Goal: Task Accomplishment & Management: Complete application form

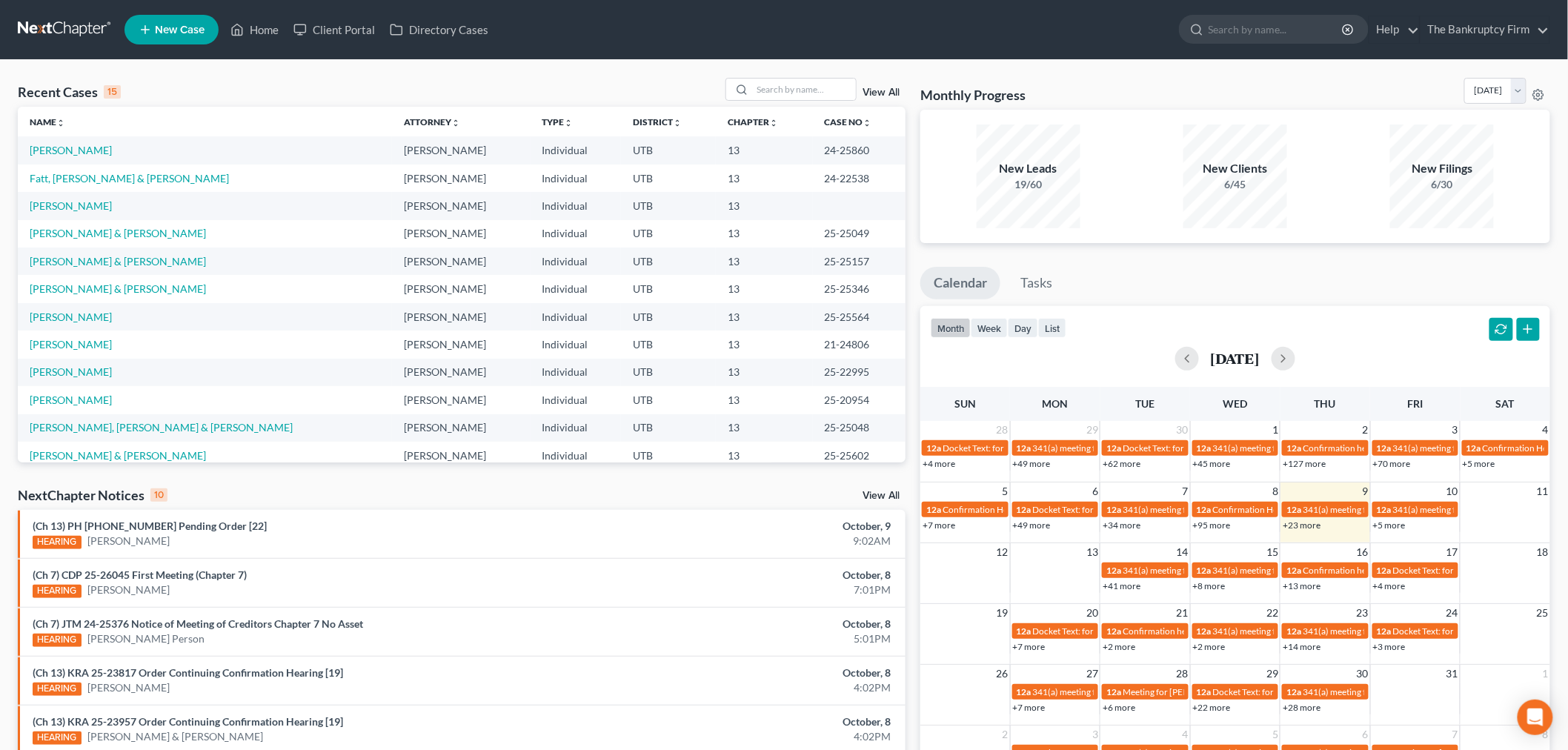
drag, startPoint x: 1268, startPoint y: 253, endPoint x: 1276, endPoint y: 253, distance: 8.0
click at [1268, 253] on div "Monthly Progress Bankruptcy Bankruptcy [DATE] [DATE] [DATE] [DATE] [DATE] [DATE…" at bounding box center [1236, 549] width 645 height 944
click at [884, 82] on div "View All" at bounding box center [815, 89] width 181 height 23
click at [875, 98] on link "View All" at bounding box center [881, 93] width 37 height 11
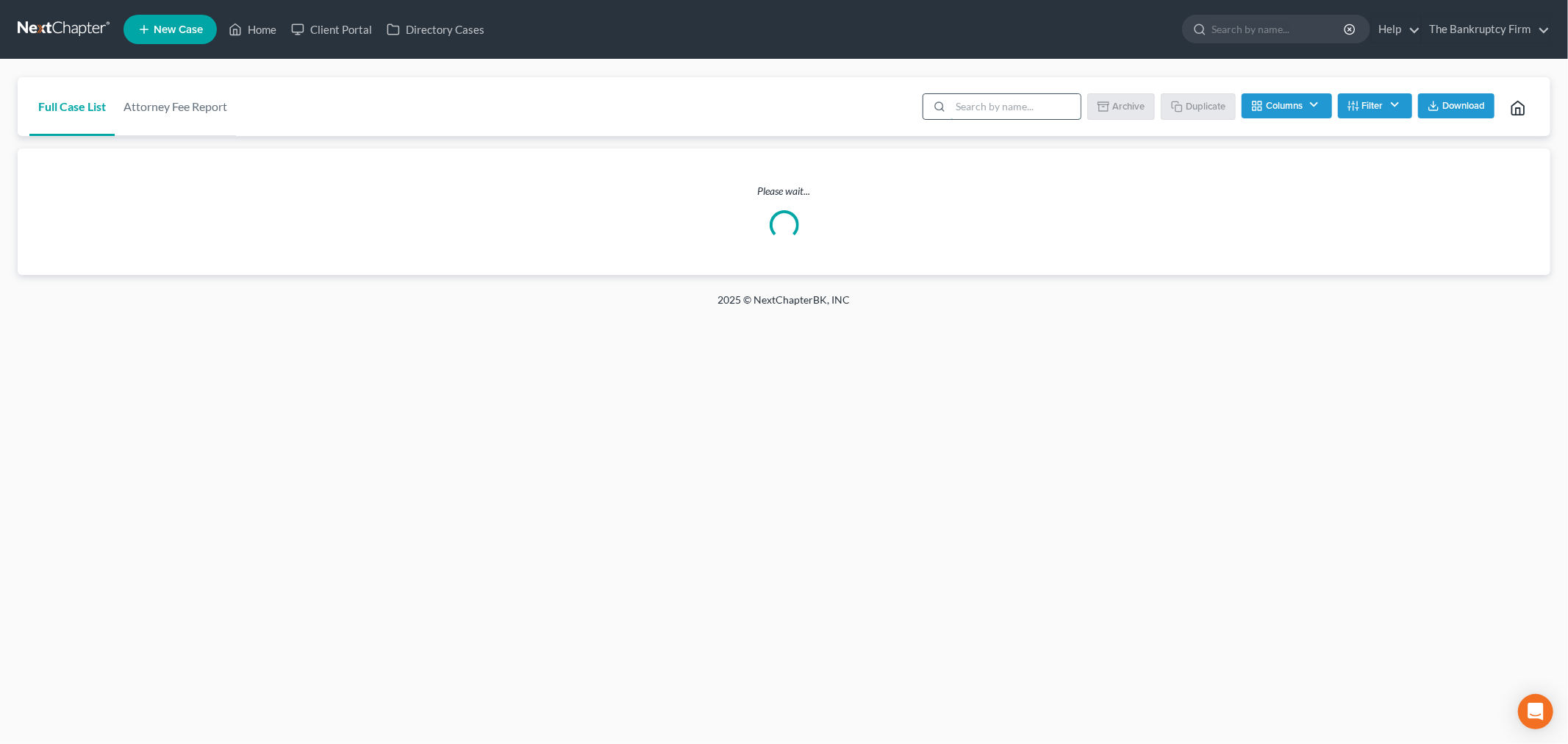
click at [1002, 98] on input "search" at bounding box center [1016, 106] width 130 height 25
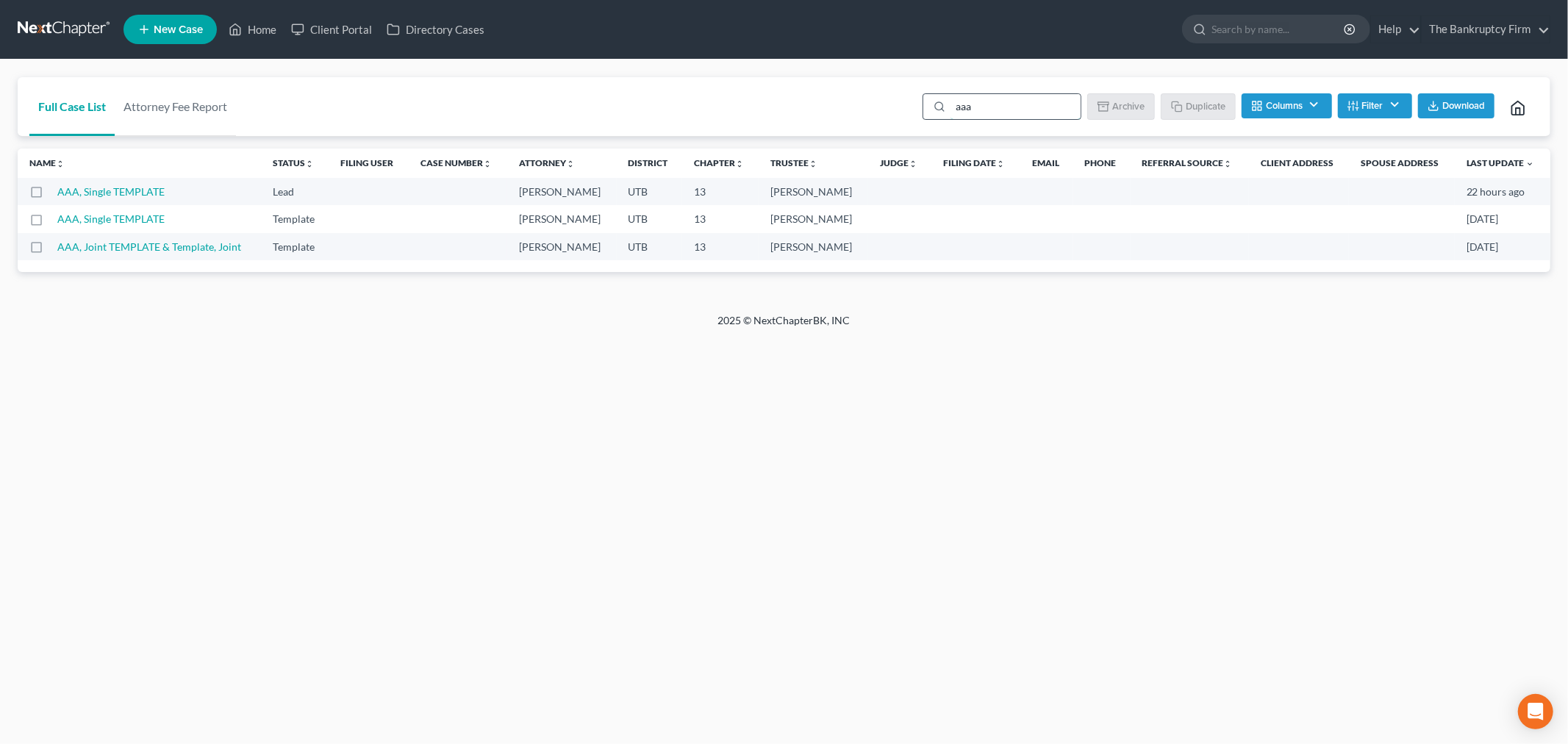
drag, startPoint x: 988, startPoint y: 111, endPoint x: 942, endPoint y: 105, distance: 46.4
click at [942, 105] on div "aaa" at bounding box center [1002, 106] width 159 height 27
type input "aaa"
drag, startPoint x: 123, startPoint y: 305, endPoint x: 98, endPoint y: 295, distance: 26.9
click at [125, 304] on div "Full Case List Attorney Fee Report aaa Batch Download Archive Un-archive Duplic…" at bounding box center [784, 187] width 1568 height 254
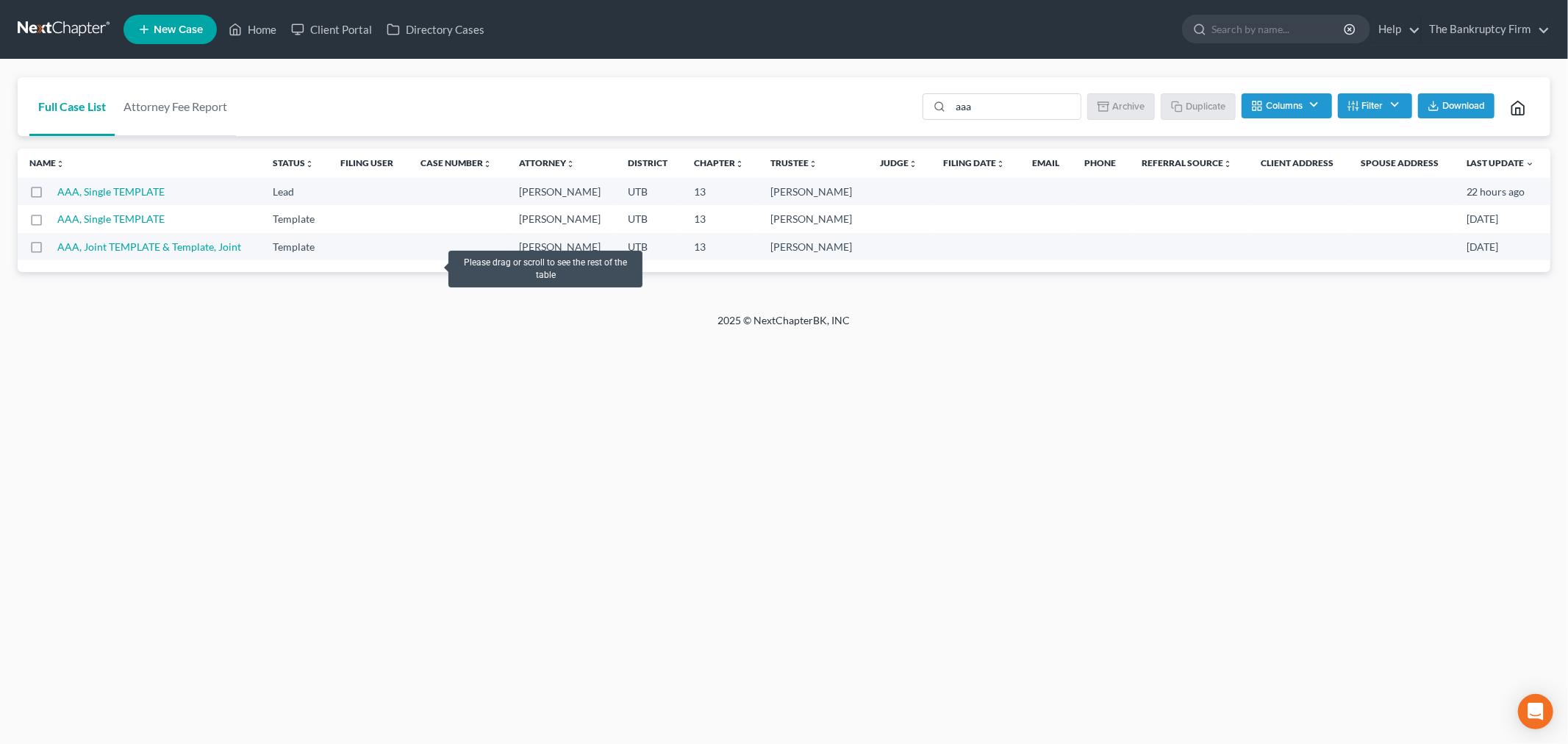
click at [50, 251] on label at bounding box center [50, 251] width 0 height 0
click at [56, 245] on input "checkbox" at bounding box center [61, 244] width 10 height 10
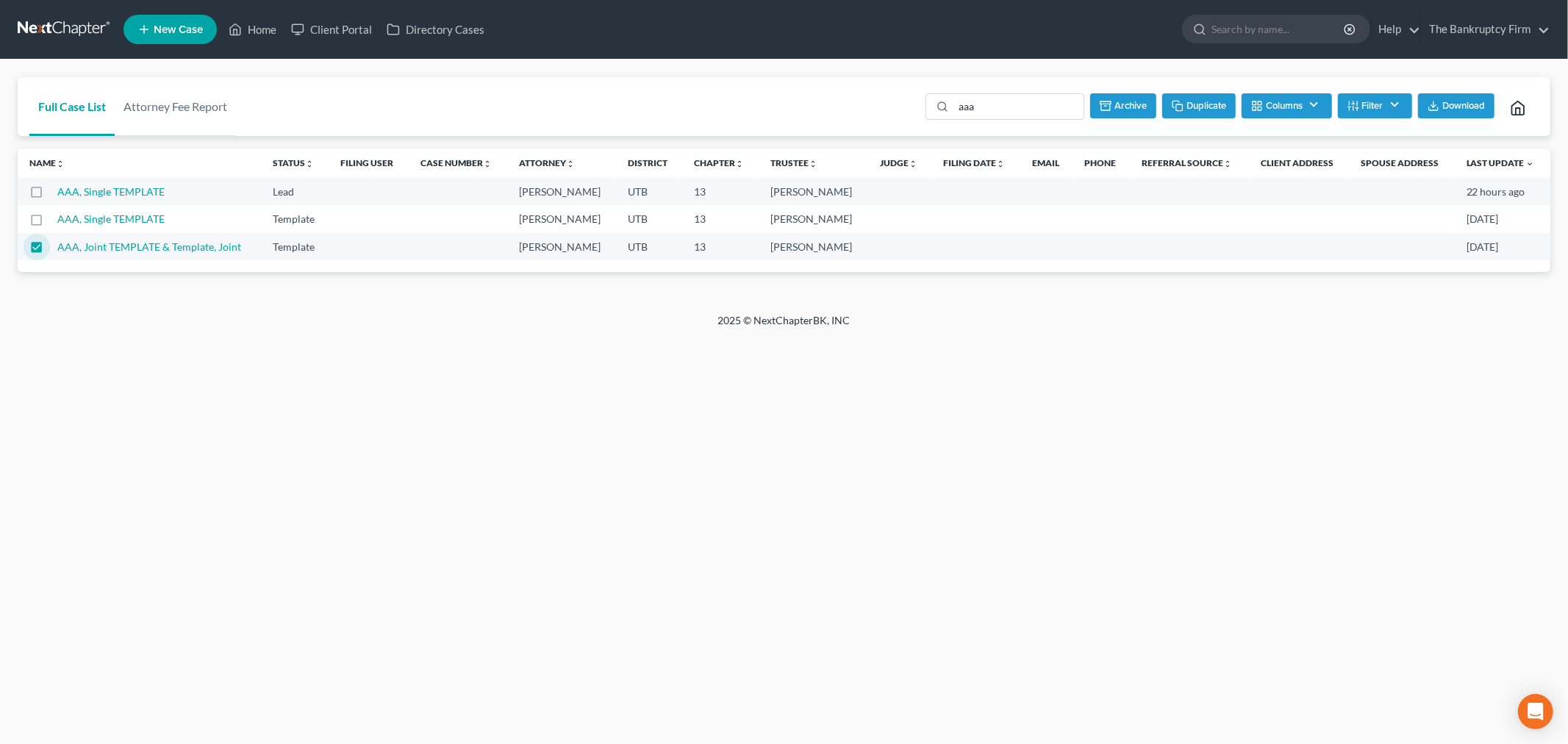
click at [1206, 106] on button "Duplicate" at bounding box center [1199, 105] width 73 height 25
checkbox input "false"
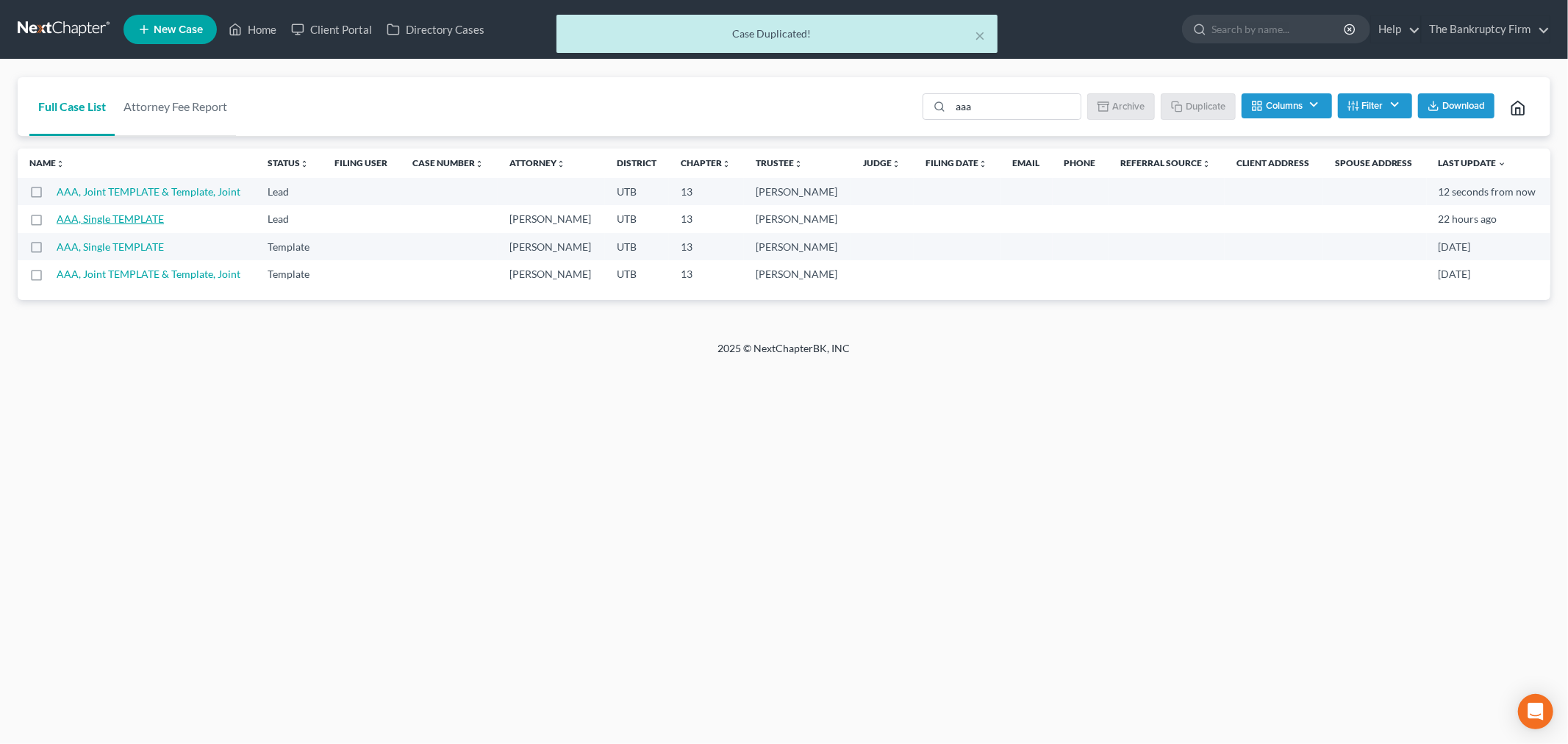
click at [127, 217] on link "AAA, Single TEMPLATE" at bounding box center [110, 219] width 107 height 13
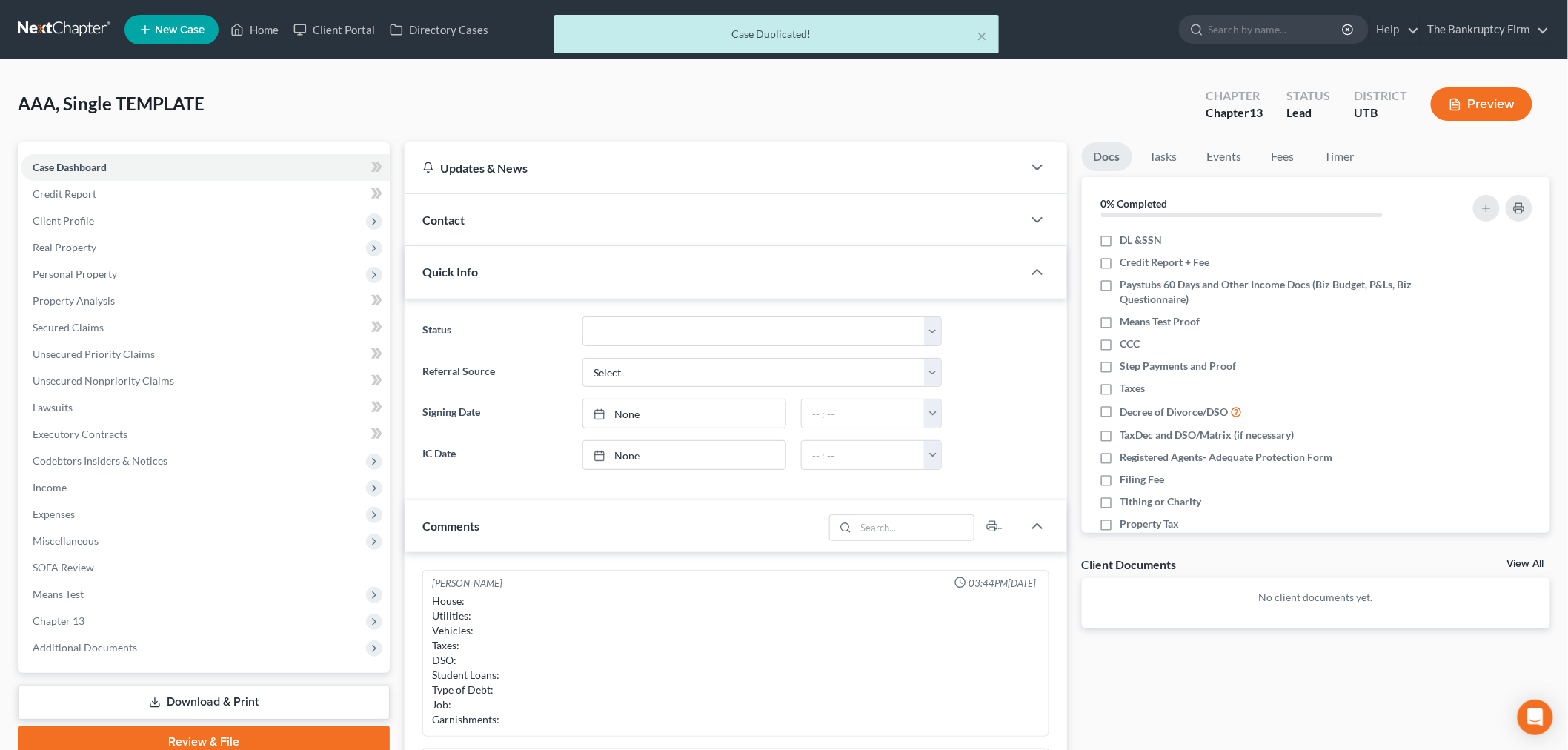
click at [549, 230] on div "Contact" at bounding box center [713, 220] width 618 height 51
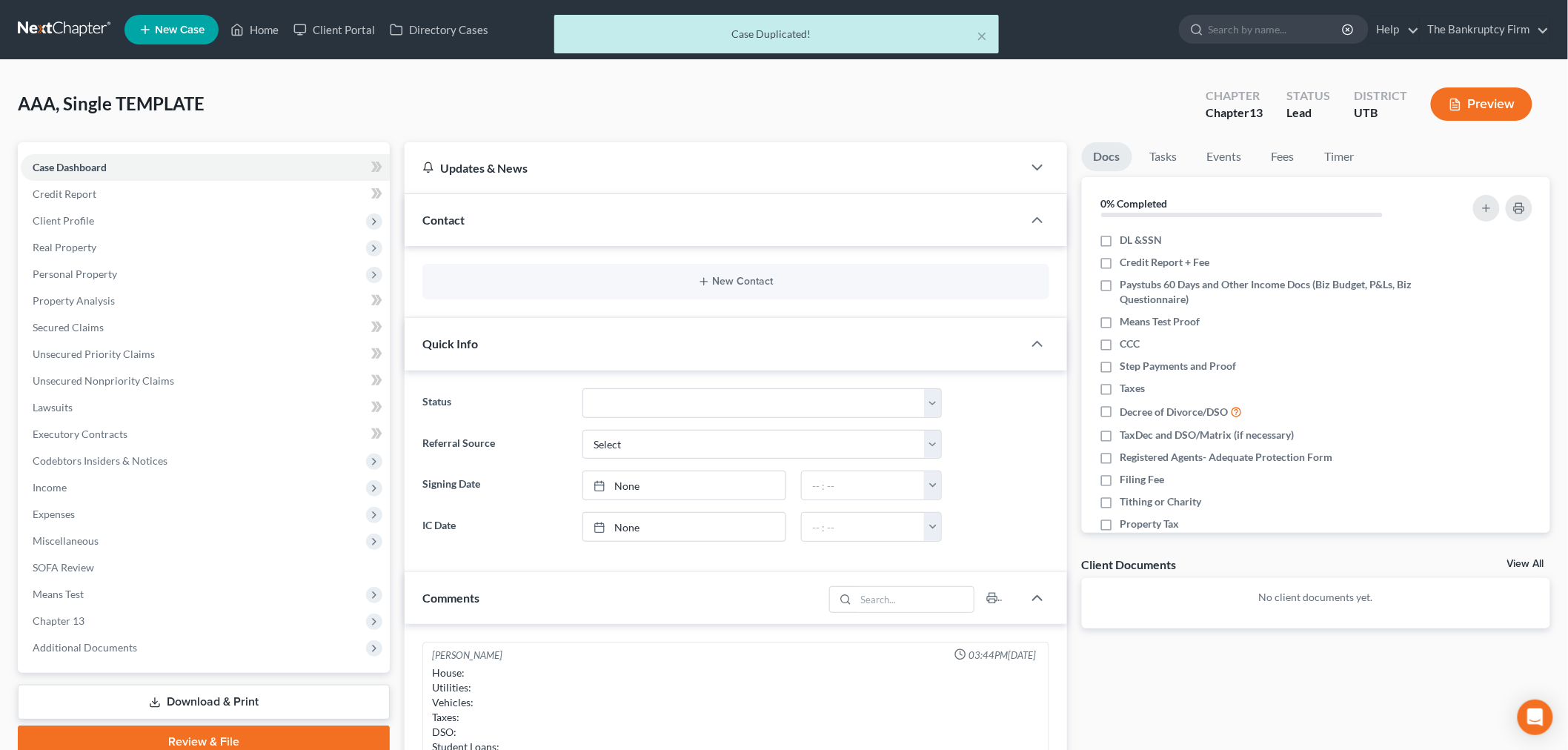
click at [782, 290] on div "New Contact" at bounding box center [736, 281] width 627 height 35
click at [758, 279] on button "New Contact" at bounding box center [736, 281] width 603 height 12
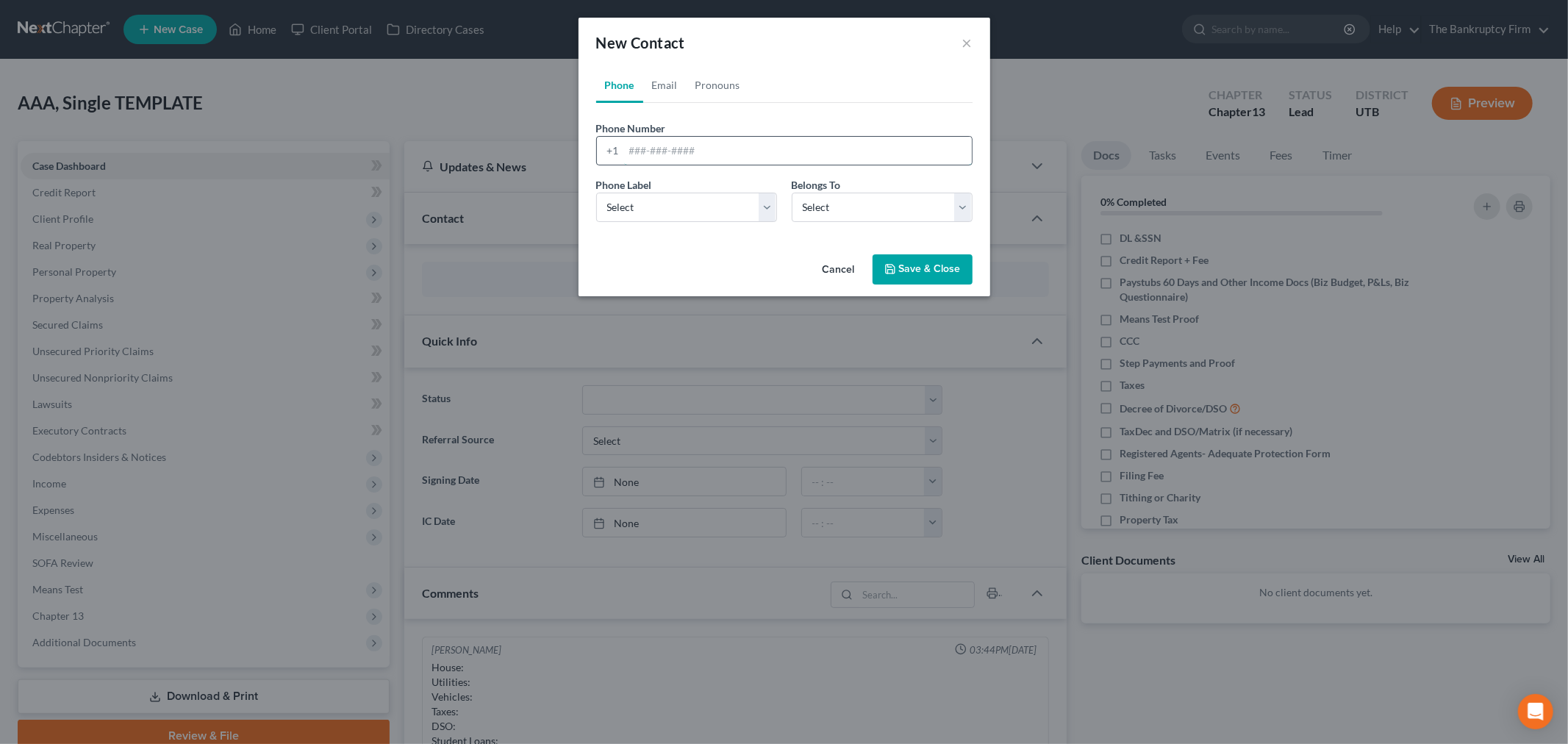
click at [673, 158] on input "tel" at bounding box center [797, 150] width 348 height 28
click at [713, 121] on div "Phone Number * +1" at bounding box center [784, 143] width 391 height 45
click at [658, 153] on input "tel" at bounding box center [797, 150] width 348 height 28
click at [957, 39] on div "New Contact ×" at bounding box center [784, 43] width 412 height 50
click at [739, 160] on input "tel" at bounding box center [797, 150] width 348 height 28
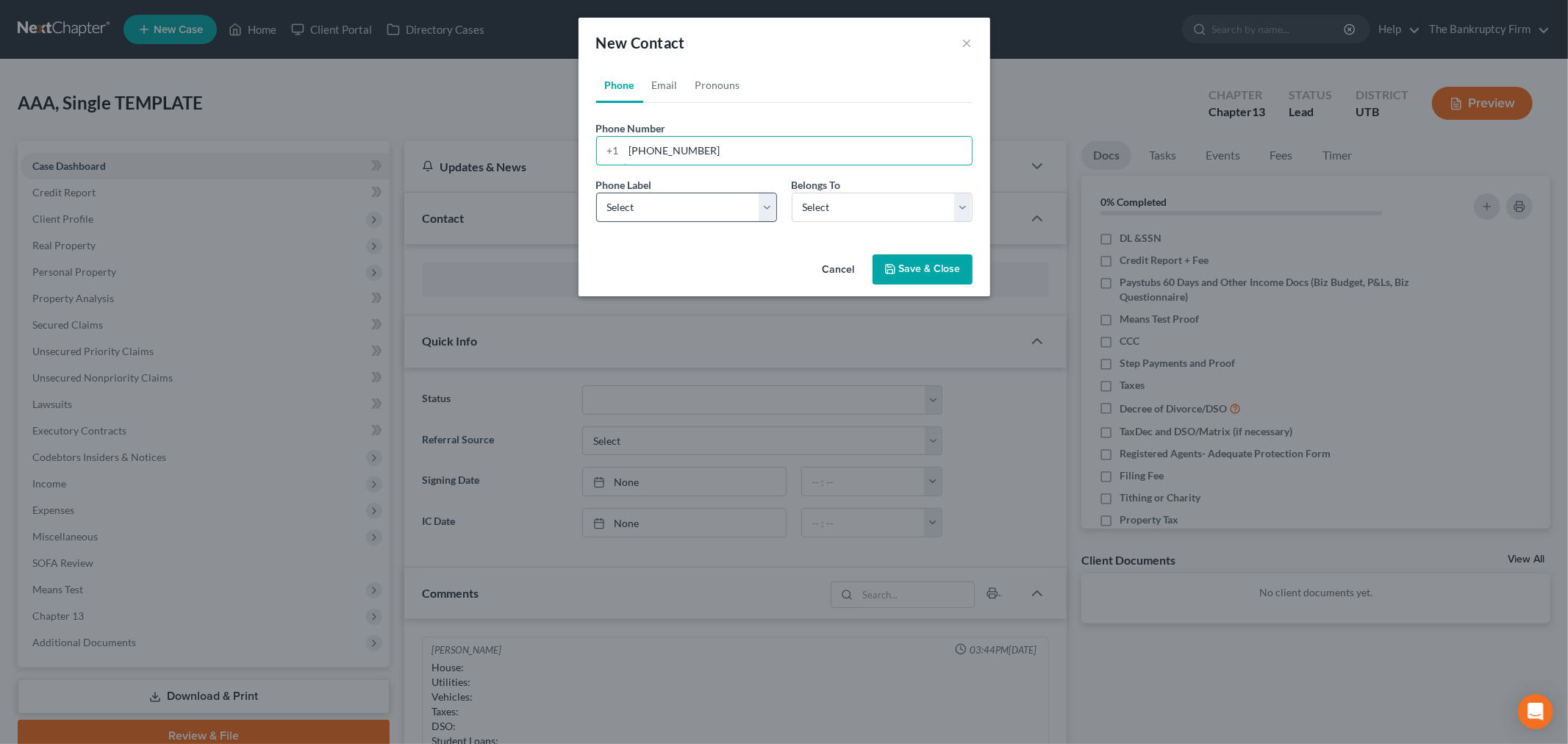
type input "[PHONE_NUMBER]"
click at [722, 201] on select "Select Mobile Home Work Other" at bounding box center [686, 207] width 180 height 29
select select "0"
click at [596, 193] on select "Select Mobile Home Work Other" at bounding box center [686, 207] width 180 height 29
click at [840, 209] on select "Select Client Other" at bounding box center [882, 207] width 180 height 29
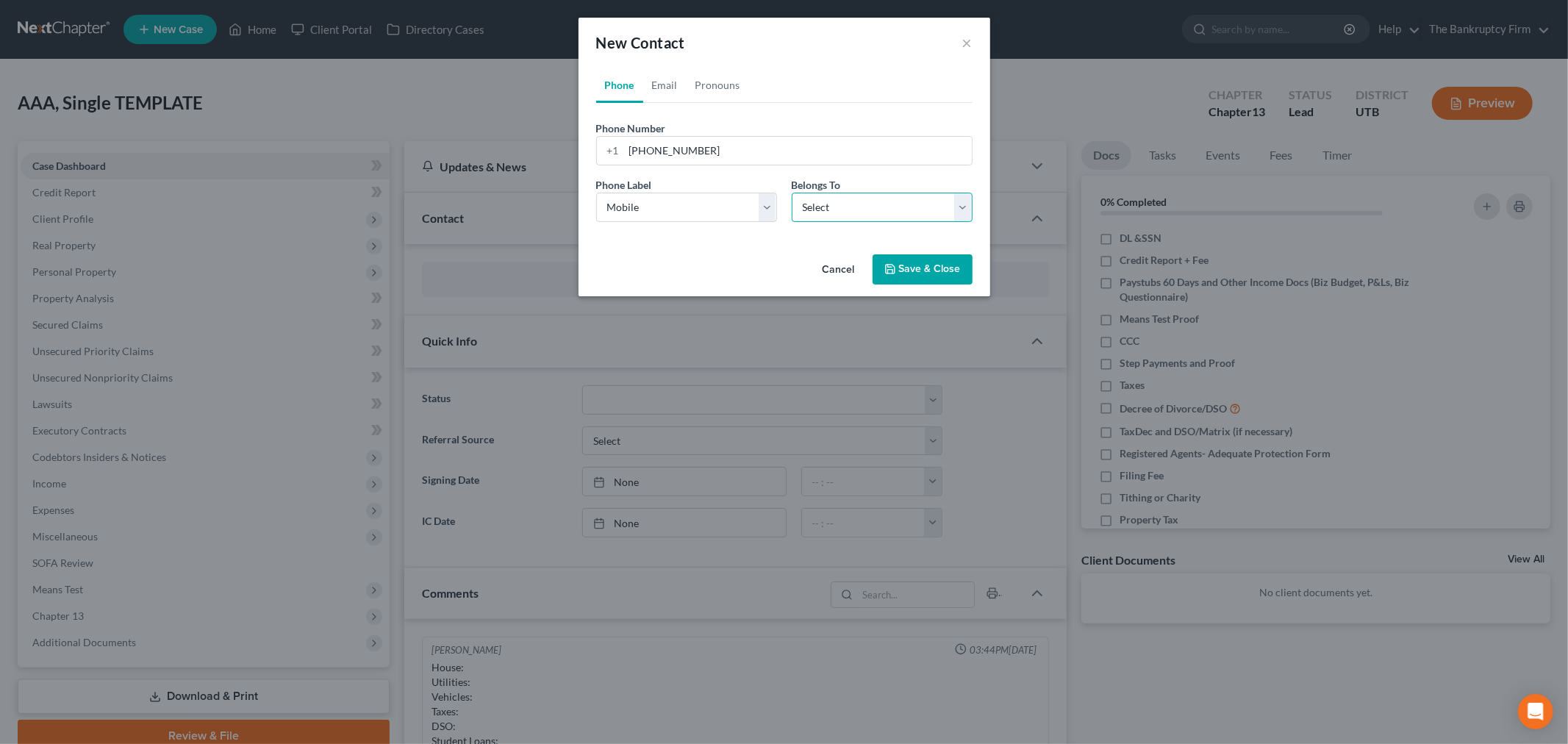
select select "0"
click at [792, 193] on select "Select Client Other" at bounding box center [882, 207] width 180 height 29
select select "0"
click at [674, 87] on link "Email" at bounding box center [665, 85] width 44 height 35
click at [673, 130] on div "Email Address" at bounding box center [784, 143] width 376 height 45
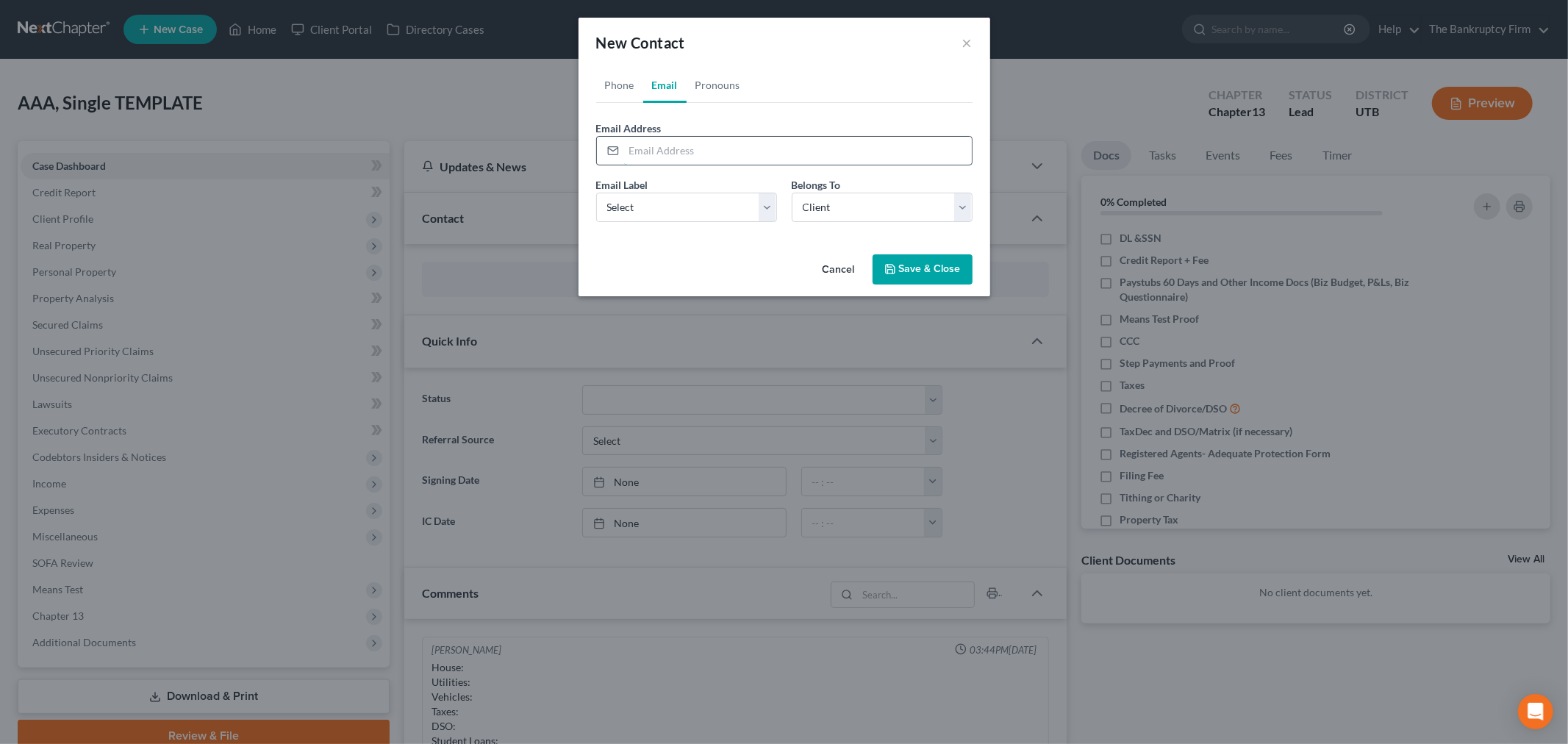
click at [678, 139] on input "email" at bounding box center [797, 150] width 348 height 28
click at [648, 238] on div "Phone Email Pronouns Phone Number * [PHONE_NUMBER] Ext. Phone Label * Select Mo…" at bounding box center [784, 158] width 412 height 180
click at [734, 218] on select "Select Home Work Other" at bounding box center [686, 207] width 180 height 29
select select "0"
click at [596, 193] on select "Select Home Work Other" at bounding box center [686, 207] width 180 height 29
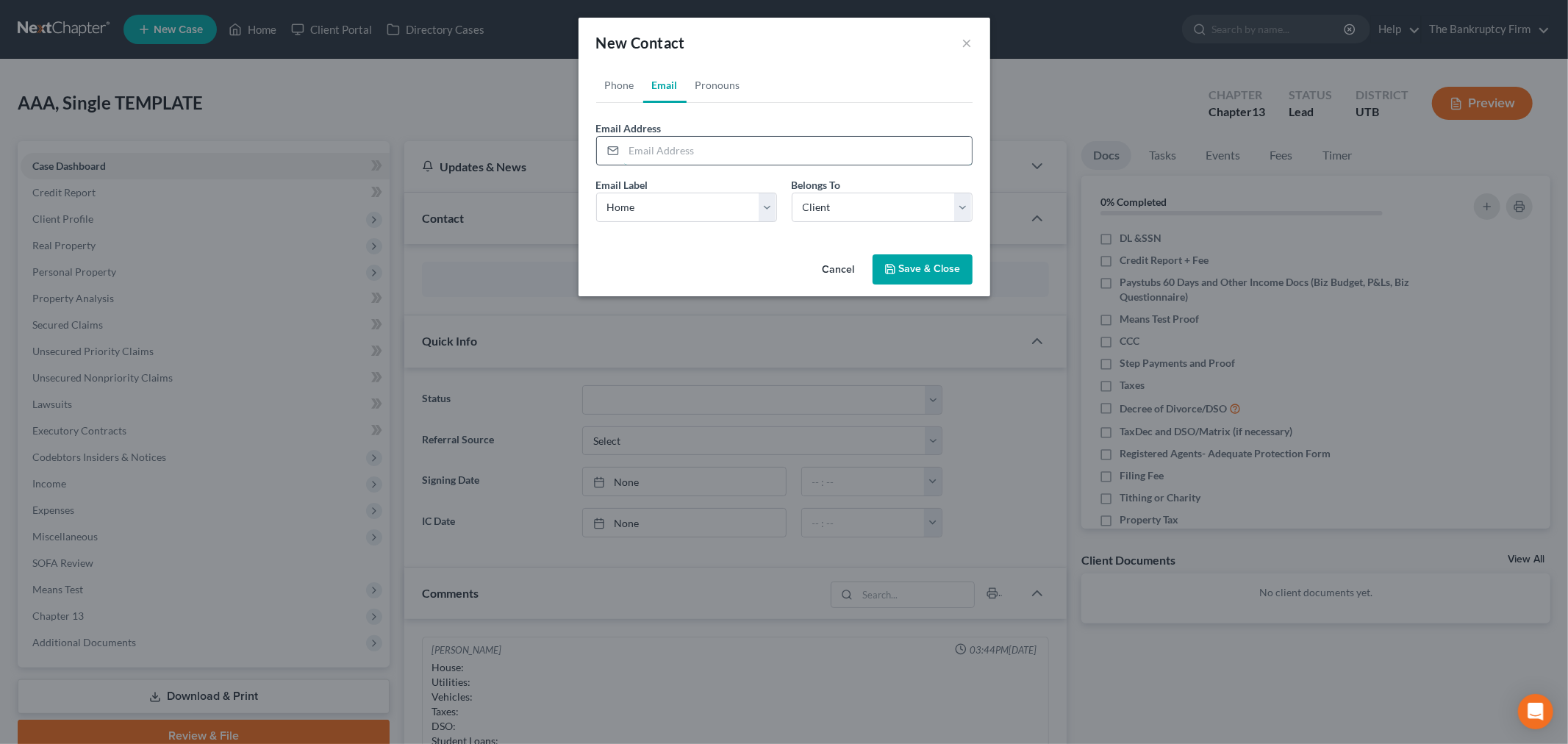
click at [765, 160] on input "email" at bounding box center [797, 150] width 348 height 28
click at [918, 253] on div "Cancel Save & Close" at bounding box center [784, 272] width 412 height 48
click at [935, 267] on button "Save & Close" at bounding box center [923, 270] width 100 height 31
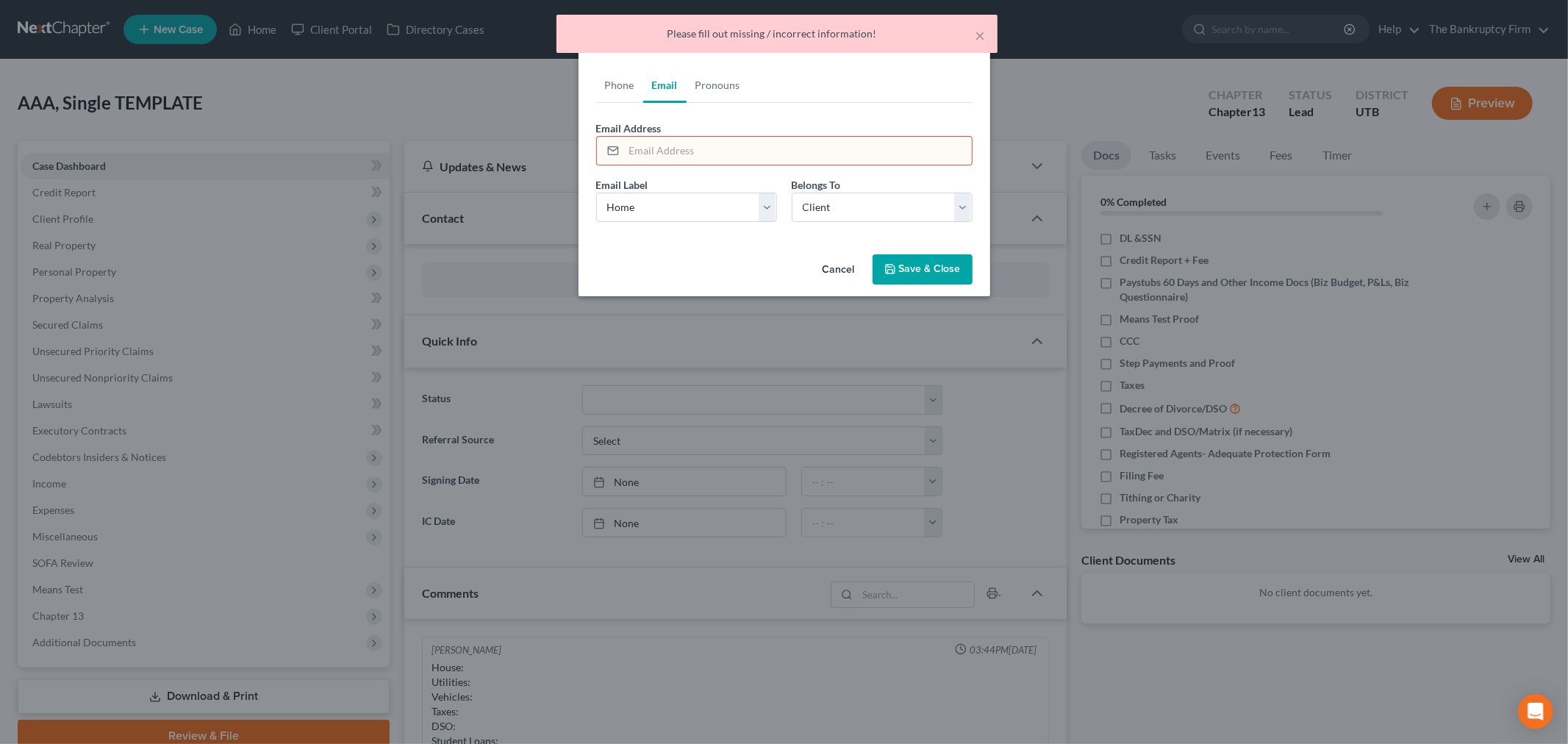
click at [784, 151] on input "email" at bounding box center [797, 150] width 348 height 28
type input "unk"
click at [946, 259] on button "Save & Close" at bounding box center [923, 270] width 100 height 31
click at [691, 143] on input "unk" at bounding box center [797, 150] width 348 height 28
click at [691, 142] on input "unk" at bounding box center [797, 150] width 348 height 28
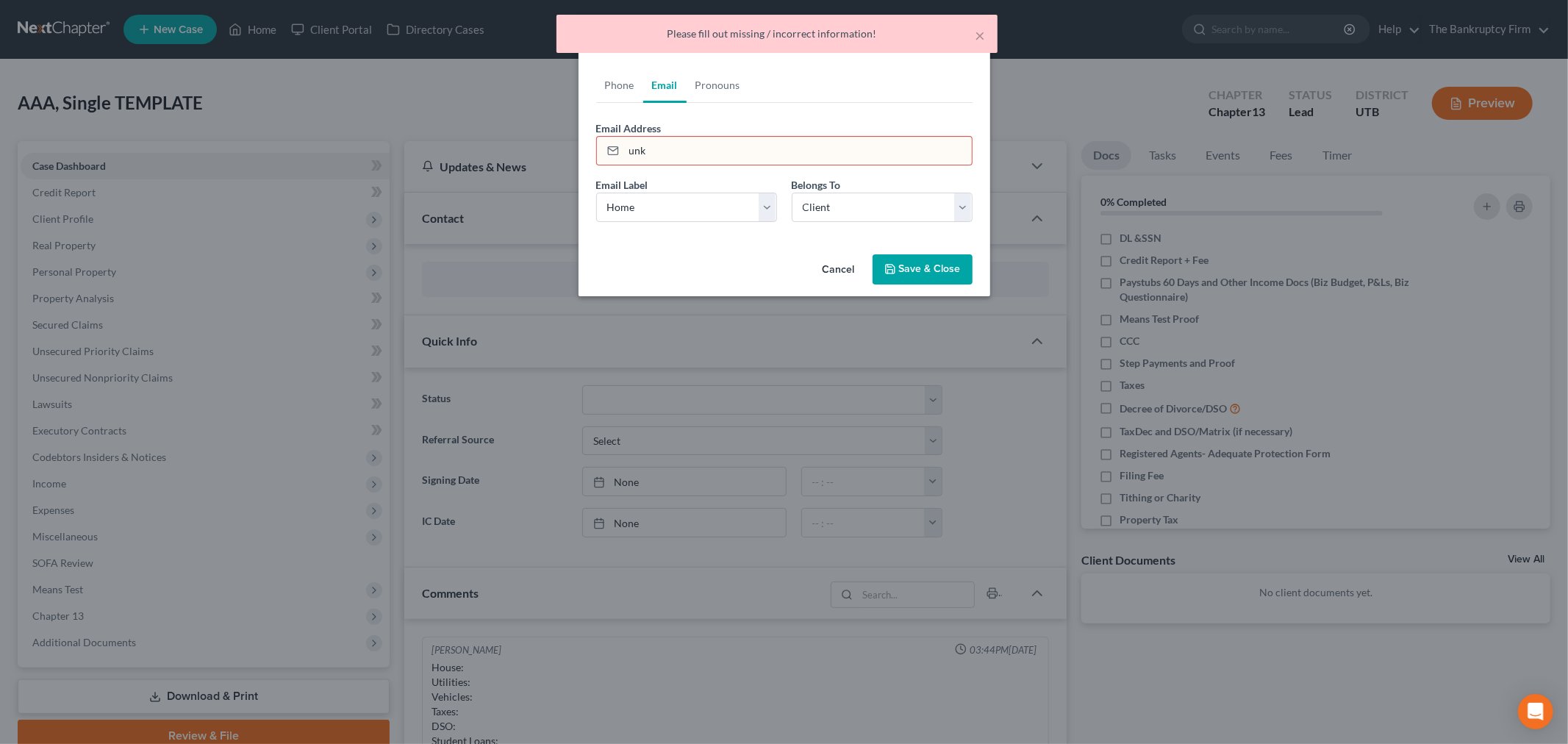
click at [691, 141] on input "unk" at bounding box center [797, 150] width 348 height 28
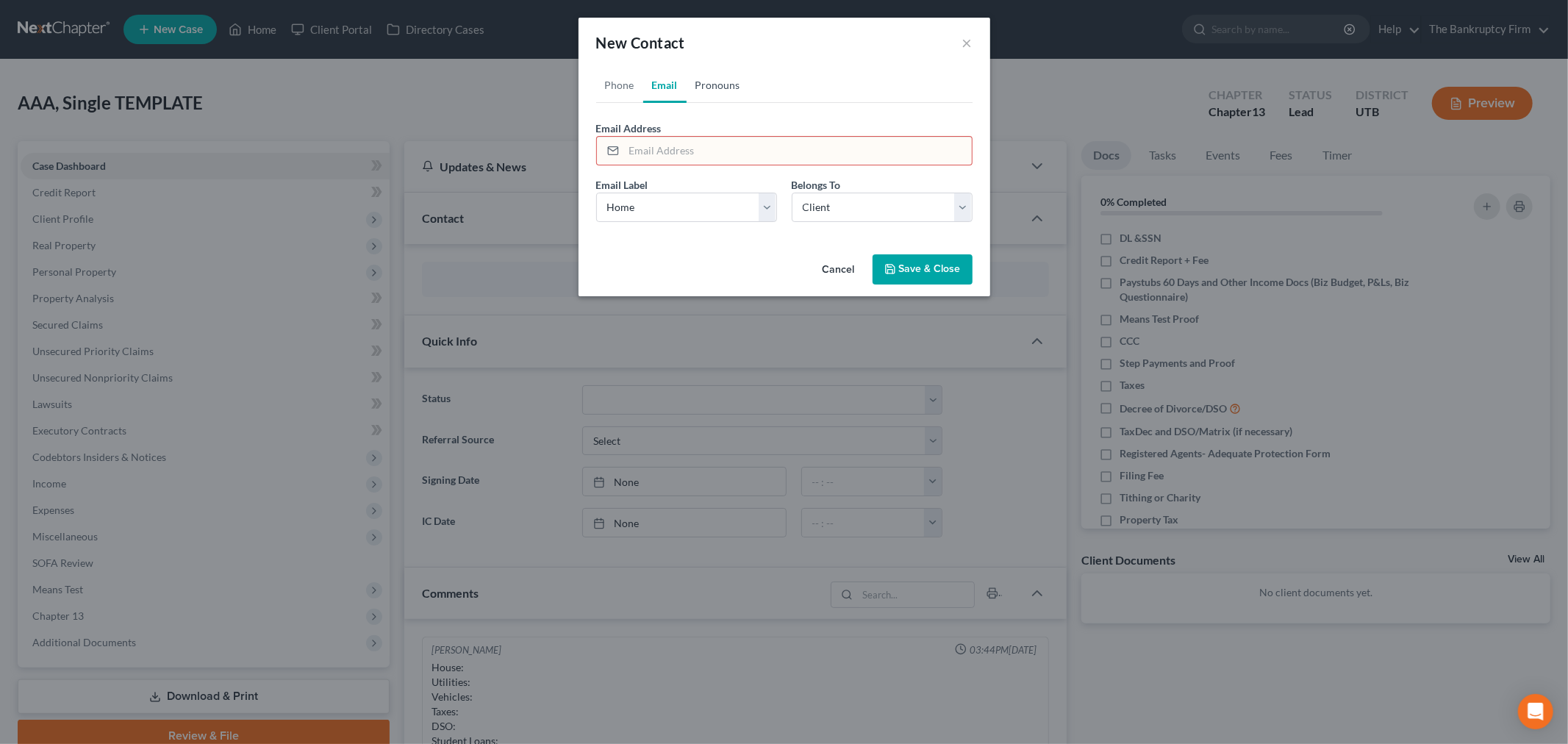
click at [699, 93] on link "Pronouns" at bounding box center [717, 85] width 63 height 35
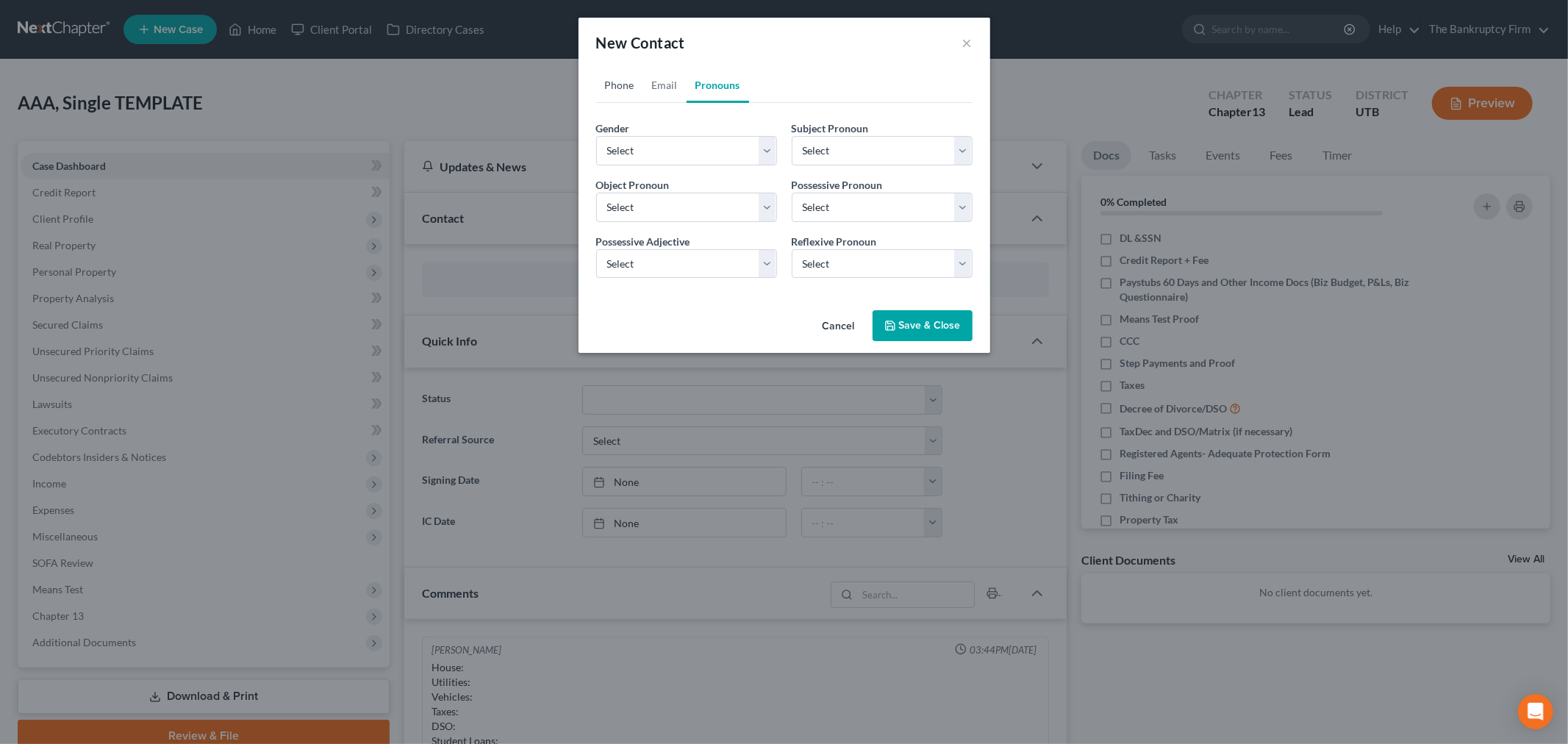
click at [615, 88] on link "Phone" at bounding box center [619, 85] width 47 height 35
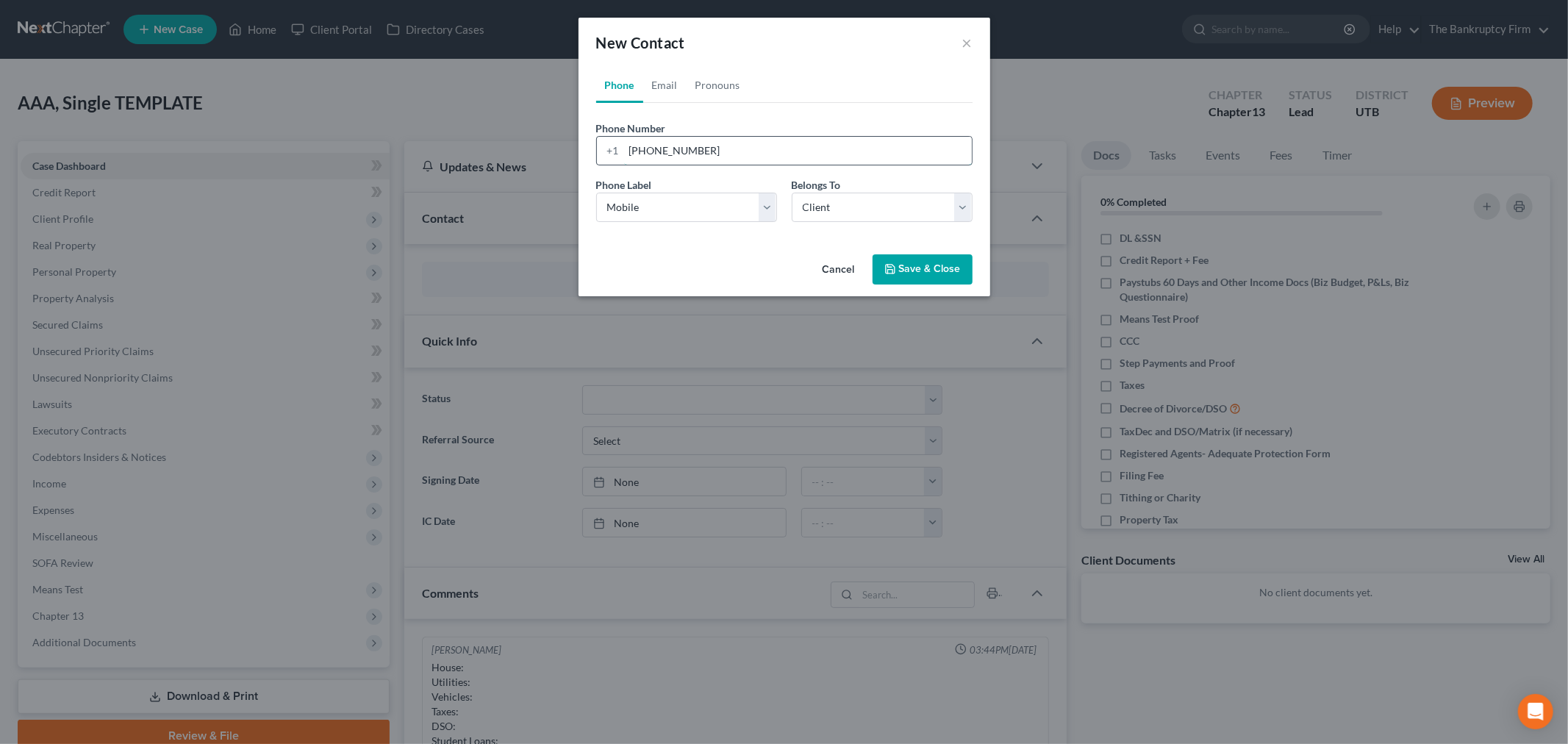
click at [718, 144] on input "[PHONE_NUMBER]" at bounding box center [797, 150] width 348 height 28
click at [666, 88] on link "Email" at bounding box center [665, 85] width 44 height 35
click at [703, 151] on input "email" at bounding box center [797, 150] width 348 height 28
type input "[EMAIL_ADDRESS][DOMAIN_NAME]"
click at [901, 222] on div "Email Label Select Home Work Other Belongs To * Select Client Other" at bounding box center [784, 205] width 391 height 56
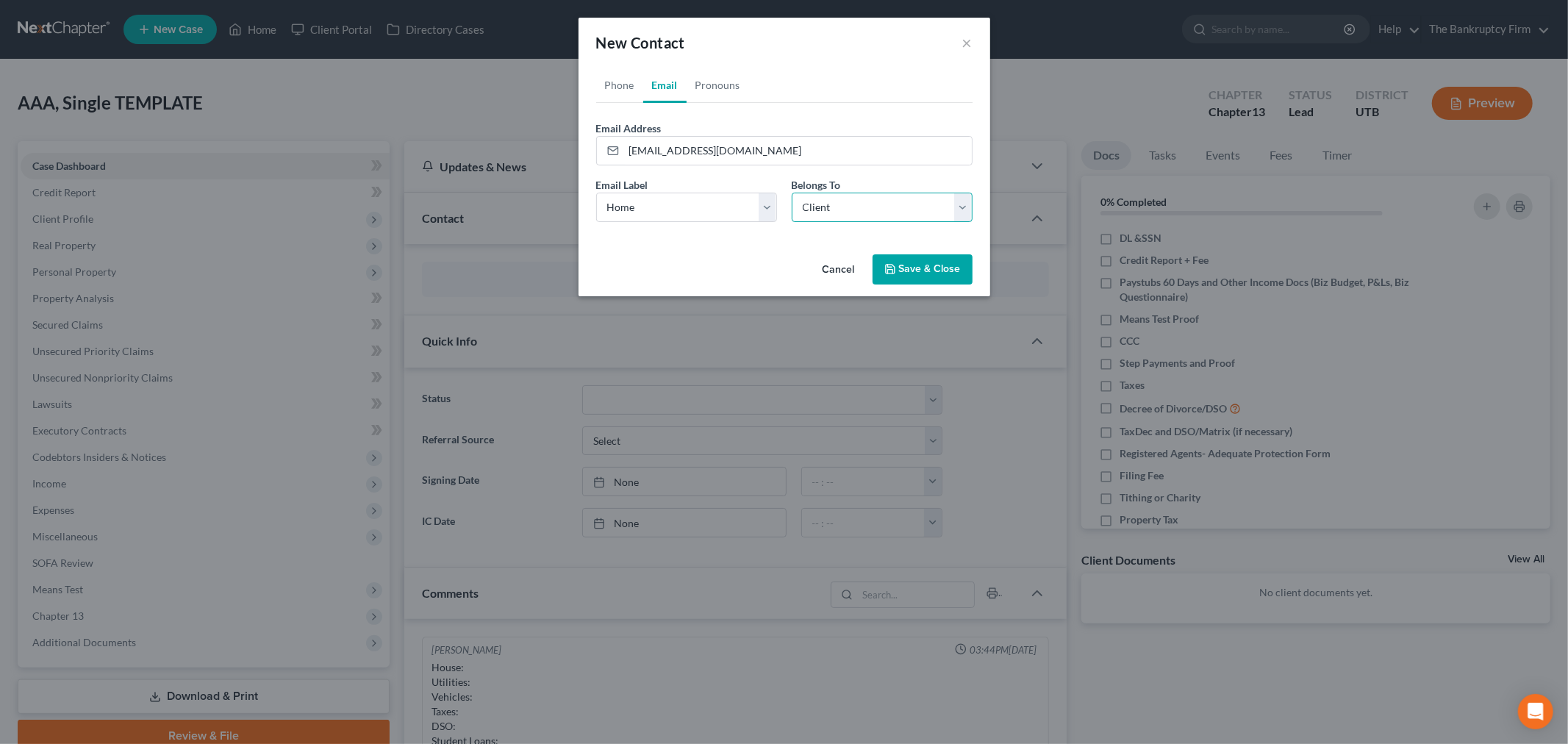
drag, startPoint x: 904, startPoint y: 209, endPoint x: 910, endPoint y: 222, distance: 14.3
click at [904, 209] on select "Select Client Other" at bounding box center [882, 207] width 180 height 29
click at [792, 193] on select "Select Client Other" at bounding box center [882, 207] width 180 height 29
click at [906, 260] on button "Save & Close" at bounding box center [923, 270] width 100 height 31
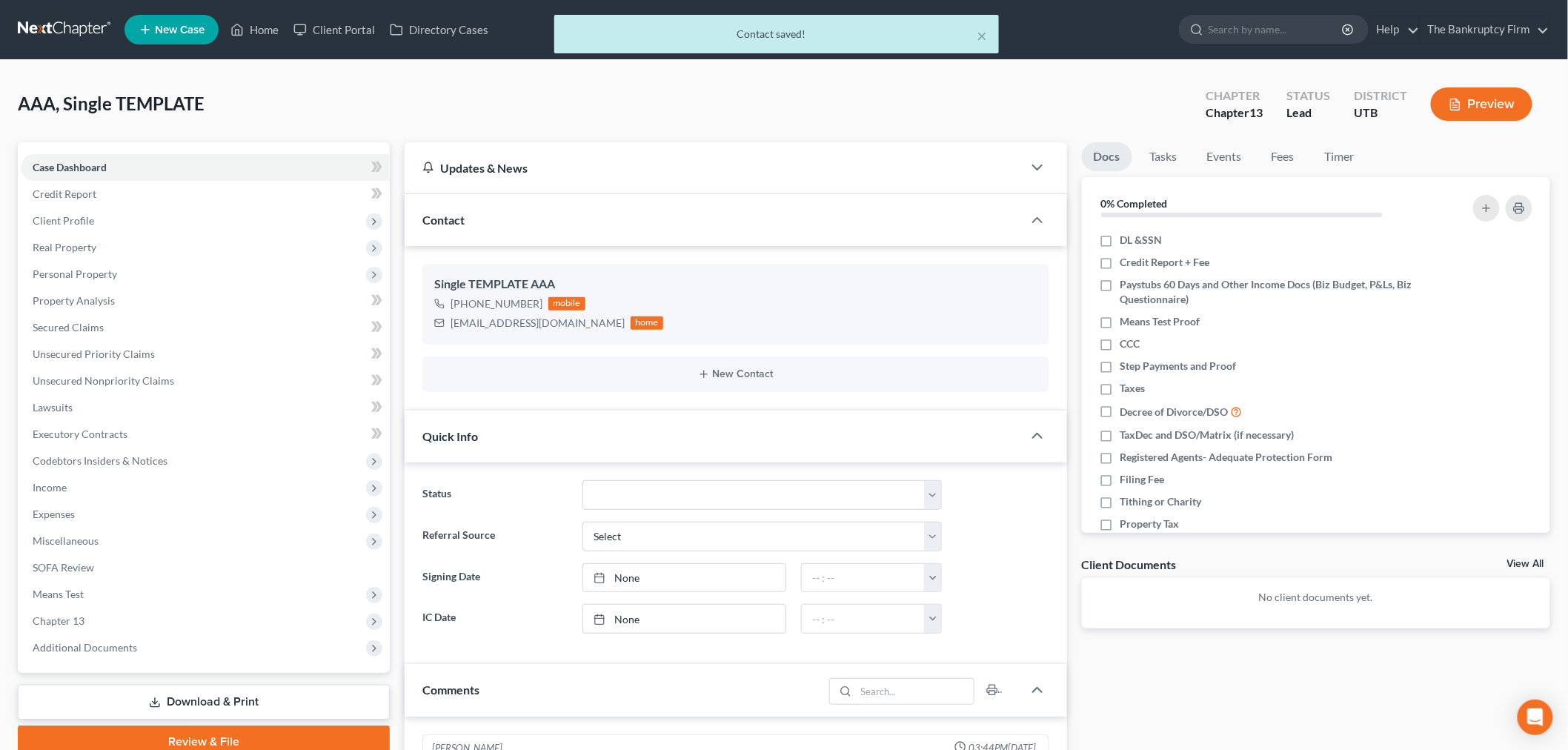
click at [730, 361] on div "New Contact" at bounding box center [736, 374] width 627 height 35
click at [726, 368] on button "New Contact" at bounding box center [736, 374] width 603 height 12
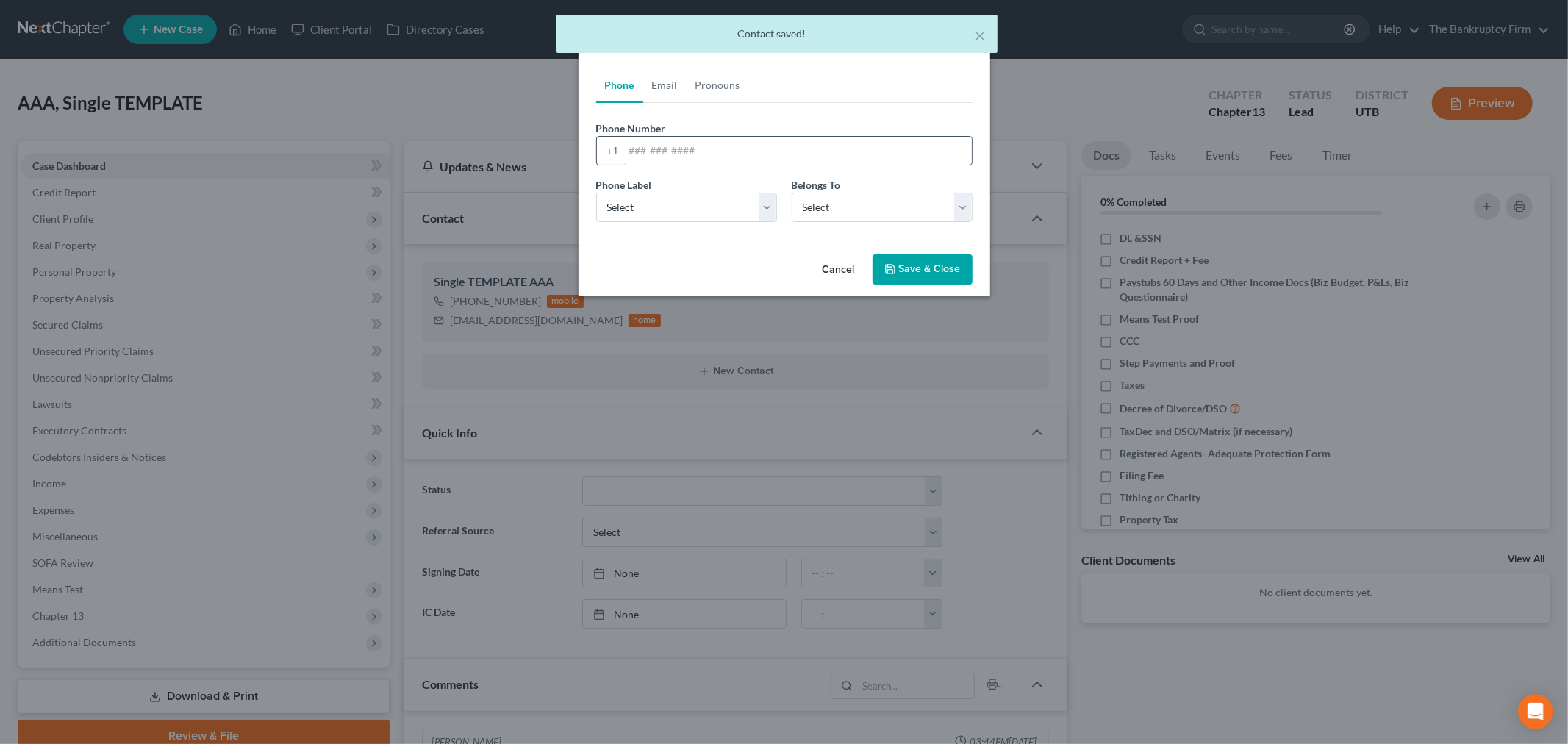
click at [667, 157] on input "tel" at bounding box center [797, 150] width 348 height 28
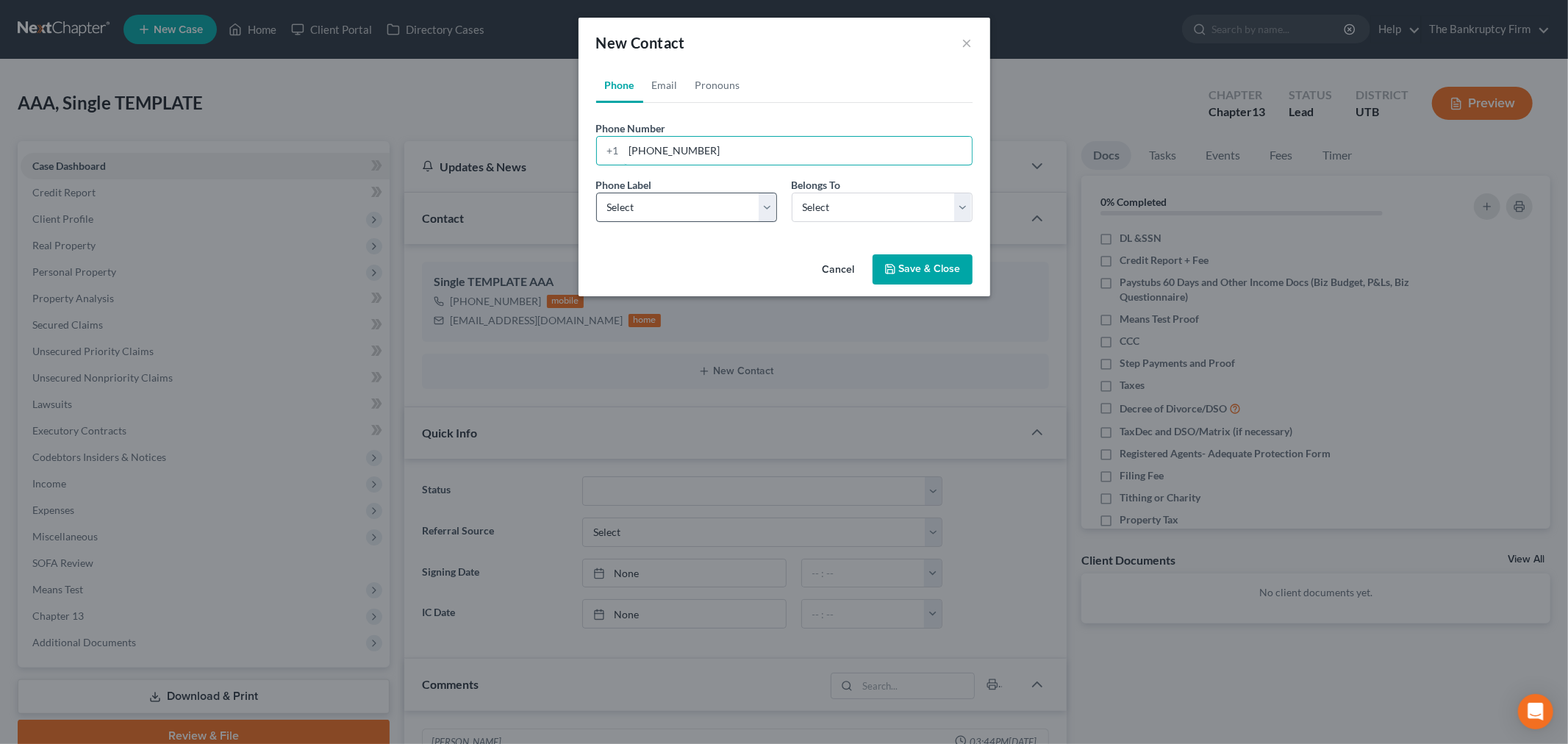
type input "[PHONE_NUMBER]"
click at [696, 201] on select "Select Mobile Home Work Other" at bounding box center [686, 207] width 180 height 29
select select "0"
click at [596, 193] on select "Select Mobile Home Work Other" at bounding box center [686, 207] width 180 height 29
click at [826, 209] on select "Select Client Other" at bounding box center [882, 207] width 180 height 29
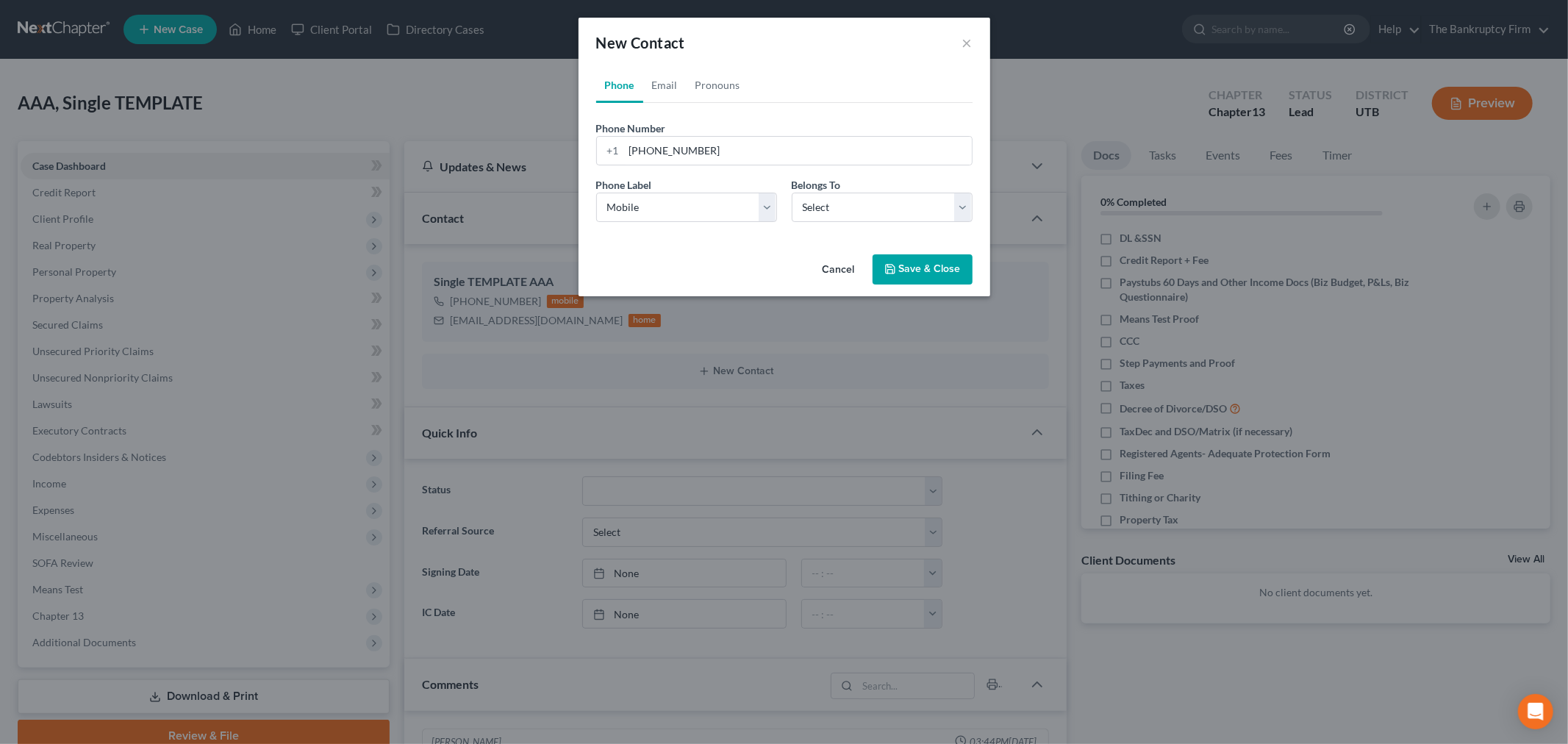
click at [732, 251] on div "Cancel Save & Close" at bounding box center [784, 272] width 412 height 48
drag, startPoint x: 711, startPoint y: 147, endPoint x: 622, endPoint y: 148, distance: 89.0
click at [622, 148] on div "[PHONE_NUMBER]" at bounding box center [784, 150] width 376 height 29
click at [843, 268] on button "Cancel" at bounding box center [838, 270] width 56 height 29
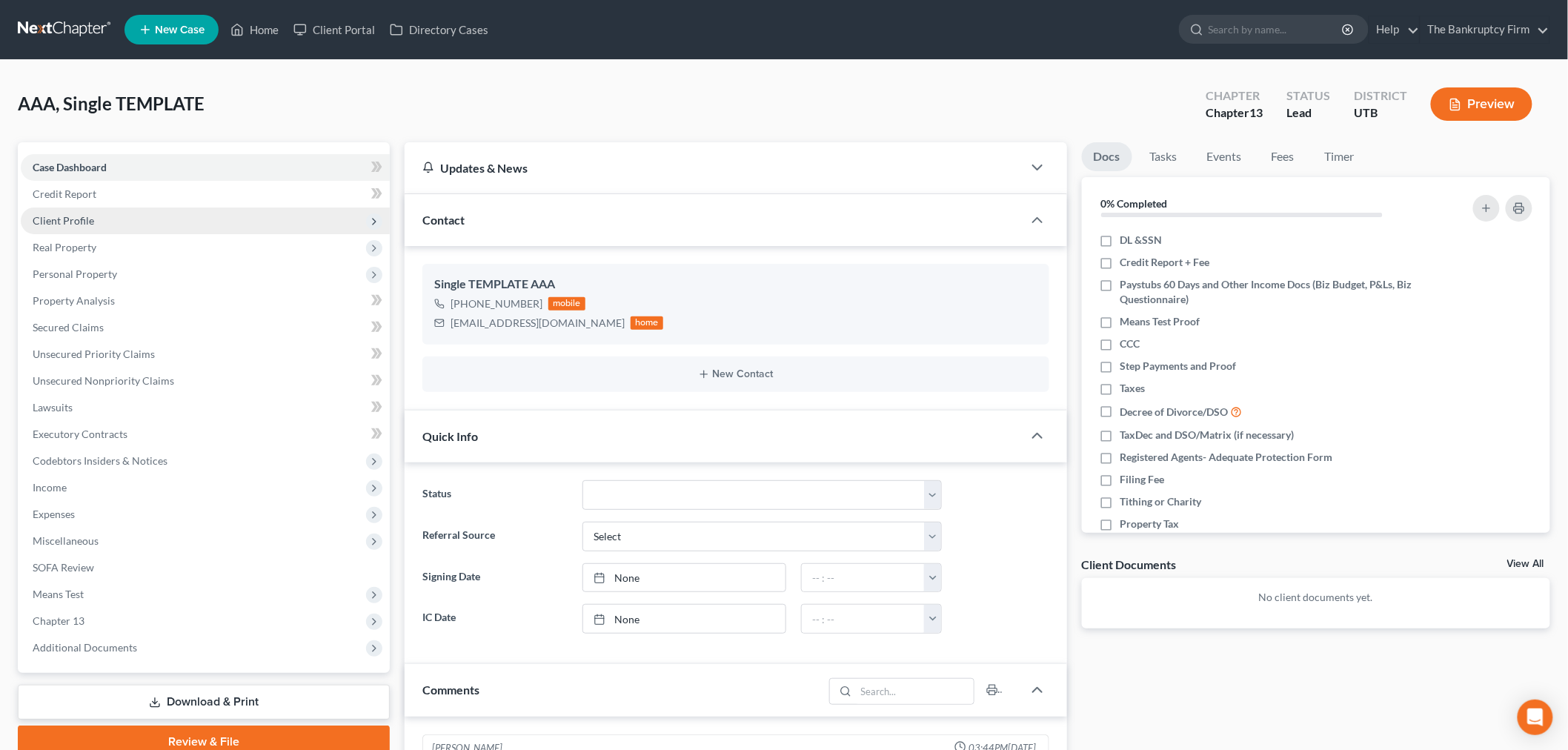
click at [116, 226] on span "Client Profile" at bounding box center [205, 221] width 369 height 27
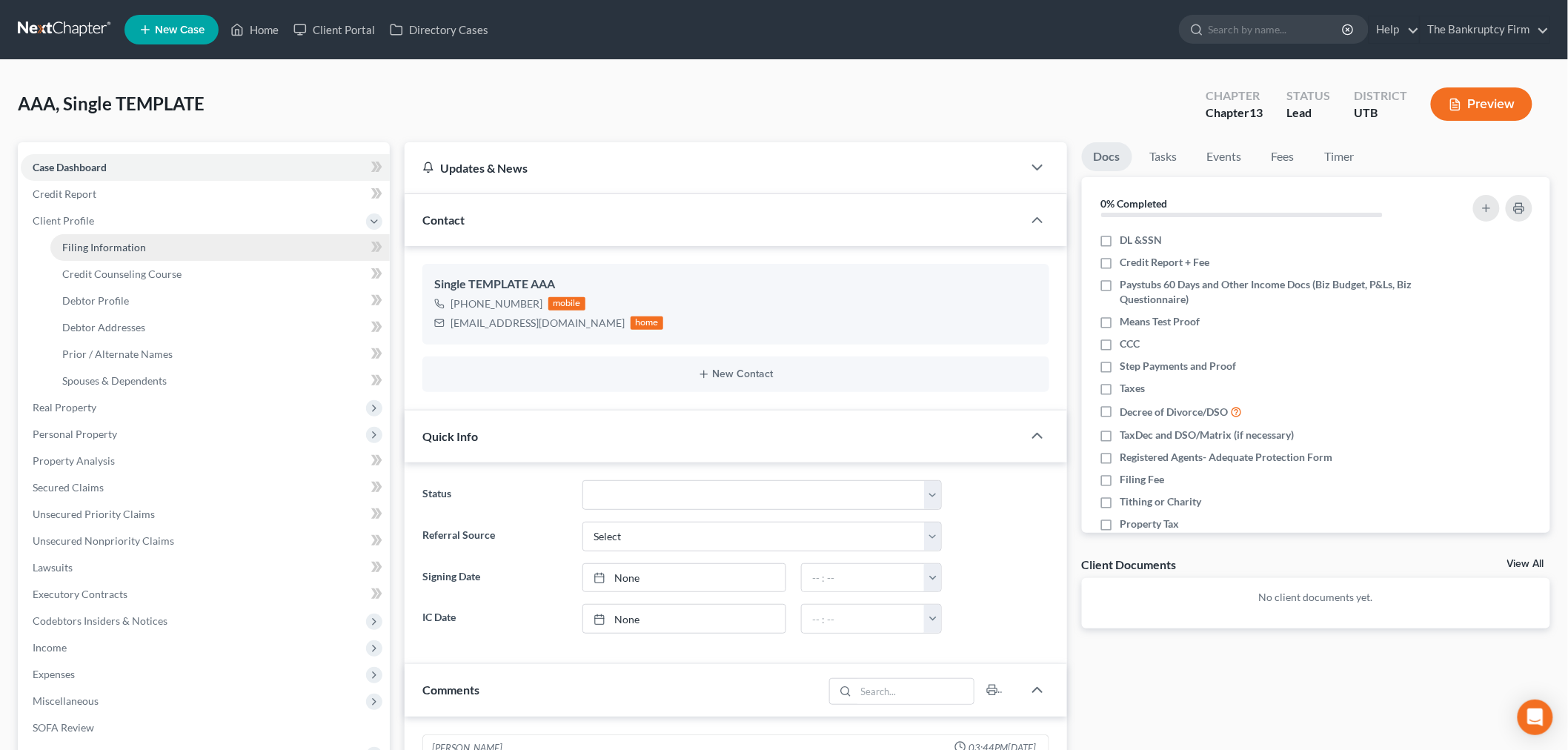
click at [131, 246] on span "Filing Information" at bounding box center [104, 247] width 84 height 13
select select "1"
select select "0"
select select "3"
select select "81"
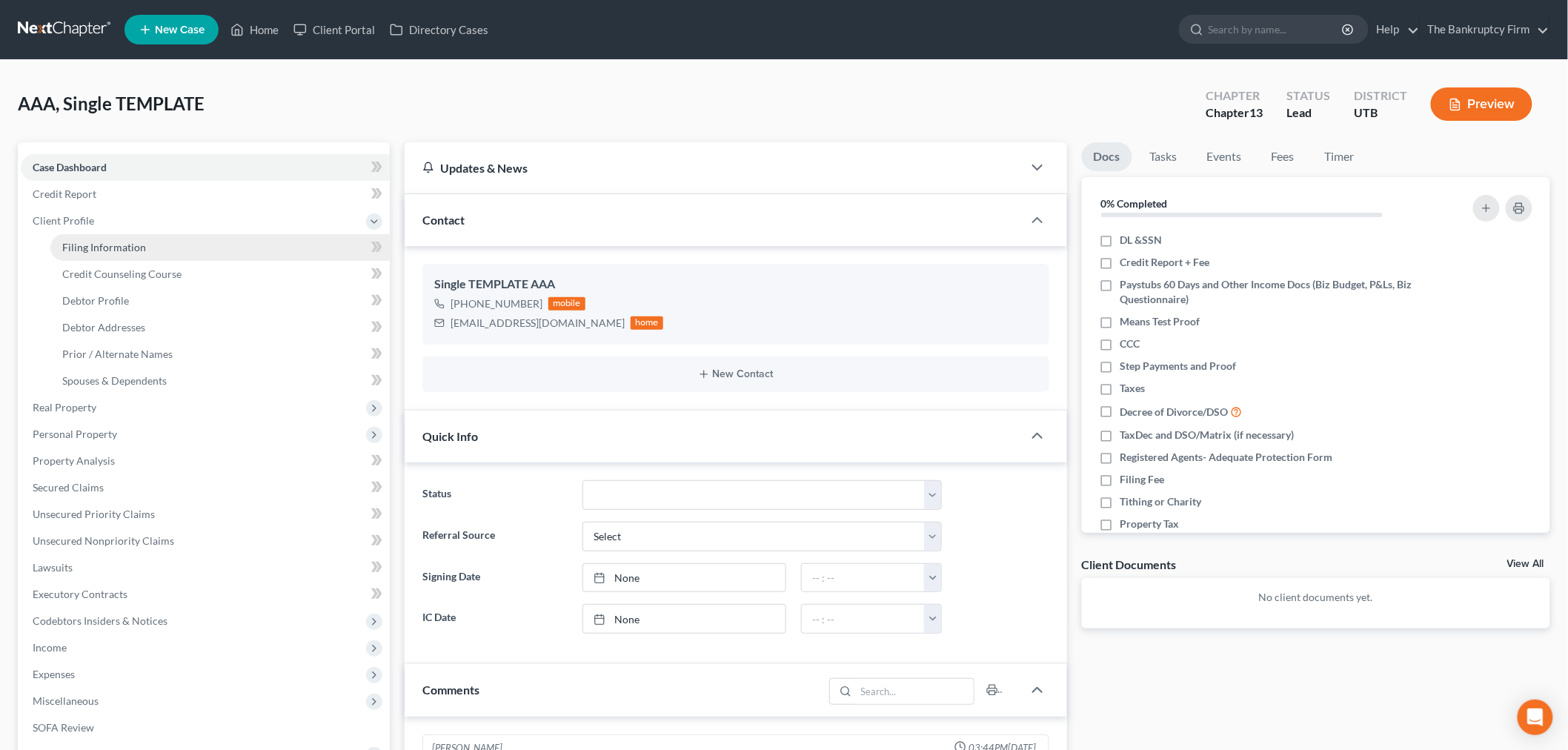
select select "0"
select select "46"
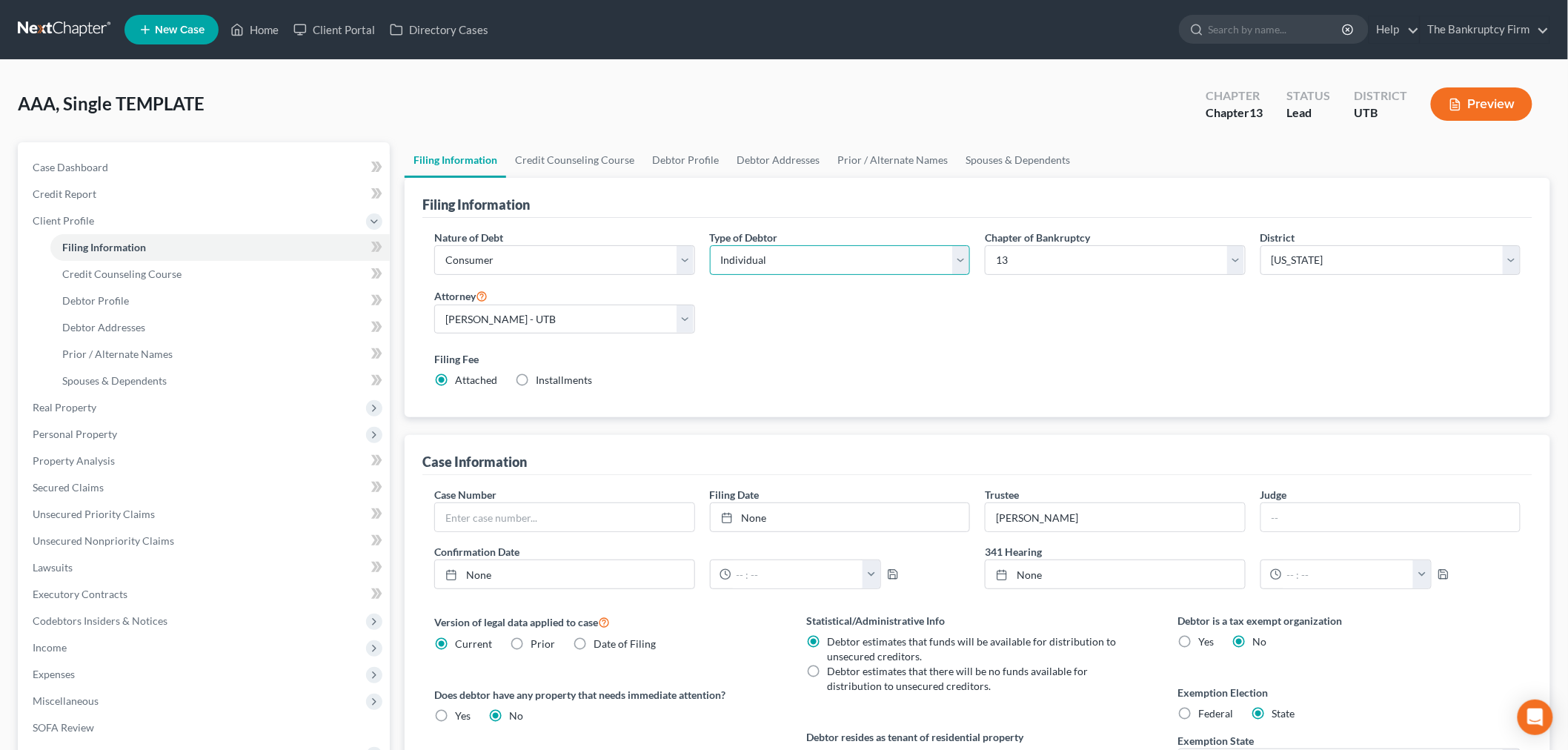
click at [751, 258] on select "Select Individual Joint" at bounding box center [840, 259] width 261 height 30
select select "1"
click at [710, 245] on select "Select Individual Joint" at bounding box center [840, 259] width 261 height 30
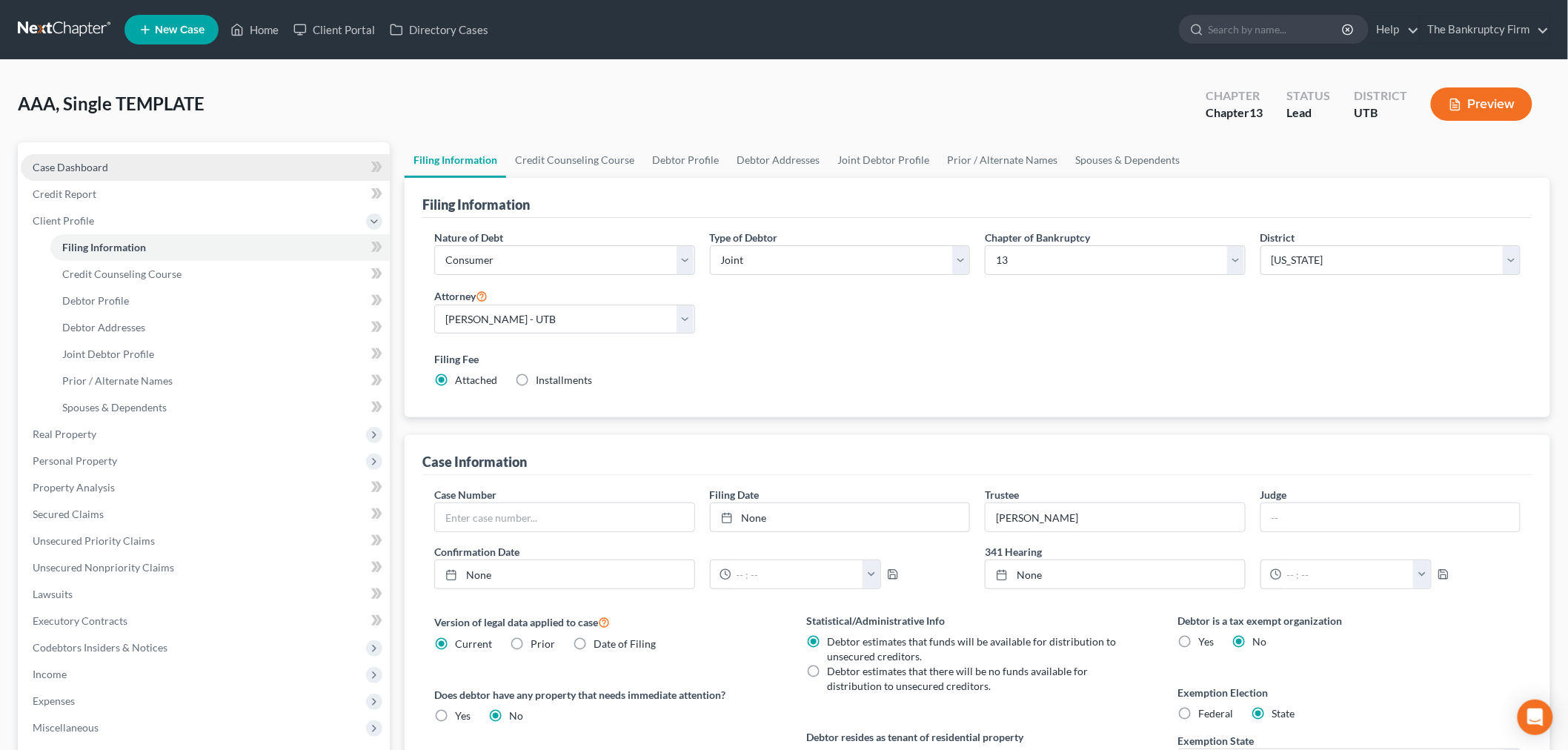
click at [152, 174] on link "Case Dashboard" at bounding box center [205, 167] width 369 height 27
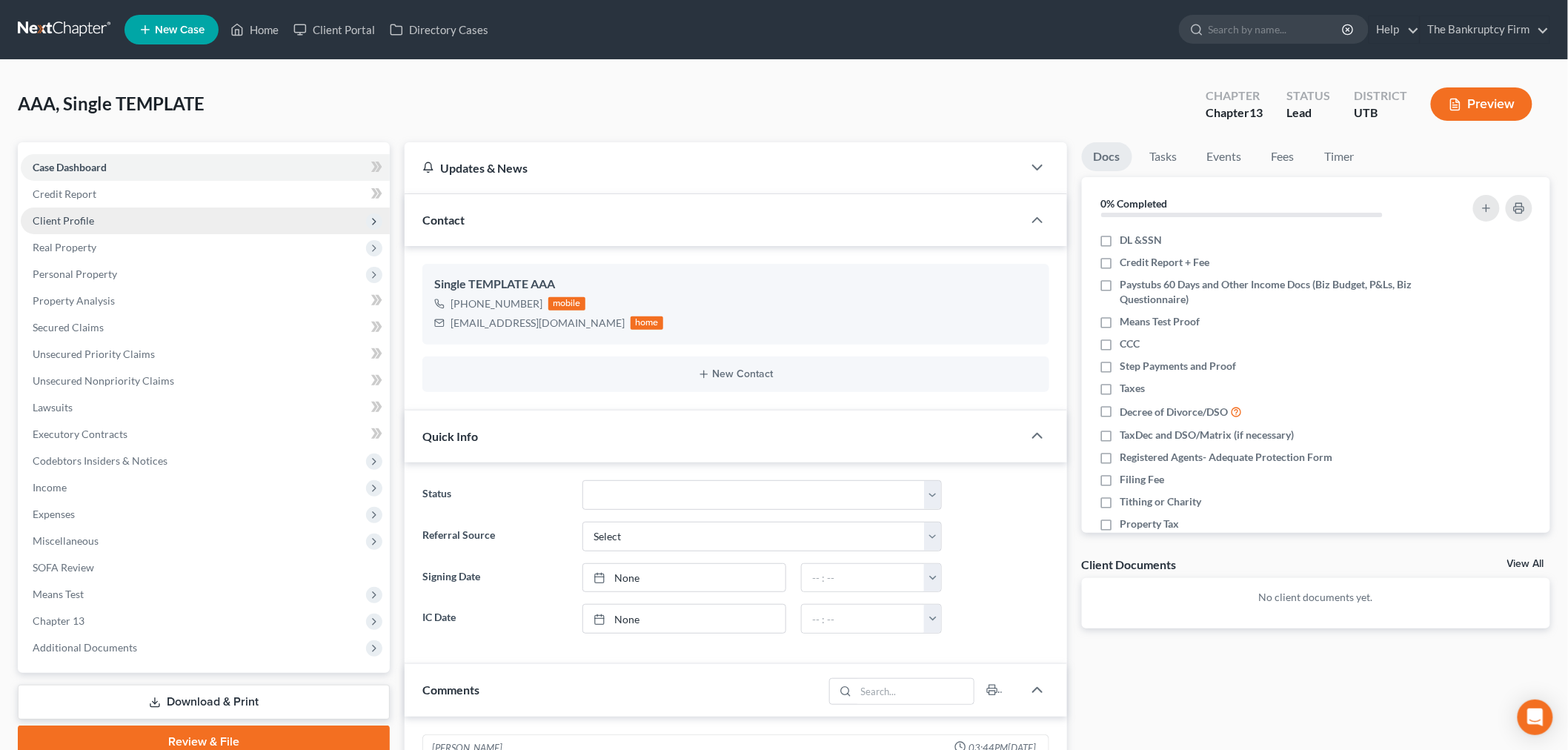
click at [131, 212] on span "Client Profile" at bounding box center [205, 221] width 369 height 27
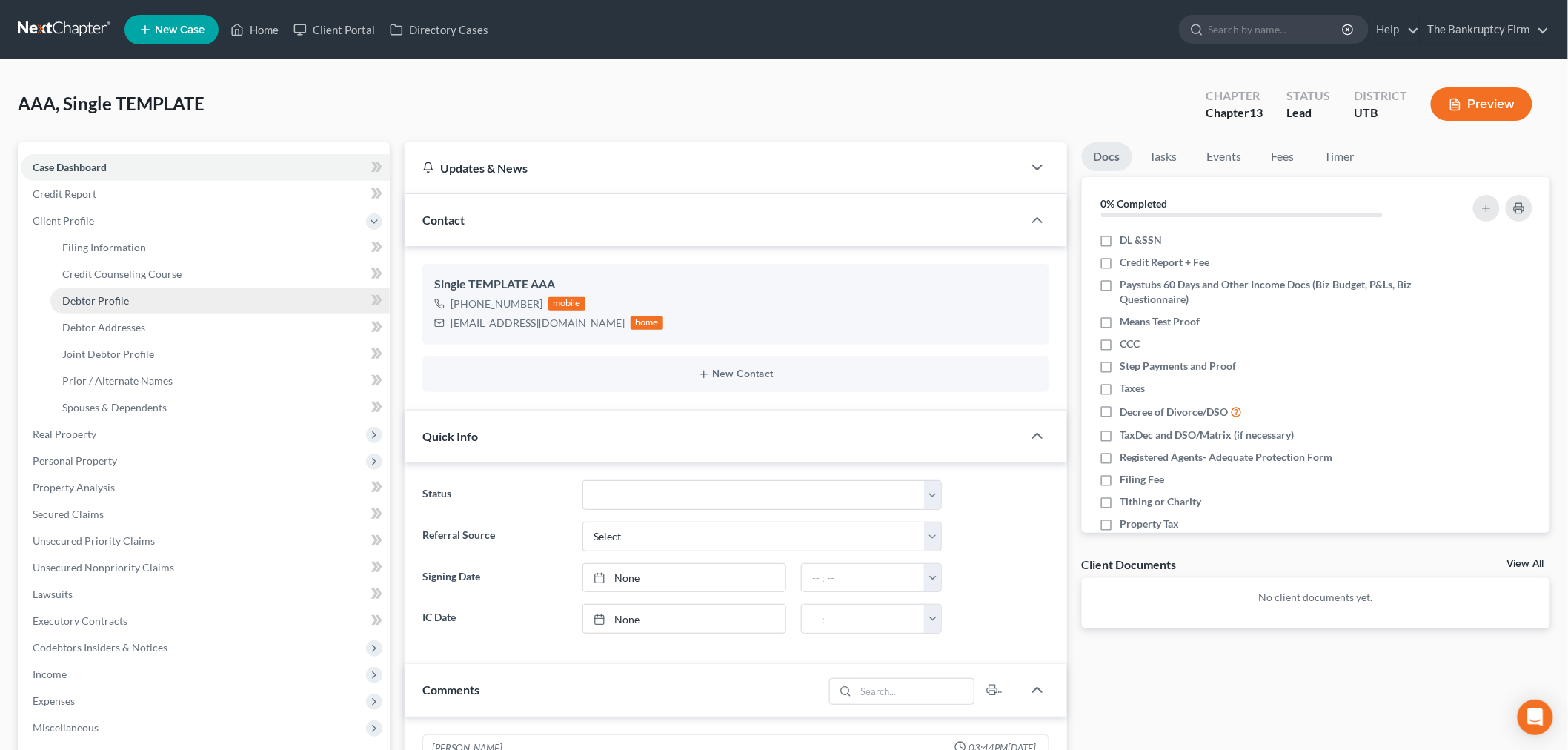
click at [146, 300] on link "Debtor Profile" at bounding box center [220, 301] width 340 height 27
select select "1"
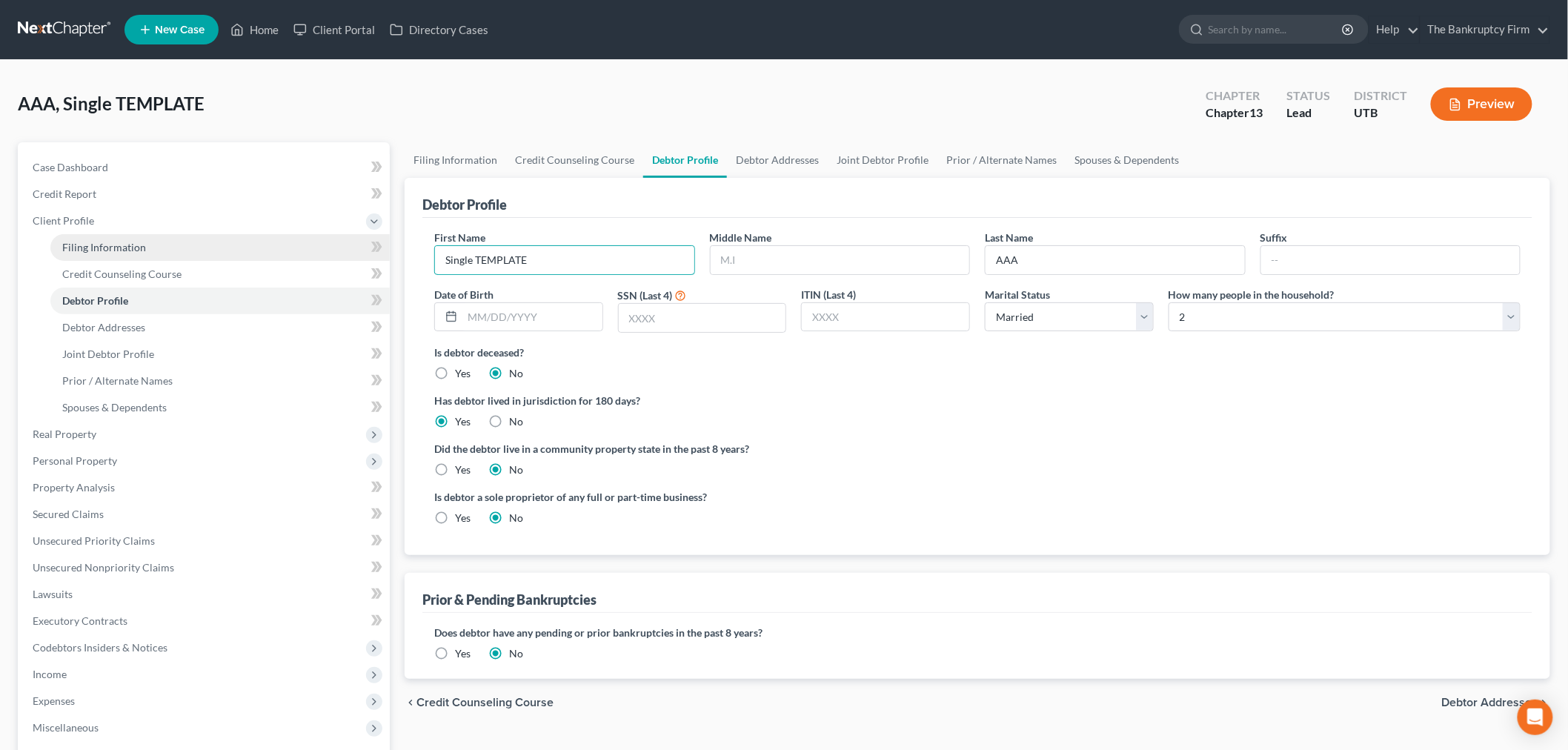
drag, startPoint x: 542, startPoint y: 256, endPoint x: 345, endPoint y: 257, distance: 197.0
click at [261, 267] on div "Petition Navigation Case Dashboard Payments Invoices Payments Payments Credit R…" at bounding box center [784, 543] width 1547 height 802
type input "Mont"
drag, startPoint x: 1072, startPoint y: 269, endPoint x: 1076, endPoint y: 236, distance: 33.2
click at [891, 246] on div "First Name Mont Middle Name Last Name AAA Suffix Date of Birth SSN (Last 4) ITI…" at bounding box center [977, 287] width 1101 height 115
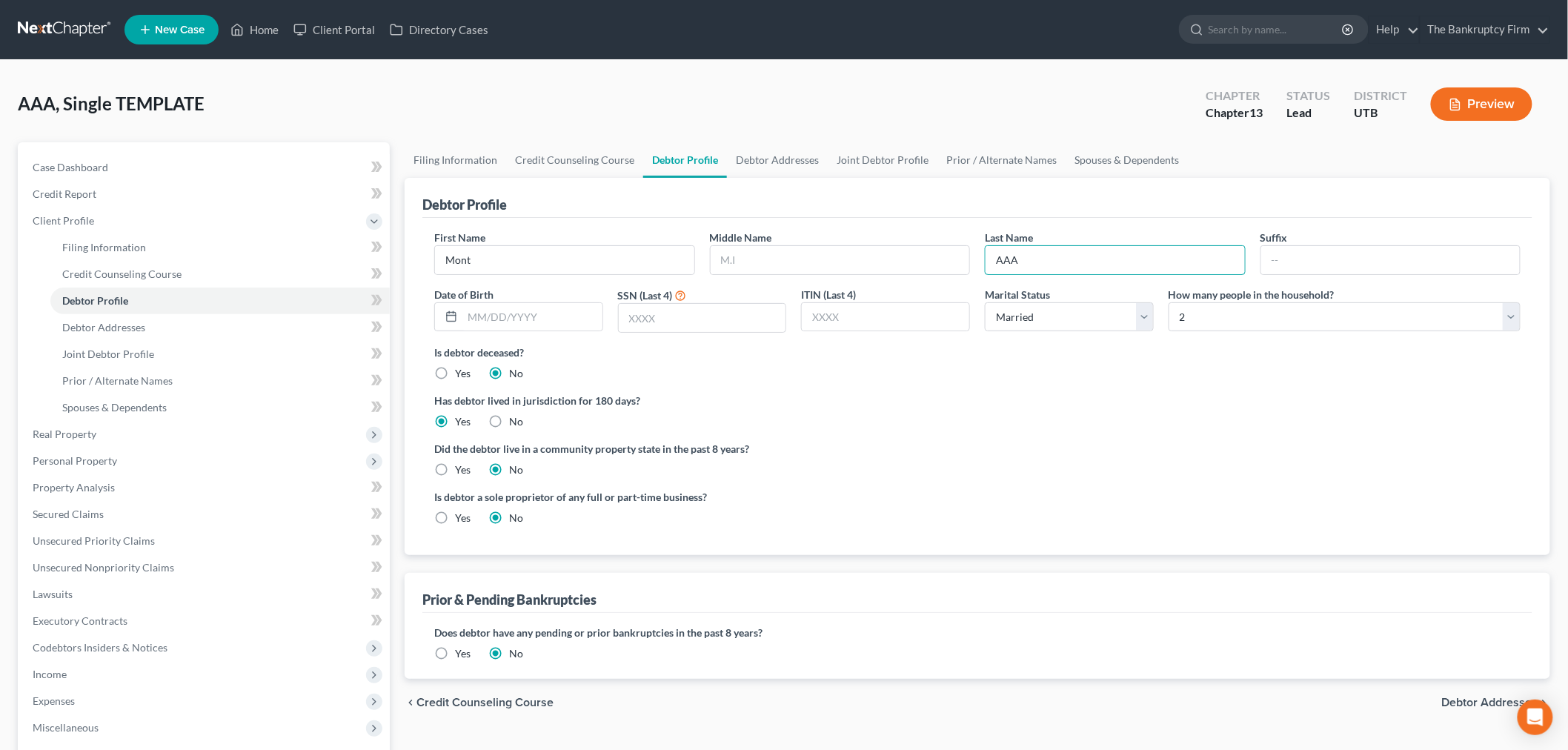
type input "G"
type input "Kinder"
click at [1089, 424] on div "Has debtor lived in jurisdiction for 180 days? Yes No Debtor must reside in jur…" at bounding box center [977, 411] width 1086 height 36
click at [574, 328] on input "text" at bounding box center [531, 316] width 140 height 28
type input "[DATE]"
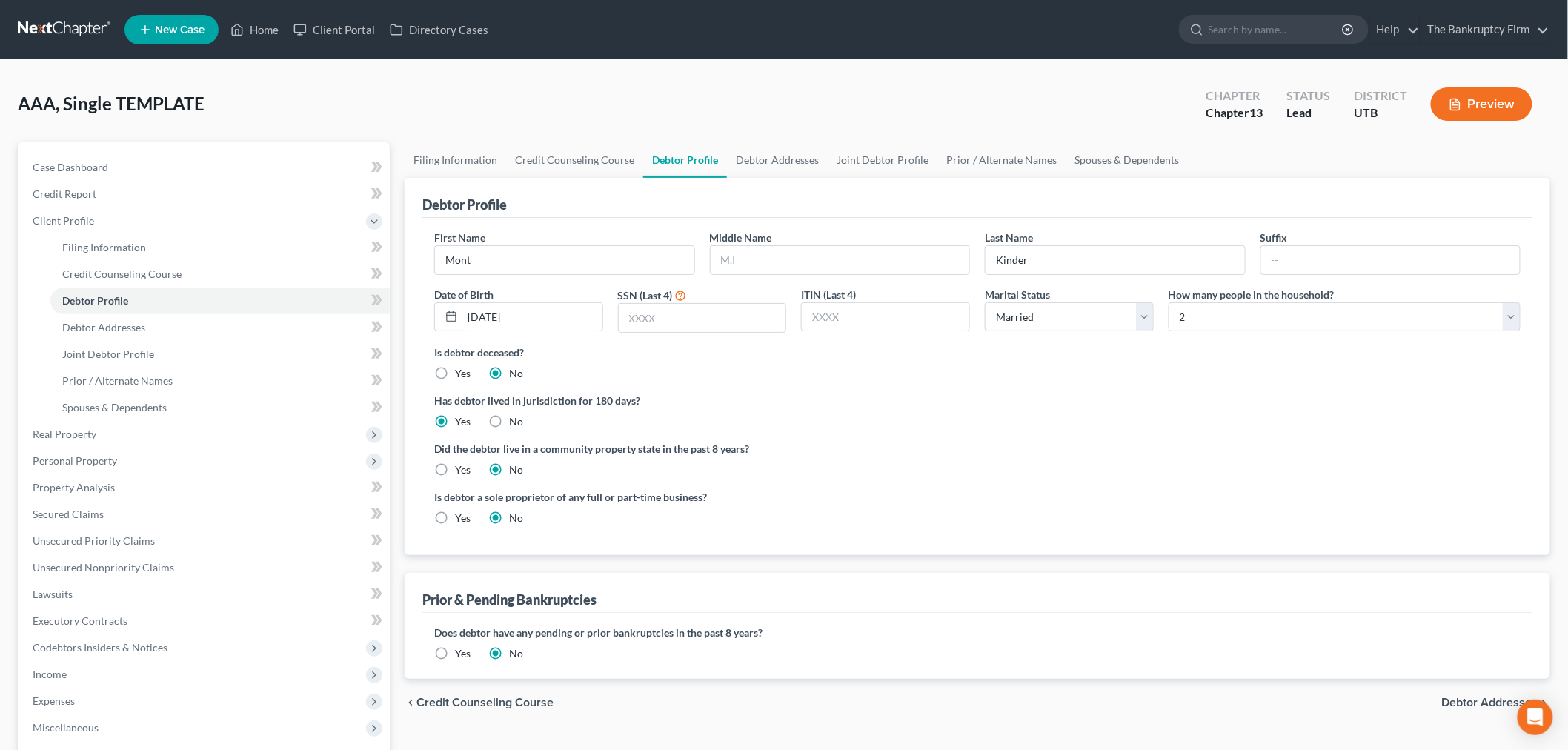
drag, startPoint x: 842, startPoint y: 411, endPoint x: 745, endPoint y: 342, distance: 119.0
click at [836, 403] on div "Has debtor lived in jurisdiction for 180 days? Yes No Debtor must reside in jur…" at bounding box center [977, 411] width 1086 height 36
click at [706, 323] on input "text" at bounding box center [702, 317] width 168 height 28
type input "2411"
click at [1101, 507] on div "Is debtor a sole proprietor of any full or part-time business? Yes No" at bounding box center [977, 512] width 1101 height 48
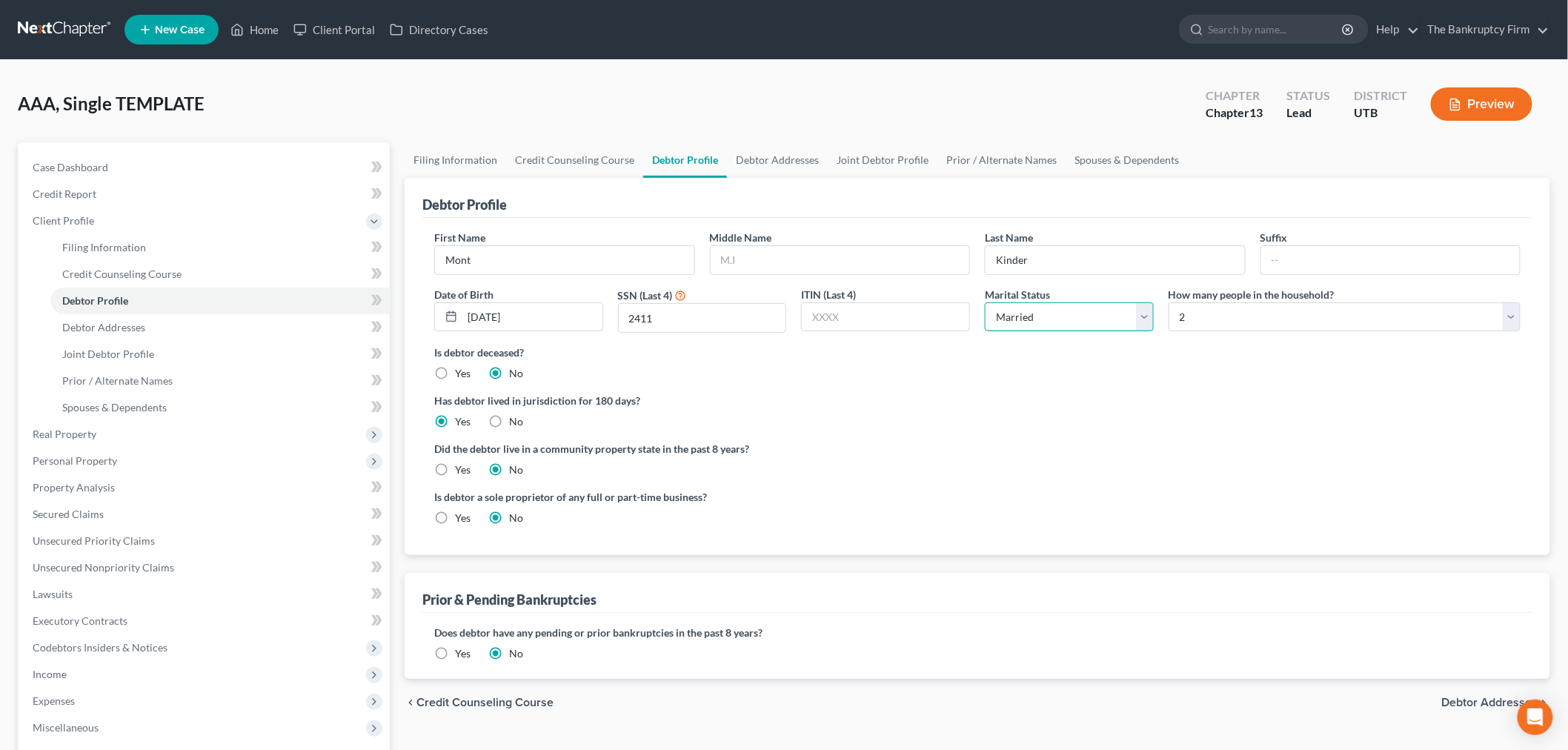
click at [1056, 312] on select "Select Single Married Separated Divorced Widowed" at bounding box center [1069, 317] width 169 height 30
click at [913, 374] on div "Is debtor deceased? Yes No" at bounding box center [977, 363] width 1086 height 36
drag, startPoint x: 1115, startPoint y: 312, endPoint x: 1110, endPoint y: 327, distance: 15.8
click at [1115, 312] on select "Select Single Married Separated Divorced Widowed" at bounding box center [1069, 317] width 169 height 30
click at [984, 303] on select "Select Single Married Separated Divorced Widowed" at bounding box center [1069, 317] width 169 height 30
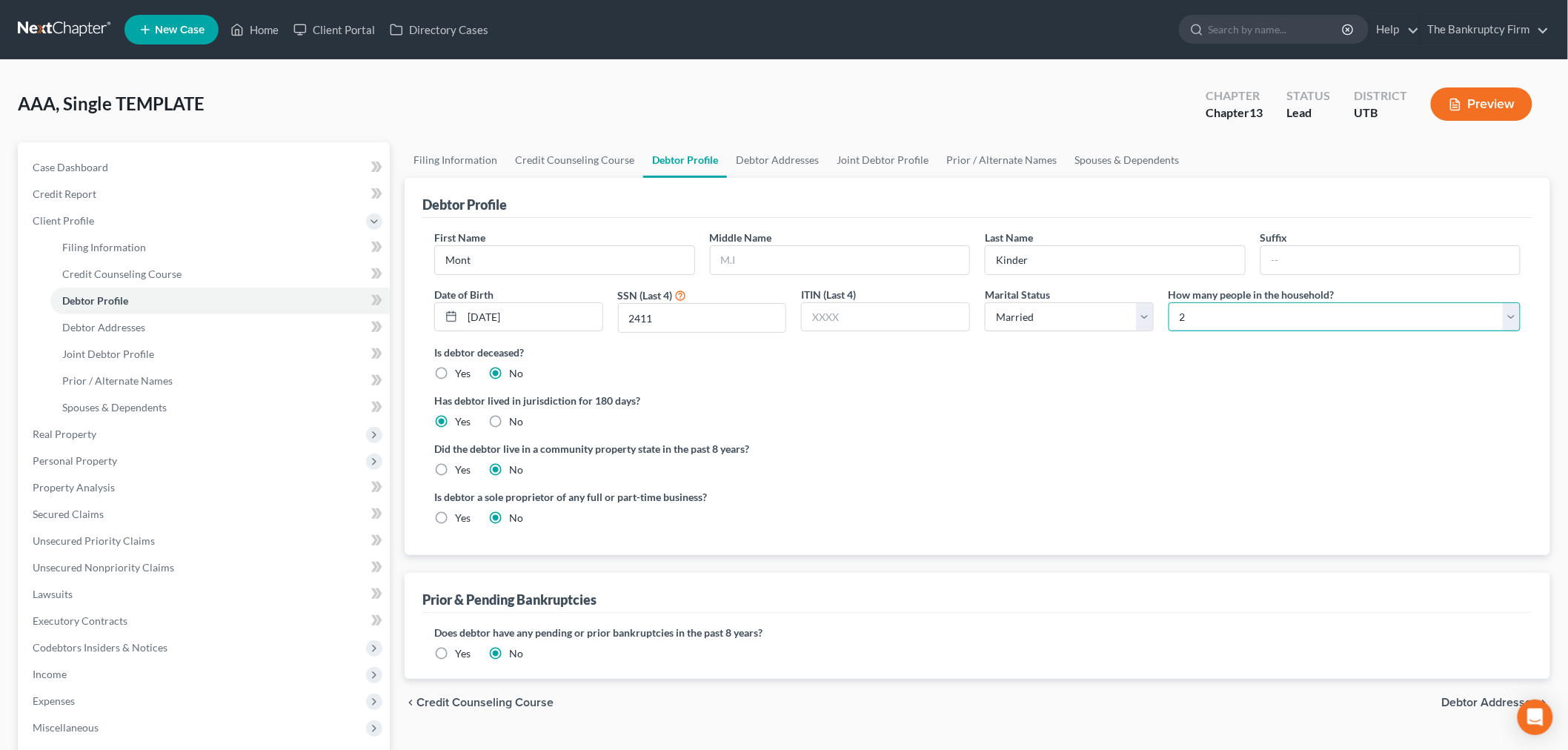
click at [1264, 304] on select "Select 1 2 3 4 5 6 7 8 9 10 11 12 13 14 15 16 17 18 19 20" at bounding box center [1344, 317] width 352 height 30
click at [1122, 364] on div "Is debtor deceased? Yes No" at bounding box center [977, 363] width 1086 height 36
click at [1278, 304] on select "Select 1 2 3 4 5 6 7 8 9 10 11 12 13 14 15 16 17 18 19 20" at bounding box center [1344, 317] width 352 height 30
click at [1168, 303] on select "Select 1 2 3 4 5 6 7 8 9 10 11 12 13 14 15 16 17 18 19 20" at bounding box center [1344, 317] width 352 height 30
click at [985, 424] on div "Has debtor lived in jurisdiction for 180 days? Yes No Debtor must reside in jur…" at bounding box center [977, 411] width 1086 height 36
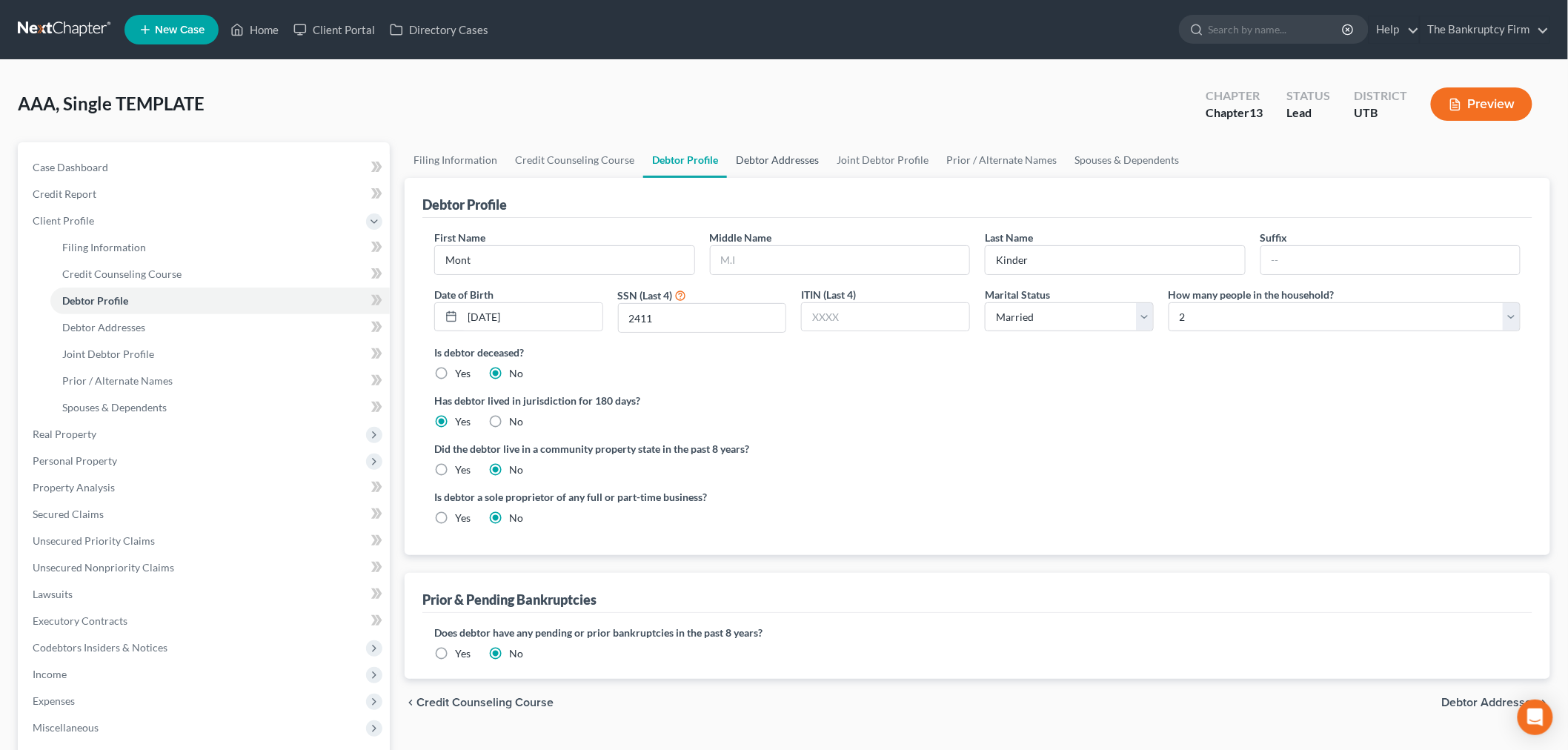
click at [791, 161] on link "Debtor Addresses" at bounding box center [777, 159] width 101 height 35
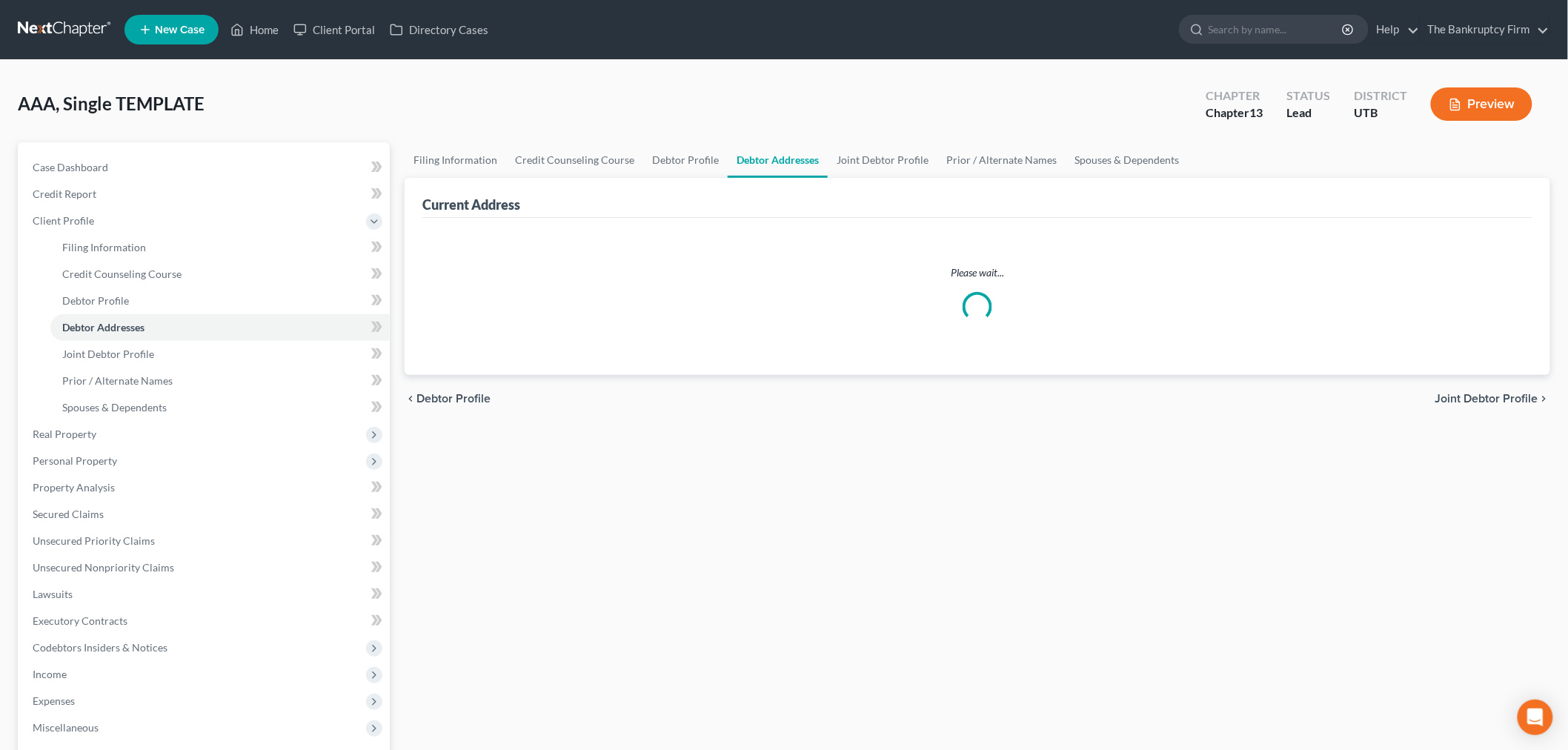
select select "0"
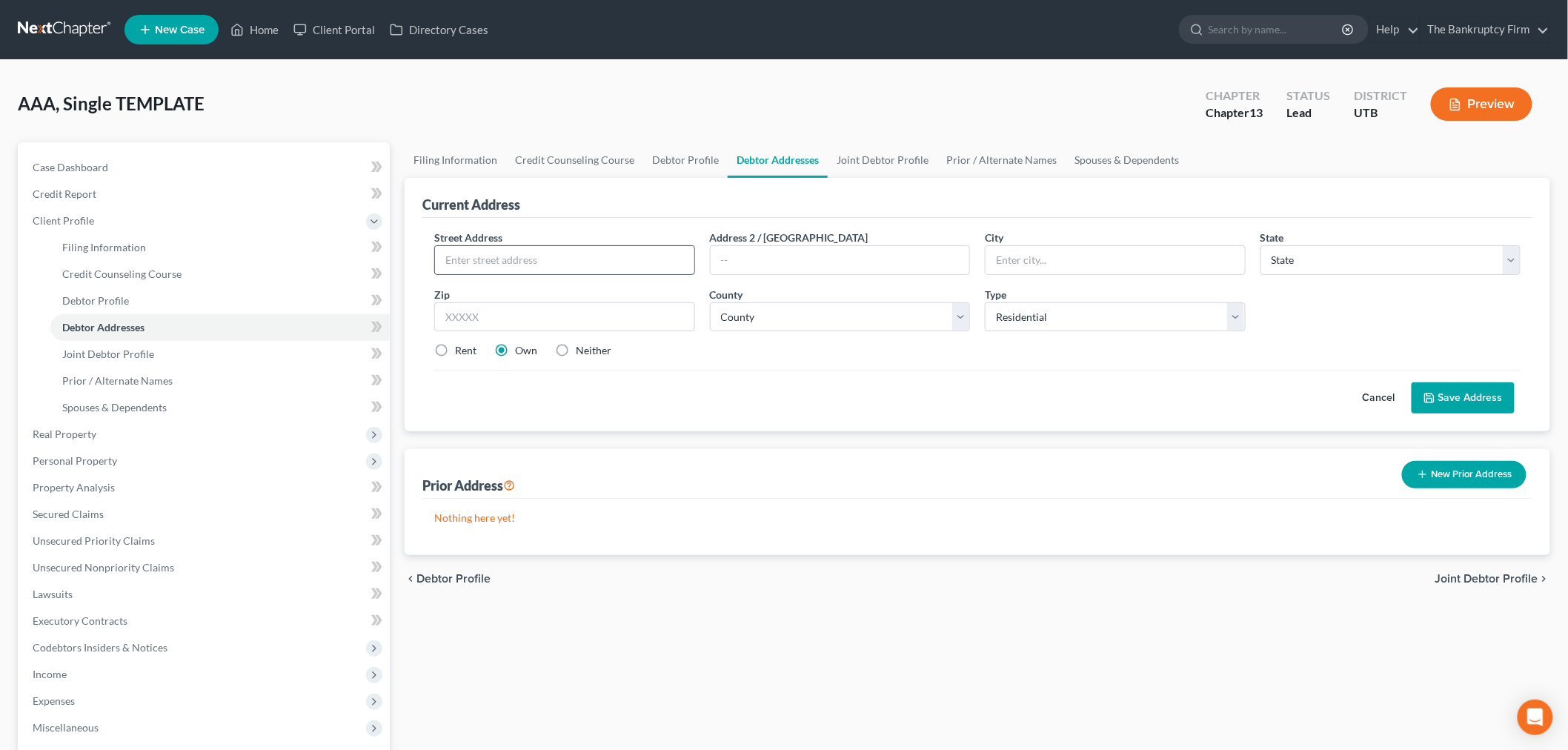
click at [639, 247] on input "text" at bounding box center [565, 259] width 259 height 28
click at [630, 310] on input "text" at bounding box center [565, 317] width 261 height 30
click at [629, 259] on input "240 E 1100 N" at bounding box center [565, 259] width 259 height 28
type input "240 E 1100 N trailer C12"
click at [544, 323] on input "text" at bounding box center [565, 317] width 261 height 30
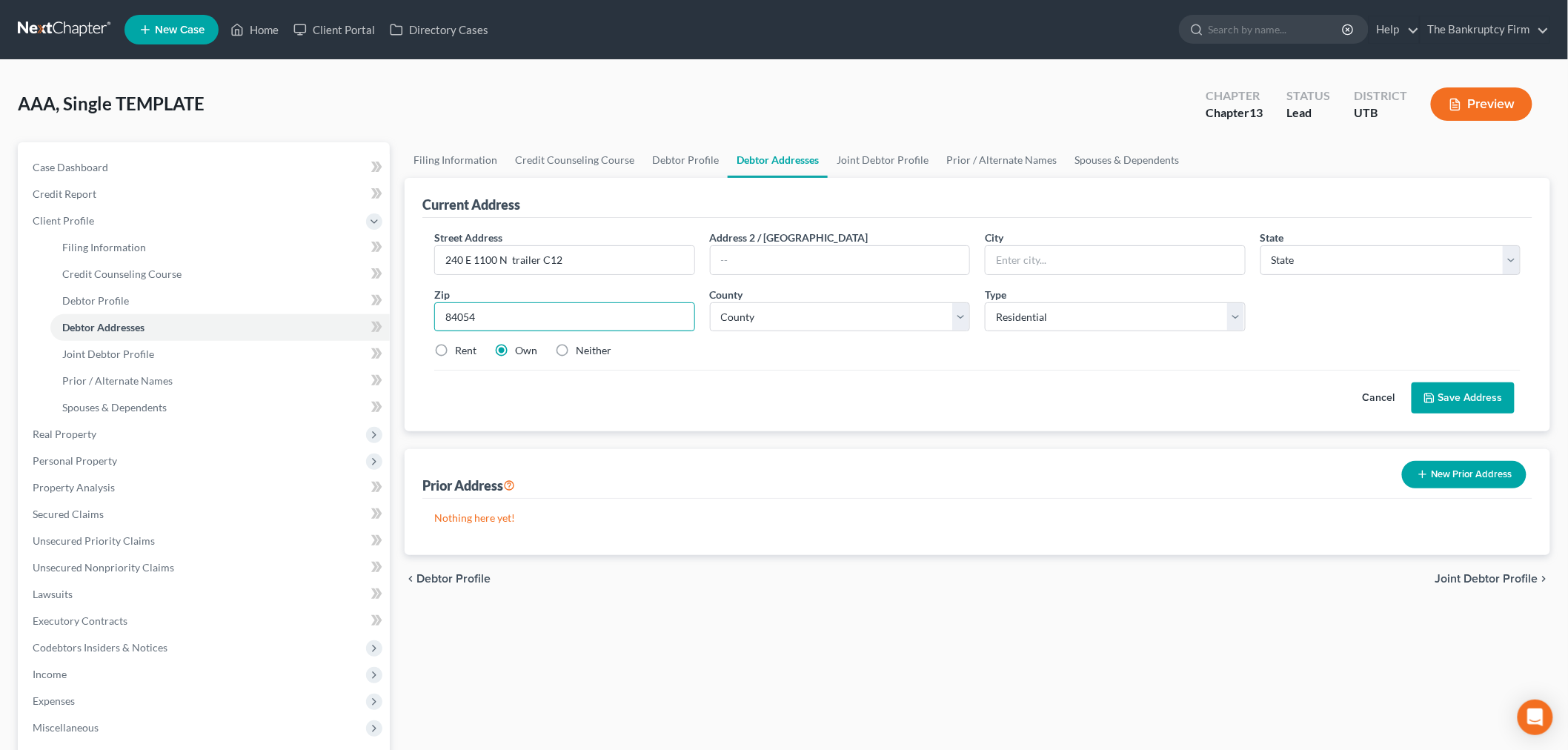
type input "84054"
drag, startPoint x: 808, startPoint y: 447, endPoint x: 612, endPoint y: 337, distance: 224.8
click at [806, 439] on div "Current Address Street Address * 240 E 1100 N trailer C12 Address 2 / [GEOGRAPH…" at bounding box center [977, 366] width 1146 height 377
type input "[GEOGRAPHIC_DATA]"
select select "46"
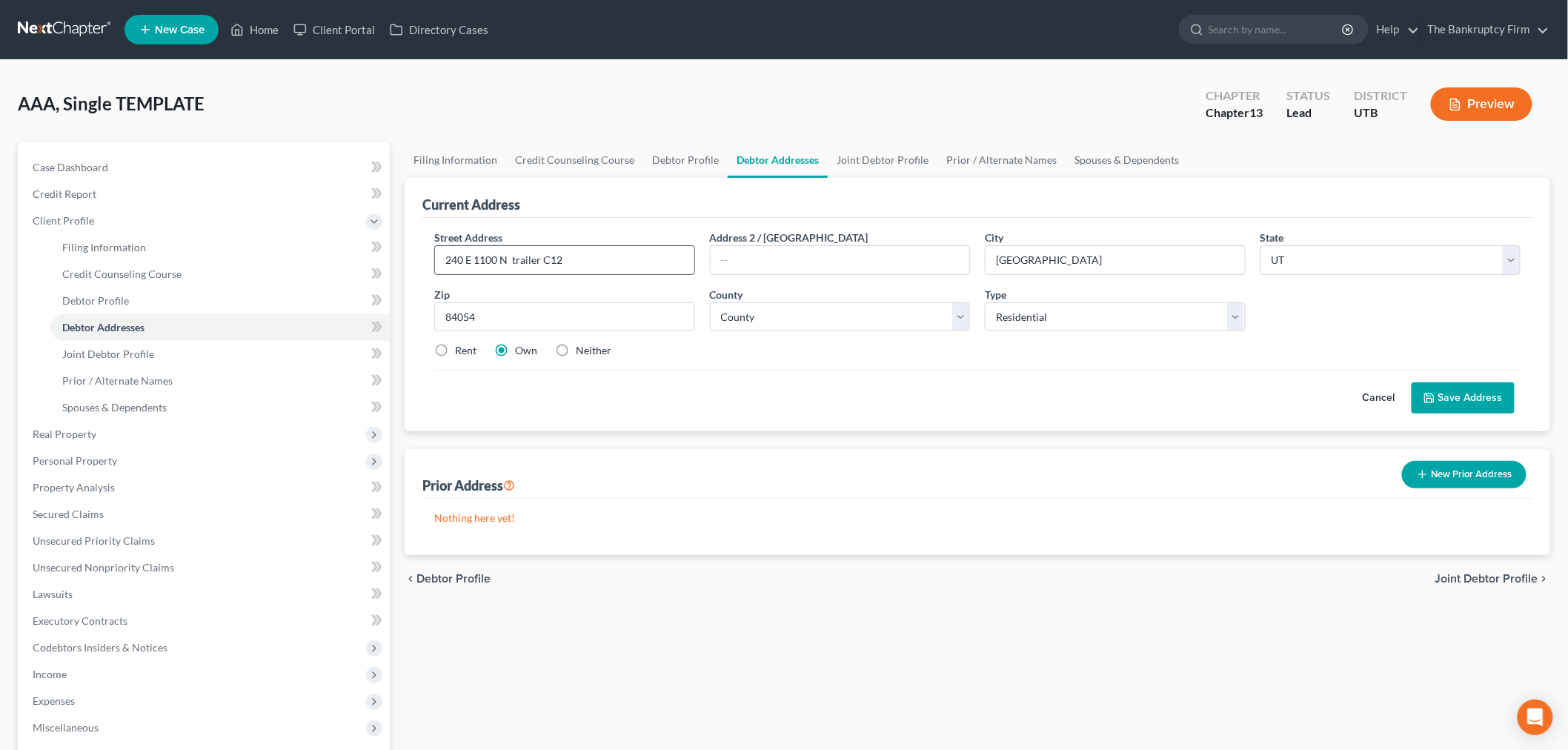
click at [516, 253] on input "240 E 1100 N trailer C12" at bounding box center [565, 259] width 259 height 28
type input "[STREET_ADDRESS]"
click at [872, 453] on div "Prior Address New Prior Address" at bounding box center [977, 474] width 1110 height 50
drag, startPoint x: 871, startPoint y: 314, endPoint x: 909, endPoint y: 314, distance: 38.0
click at [871, 314] on select "County [GEOGRAPHIC_DATA] [GEOGRAPHIC_DATA] [GEOGRAPHIC_DATA] [GEOGRAPHIC_DATA] …" at bounding box center [840, 317] width 261 height 30
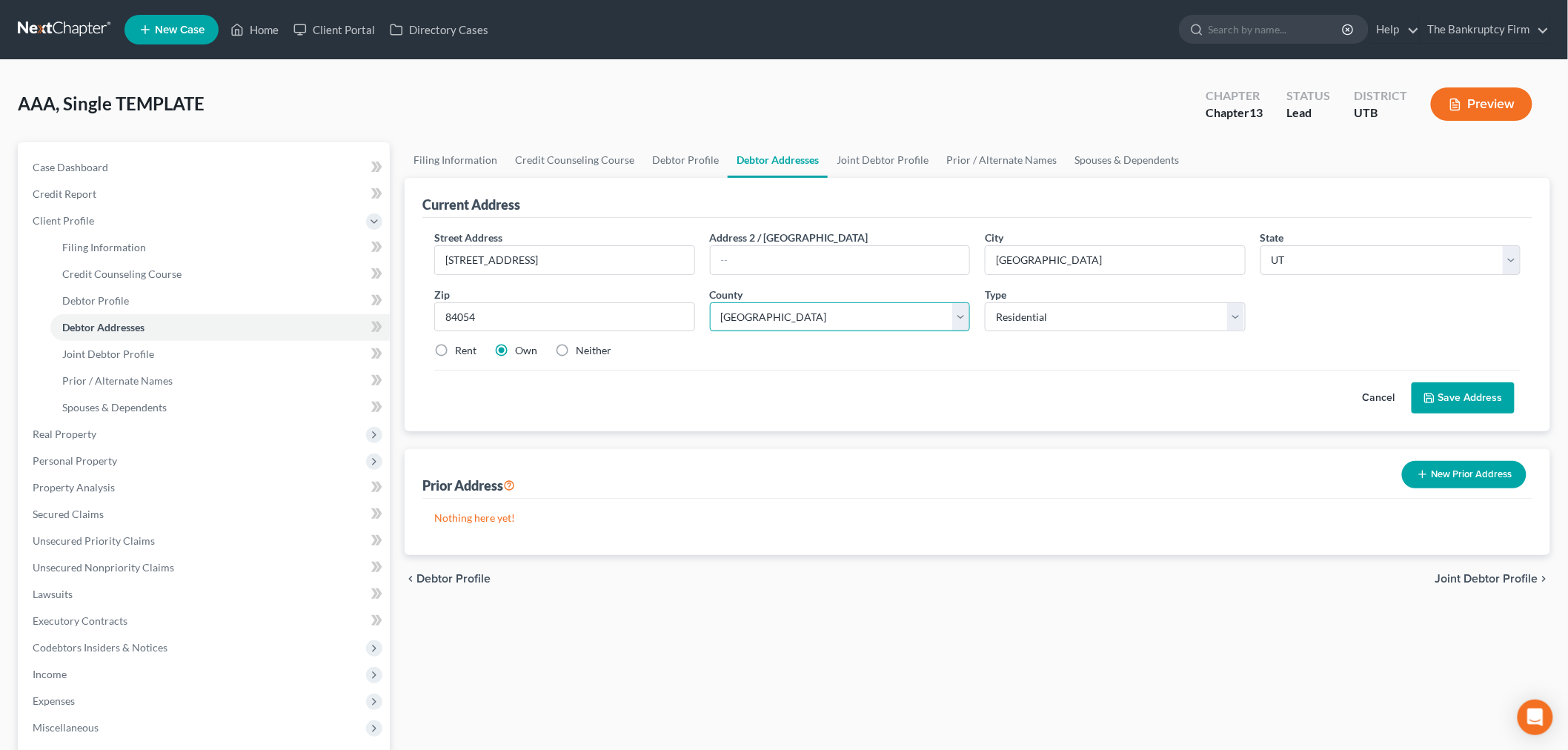
click at [710, 303] on select "County [GEOGRAPHIC_DATA] [GEOGRAPHIC_DATA] [GEOGRAPHIC_DATA] [GEOGRAPHIC_DATA] …" at bounding box center [840, 317] width 261 height 30
click at [871, 489] on div "Prior Address New Prior Address" at bounding box center [977, 474] width 1110 height 50
click at [963, 320] on select "County [GEOGRAPHIC_DATA] [GEOGRAPHIC_DATA] [GEOGRAPHIC_DATA] [GEOGRAPHIC_DATA] …" at bounding box center [840, 317] width 261 height 30
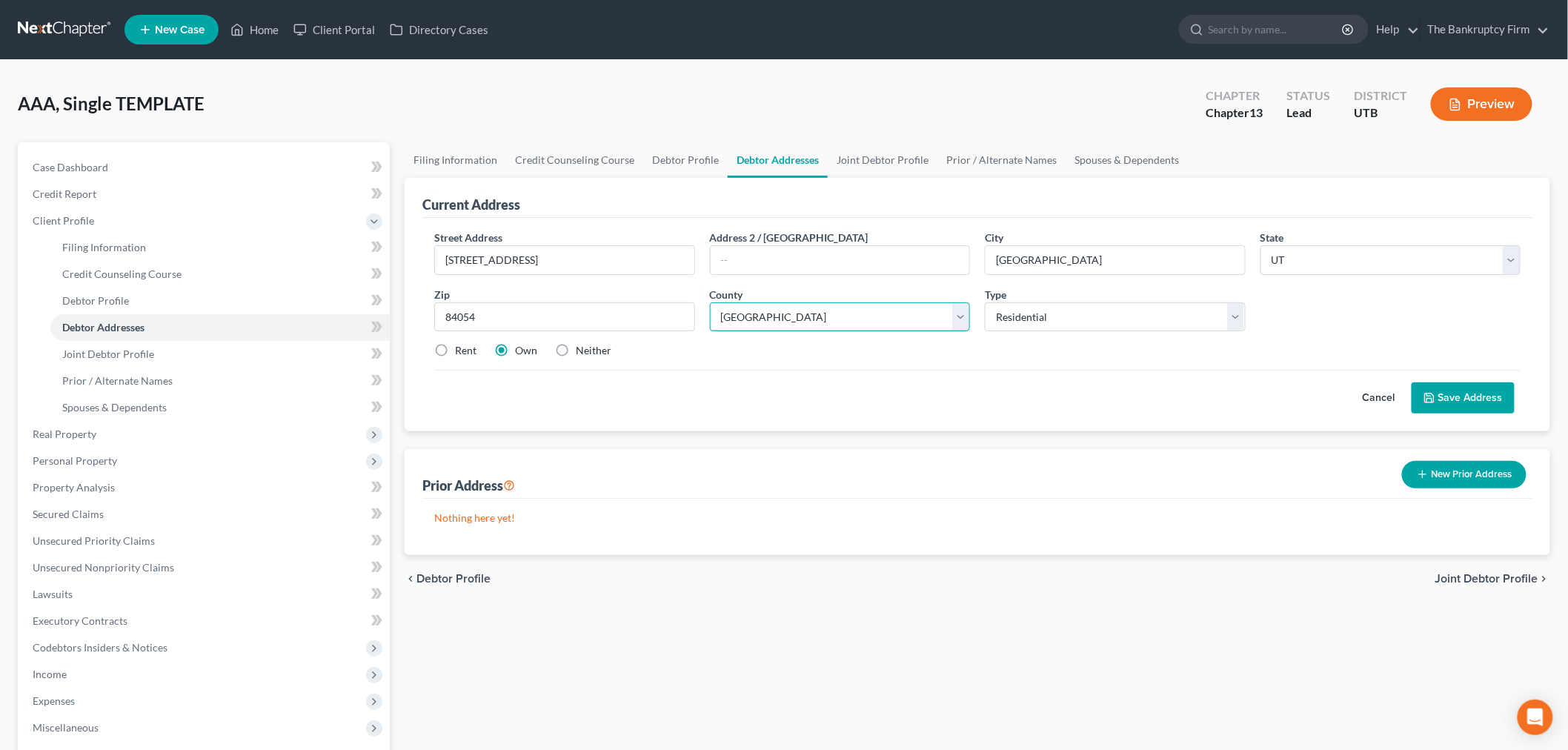
select select "5"
click at [710, 303] on select "County [GEOGRAPHIC_DATA] [GEOGRAPHIC_DATA] [GEOGRAPHIC_DATA] [GEOGRAPHIC_DATA] …" at bounding box center [840, 317] width 261 height 30
click at [1005, 419] on div "Street Address * [STREET_ADDRESS] Address 2 / [GEOGRAPHIC_DATA] * [GEOGRAPHIC_D…" at bounding box center [977, 324] width 1110 height 213
click at [455, 353] on label "Rent" at bounding box center [466, 350] width 22 height 14
click at [461, 353] on input "Rent" at bounding box center [466, 348] width 10 height 10
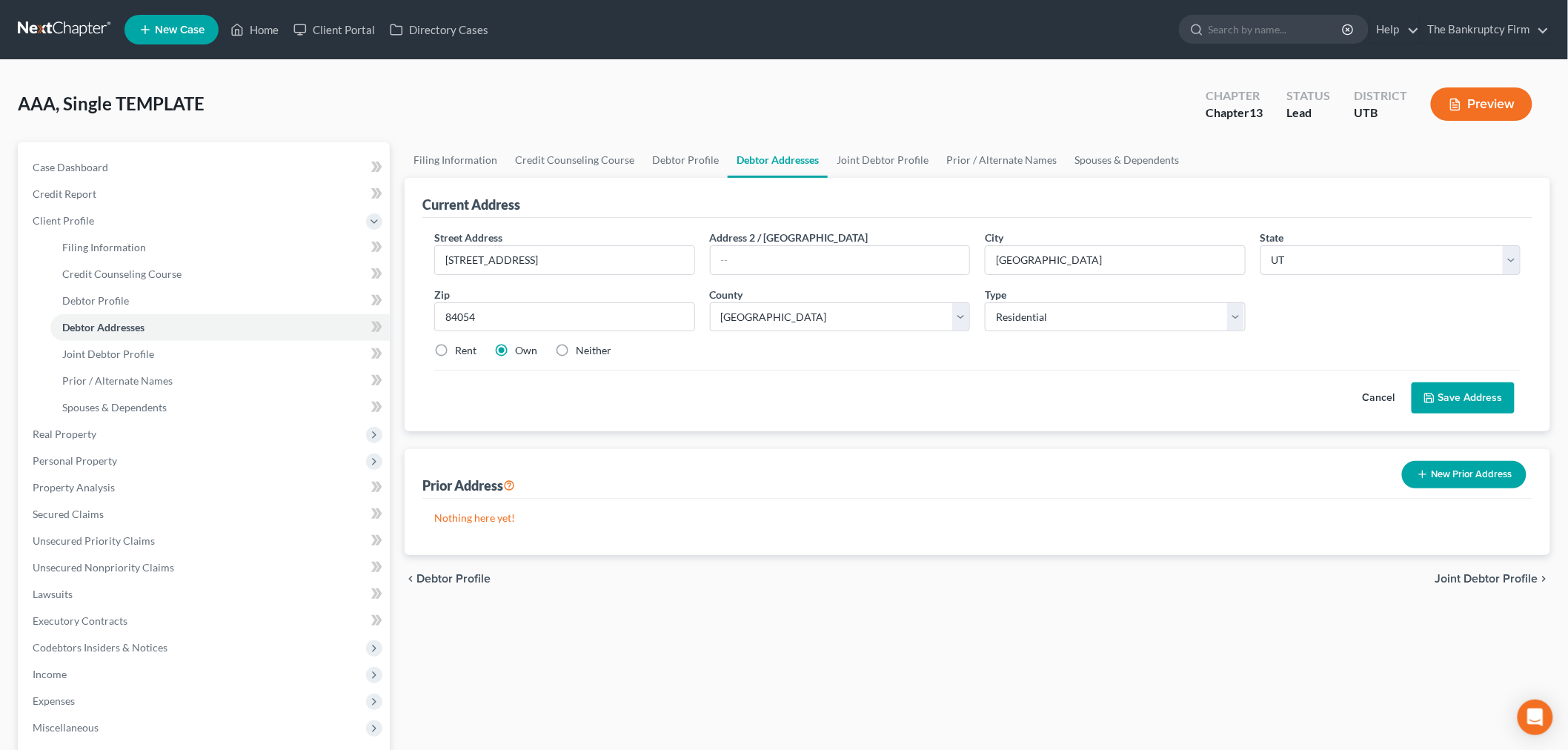
radio input "true"
click at [521, 348] on label "Own" at bounding box center [526, 350] width 23 height 14
click at [521, 348] on input "Own" at bounding box center [525, 348] width 10 height 10
radio input "true"
click at [455, 345] on label "Rent" at bounding box center [466, 350] width 22 height 14
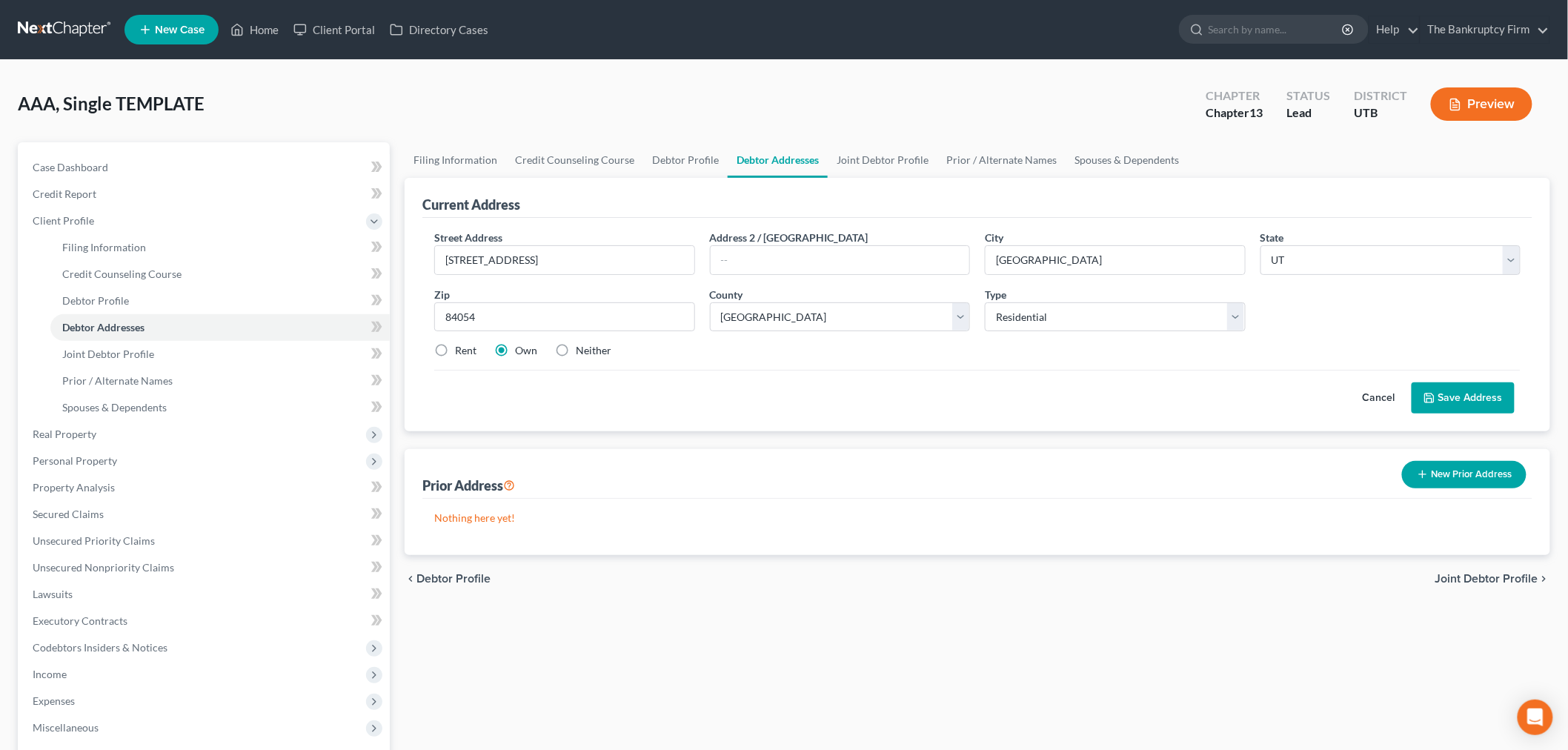
click at [461, 345] on input "Rent" at bounding box center [466, 348] width 10 height 10
radio input "true"
click at [530, 354] on label "Own" at bounding box center [526, 350] width 23 height 14
click at [530, 353] on input "Own" at bounding box center [525, 348] width 10 height 10
radio input "true"
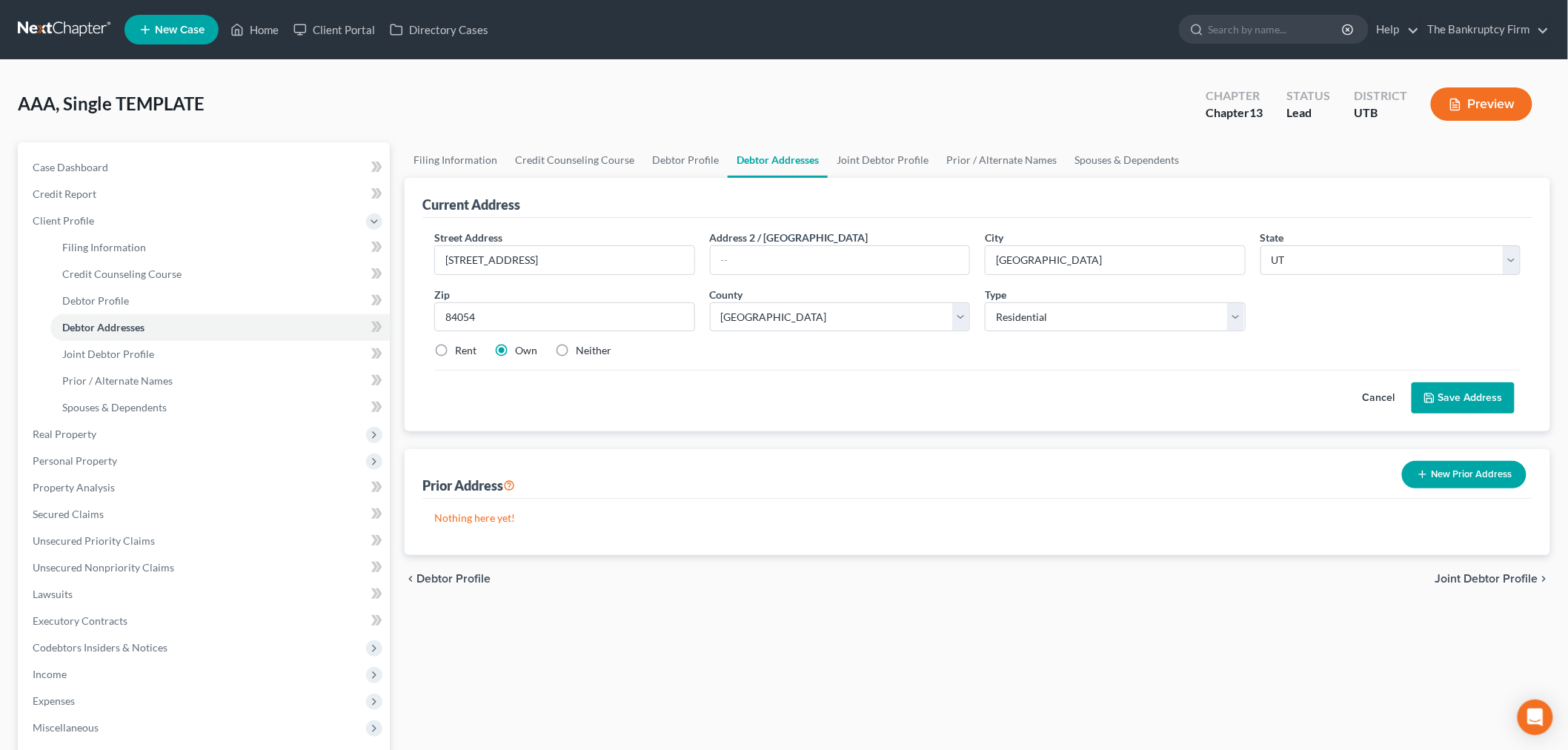
click at [1474, 384] on button "Save Address" at bounding box center [1463, 398] width 103 height 32
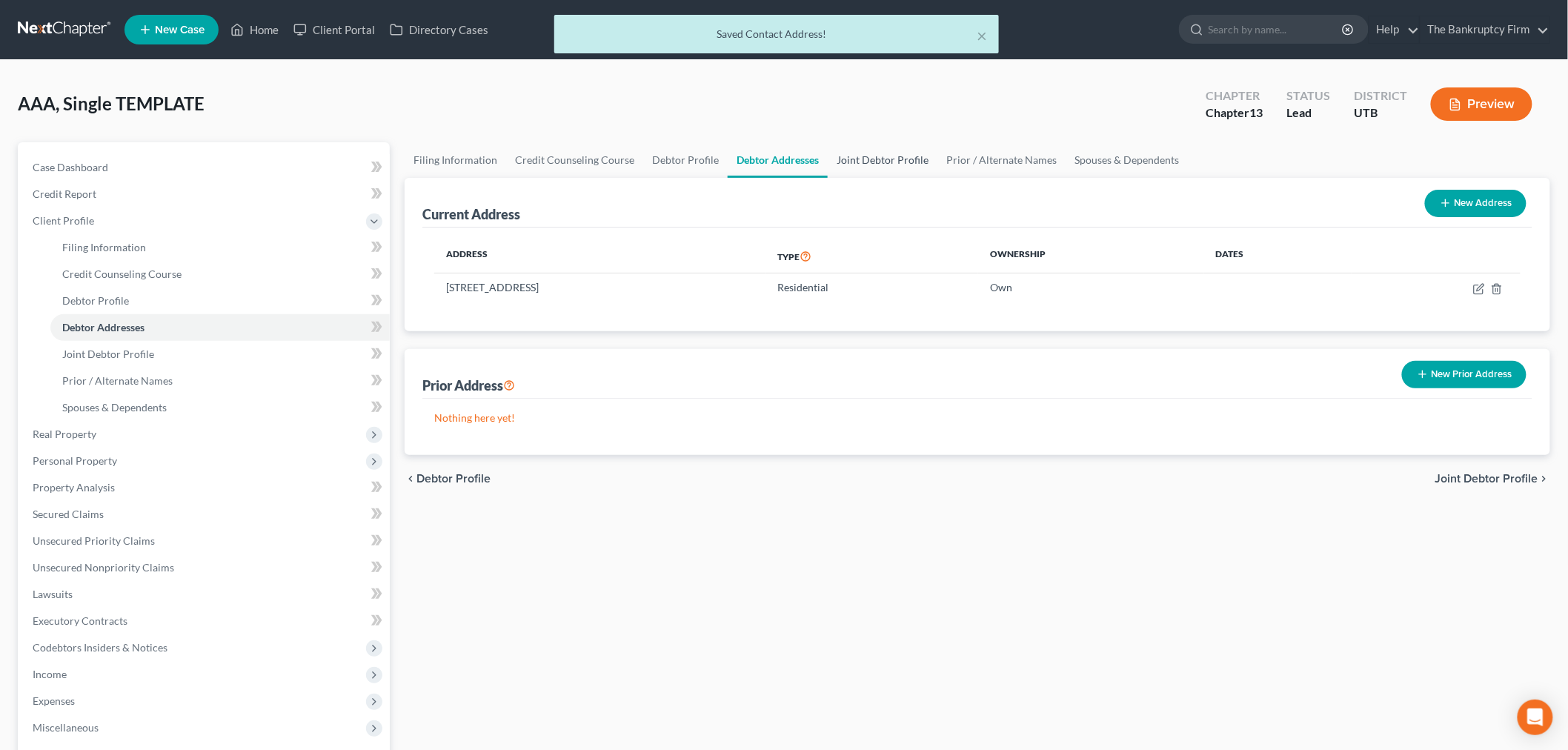
click at [890, 171] on link "Joint Debtor Profile" at bounding box center [883, 159] width 110 height 35
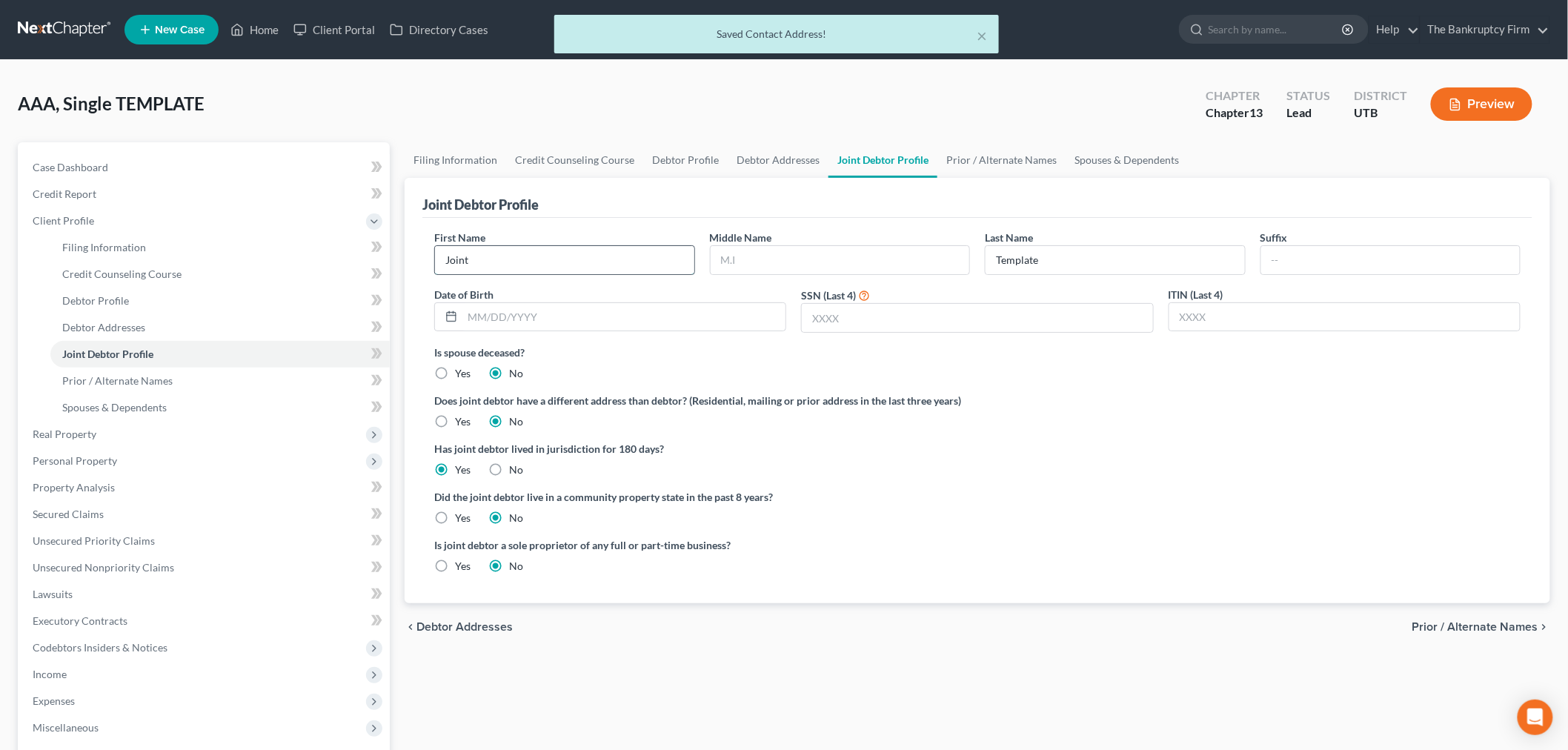
click at [638, 259] on input "Joint" at bounding box center [565, 259] width 259 height 28
click at [634, 259] on input "Joint" at bounding box center [565, 259] width 259 height 28
click at [634, 258] on input "Joint" at bounding box center [565, 259] width 259 height 28
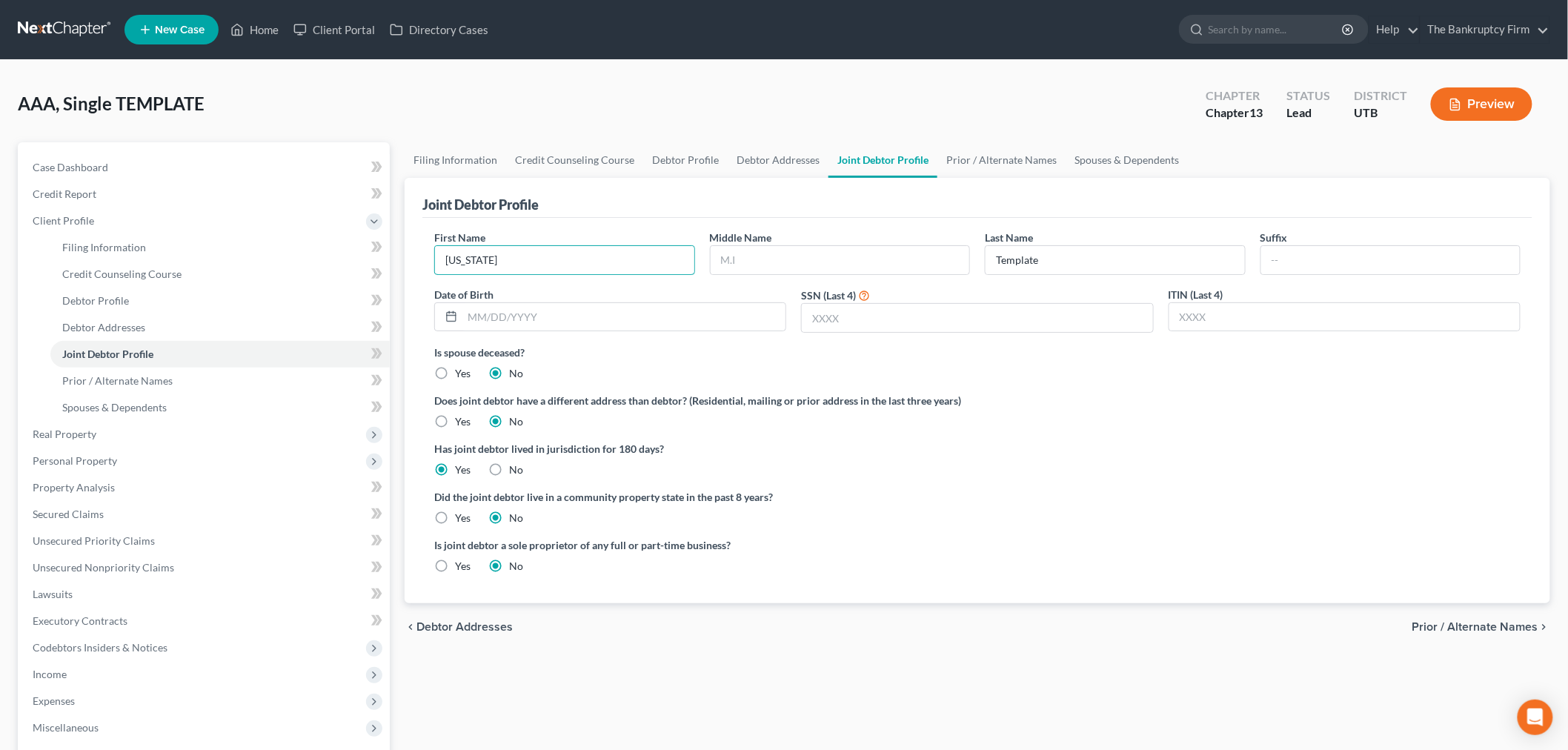
type input "[US_STATE]"
type input "Kinder"
click at [660, 307] on input "text" at bounding box center [623, 316] width 323 height 28
type input "[DATE]"
click at [922, 418] on div "Does joint debtor have a different address than debtor? (Residential, mailing o…" at bounding box center [977, 411] width 1086 height 36
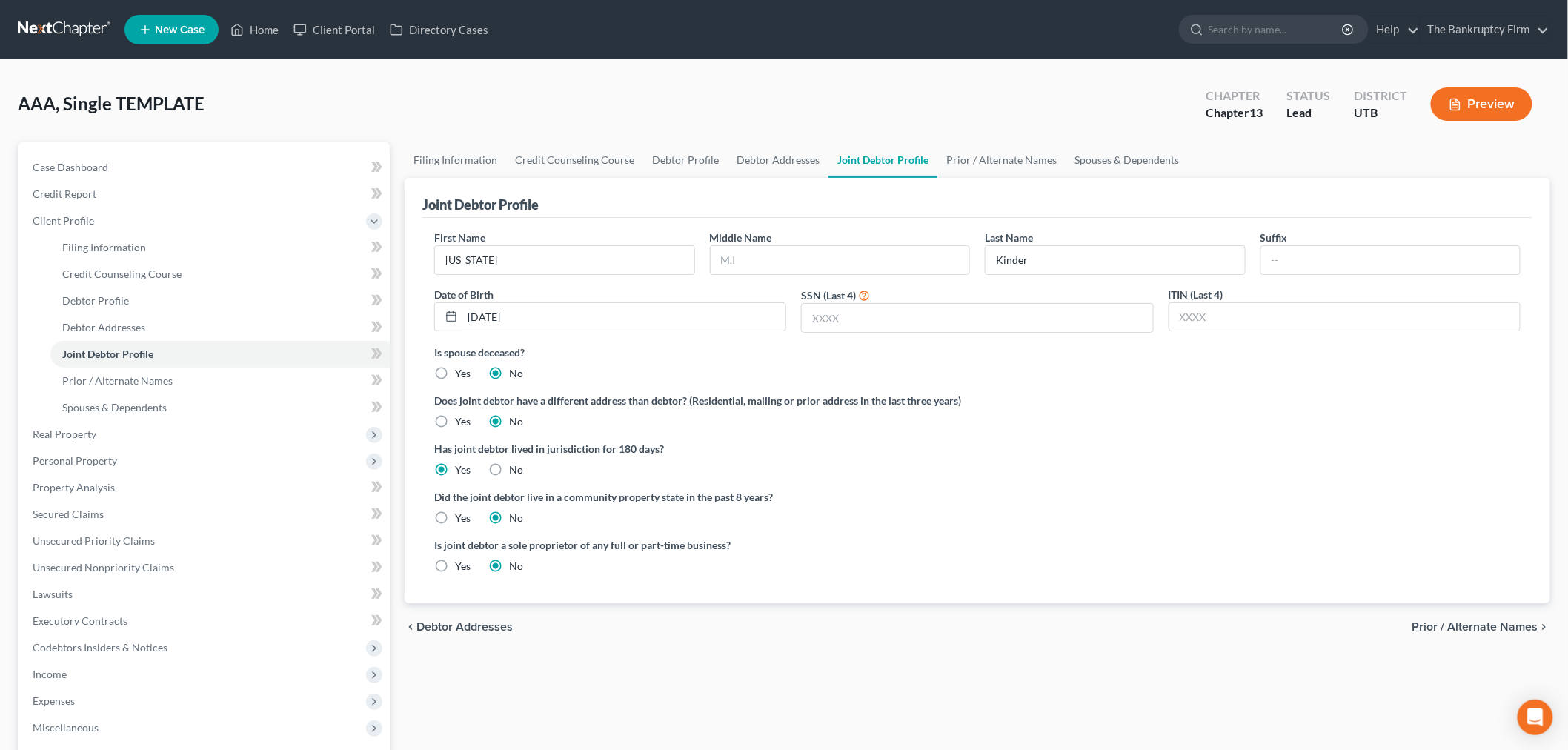
click at [1055, 374] on div "Is spouse deceased? Yes No" at bounding box center [977, 363] width 1086 height 36
click at [1009, 323] on input "text" at bounding box center [976, 317] width 350 height 28
type input "4336"
click at [960, 440] on label "Has joint debtor lived in jurisdiction for 180 days?" at bounding box center [977, 447] width 1086 height 15
click at [775, 149] on link "Debtor Addresses" at bounding box center [778, 159] width 101 height 35
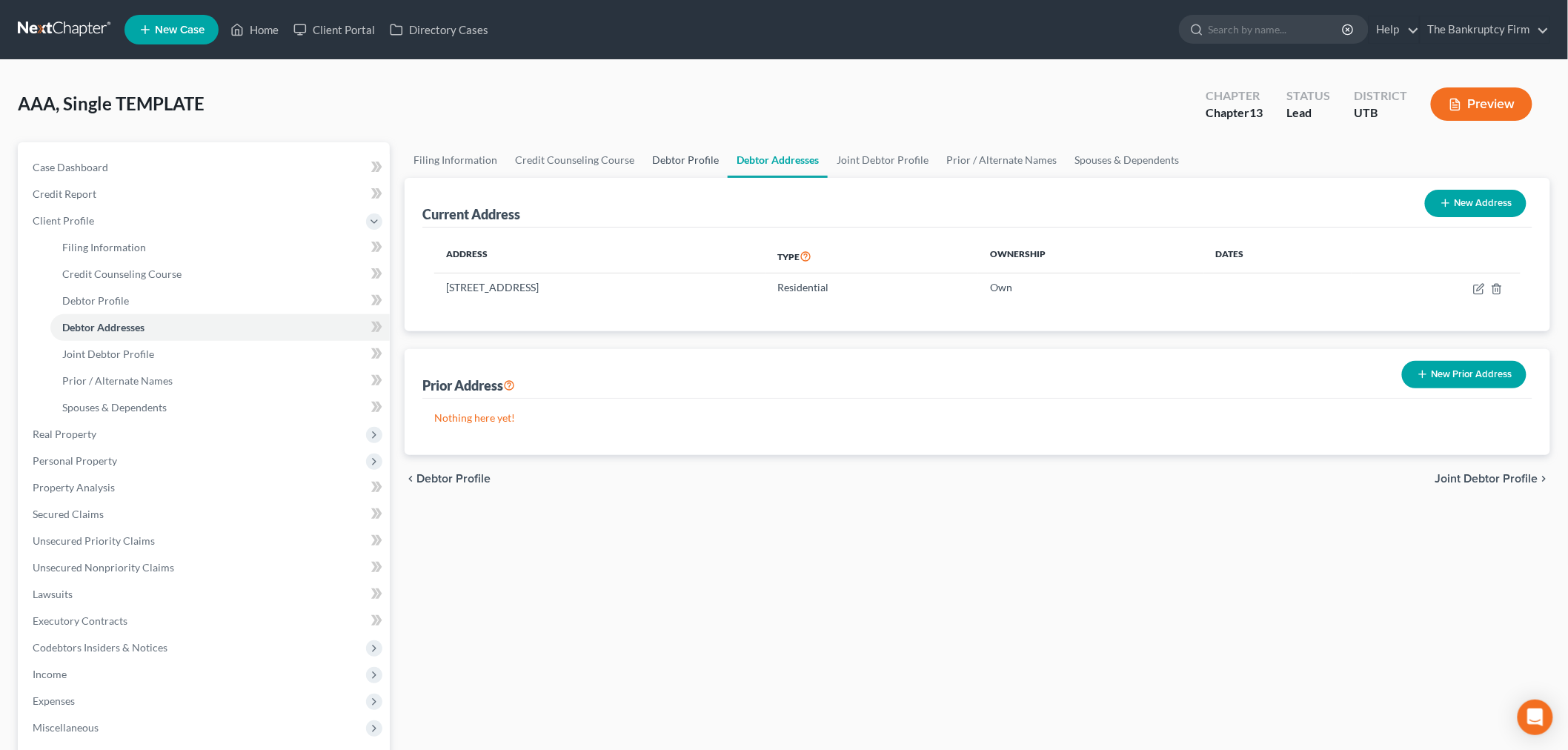
click at [692, 164] on link "Debtor Profile" at bounding box center [685, 159] width 85 height 35
select select "1"
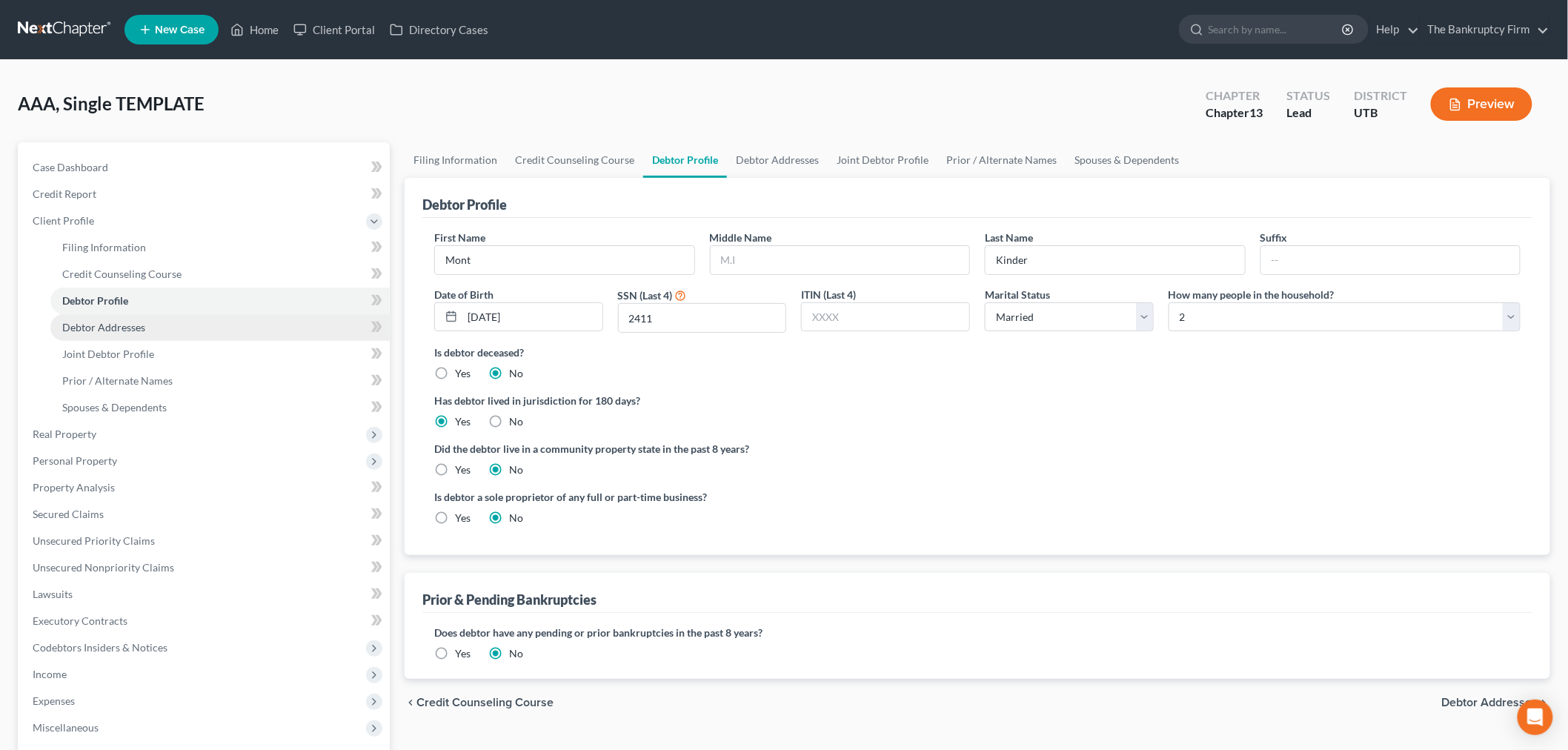
click at [115, 328] on span "Debtor Addresses" at bounding box center [104, 327] width 83 height 13
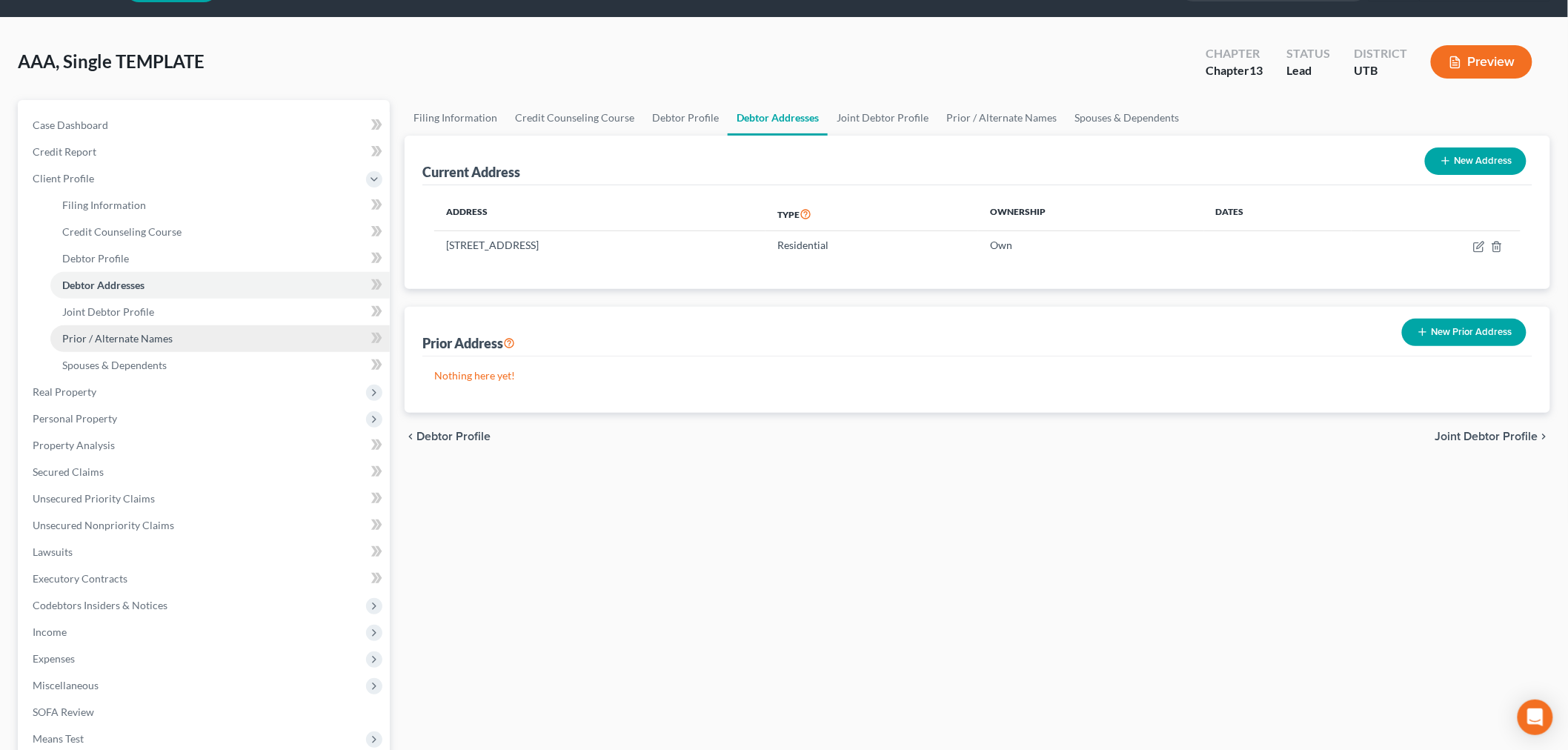
scroll to position [82, 0]
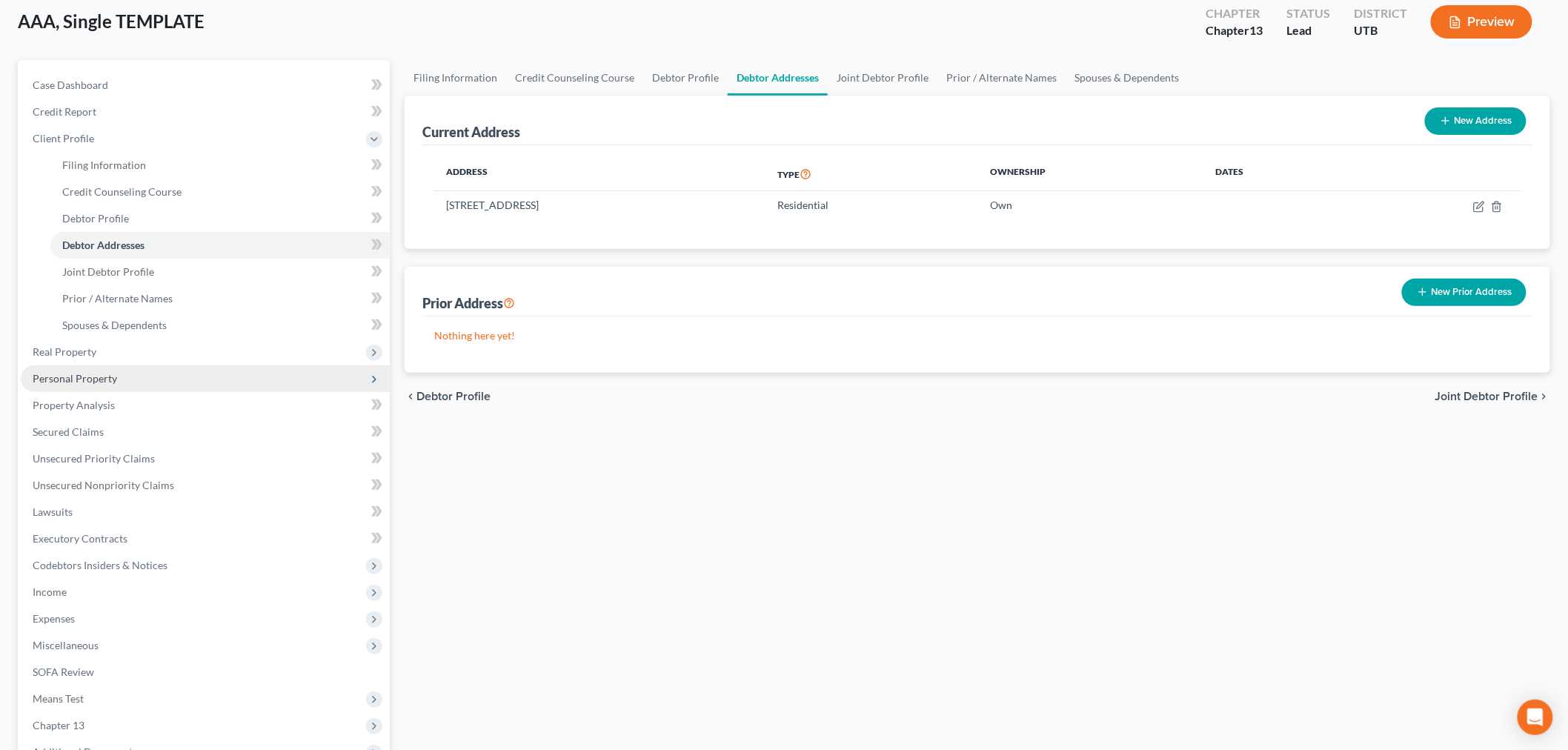
click at [212, 374] on span "Personal Property" at bounding box center [205, 379] width 369 height 27
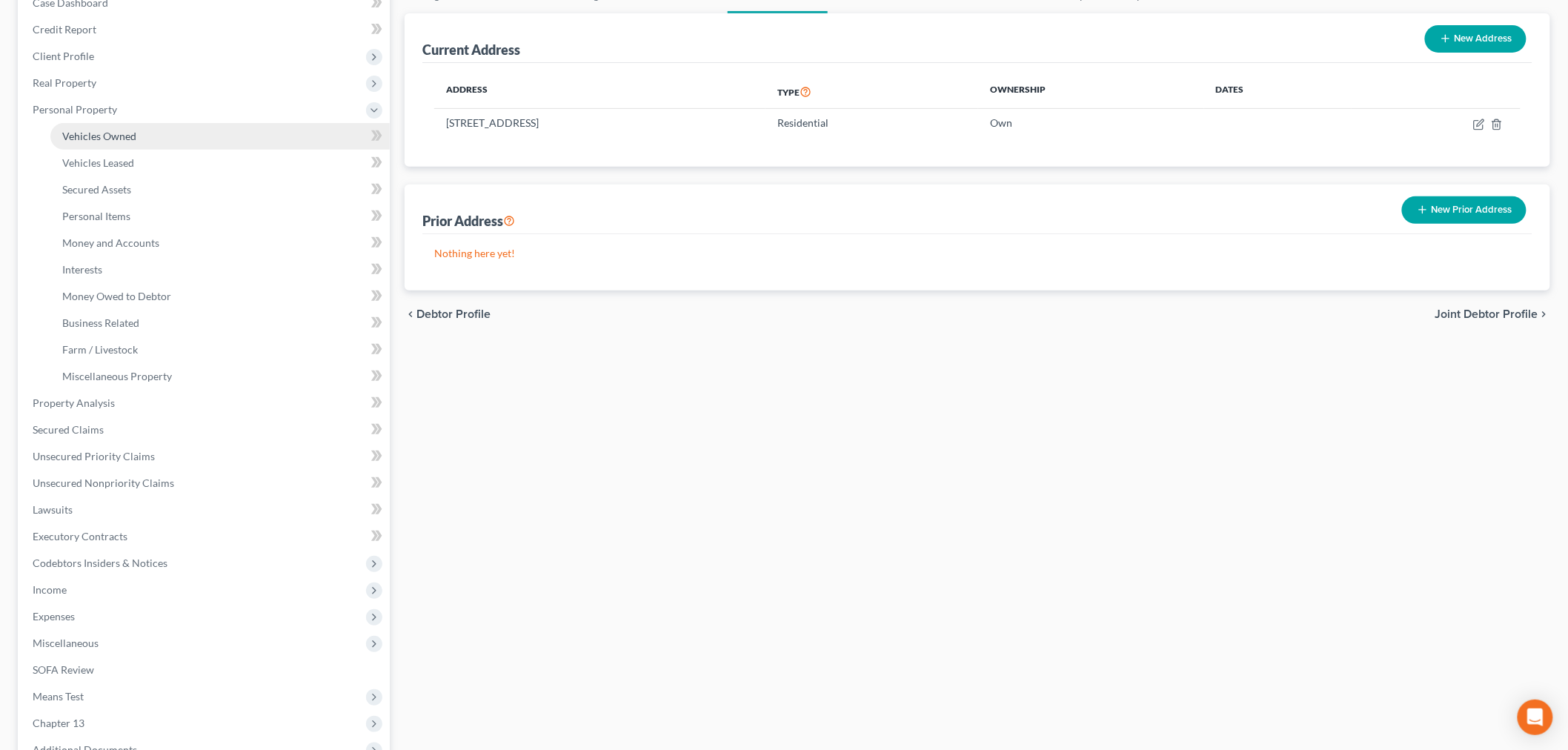
click at [156, 136] on link "Vehicles Owned" at bounding box center [220, 137] width 340 height 27
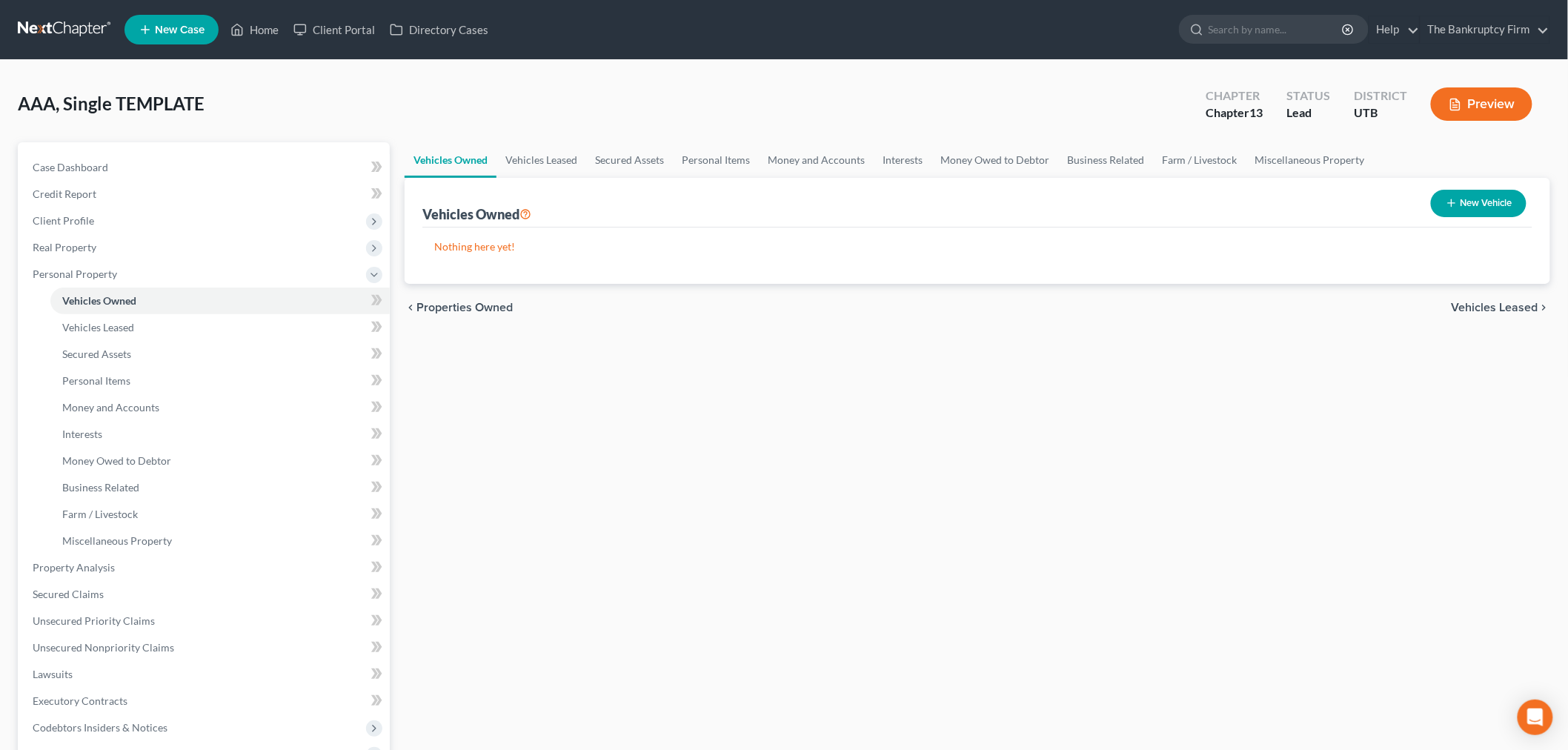
click at [1462, 203] on button "New Vehicle" at bounding box center [1479, 203] width 95 height 27
select select "0"
select select "2"
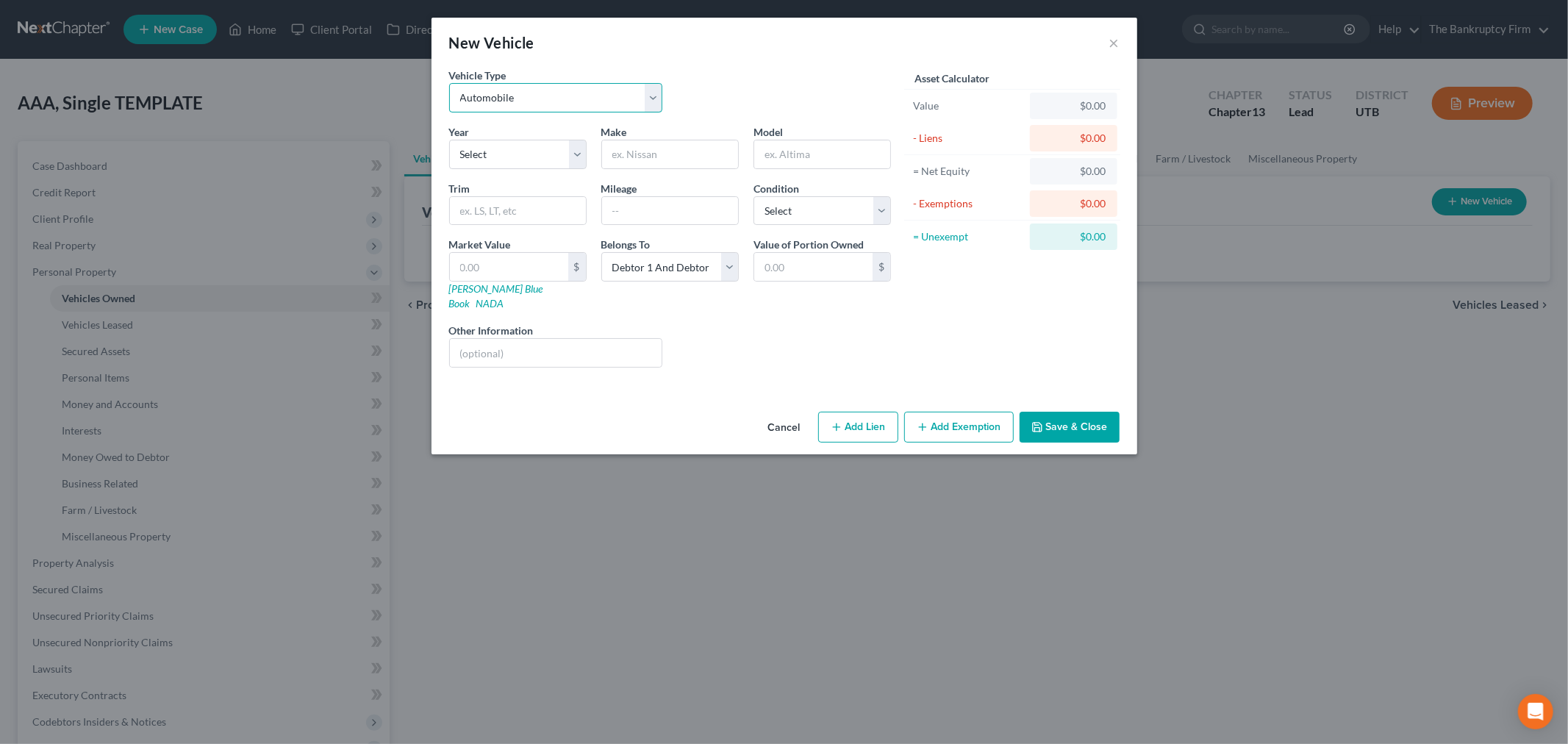
click at [595, 99] on select "Select Automobile Truck Trailer Watercraft Aircraft Motor Home Atv Other Vehicle" at bounding box center [556, 97] width 214 height 29
click at [449, 83] on select "Select Automobile Truck Trailer Watercraft Aircraft Motor Home Atv Other Vehicle" at bounding box center [556, 97] width 214 height 29
click at [564, 163] on select "Select 2026 2025 2024 2023 2022 2021 2020 2019 2018 2017 2016 2015 2014 2013 20…" at bounding box center [518, 154] width 138 height 29
click at [570, 146] on select "Select 2026 2025 2024 2023 2022 2021 2020 2019 2018 2017 2016 2015 2014 2013 20…" at bounding box center [518, 154] width 138 height 29
click at [636, 97] on select "Select Automobile Truck Trailer Watercraft Aircraft Motor Home Atv Other Vehicle" at bounding box center [556, 97] width 214 height 29
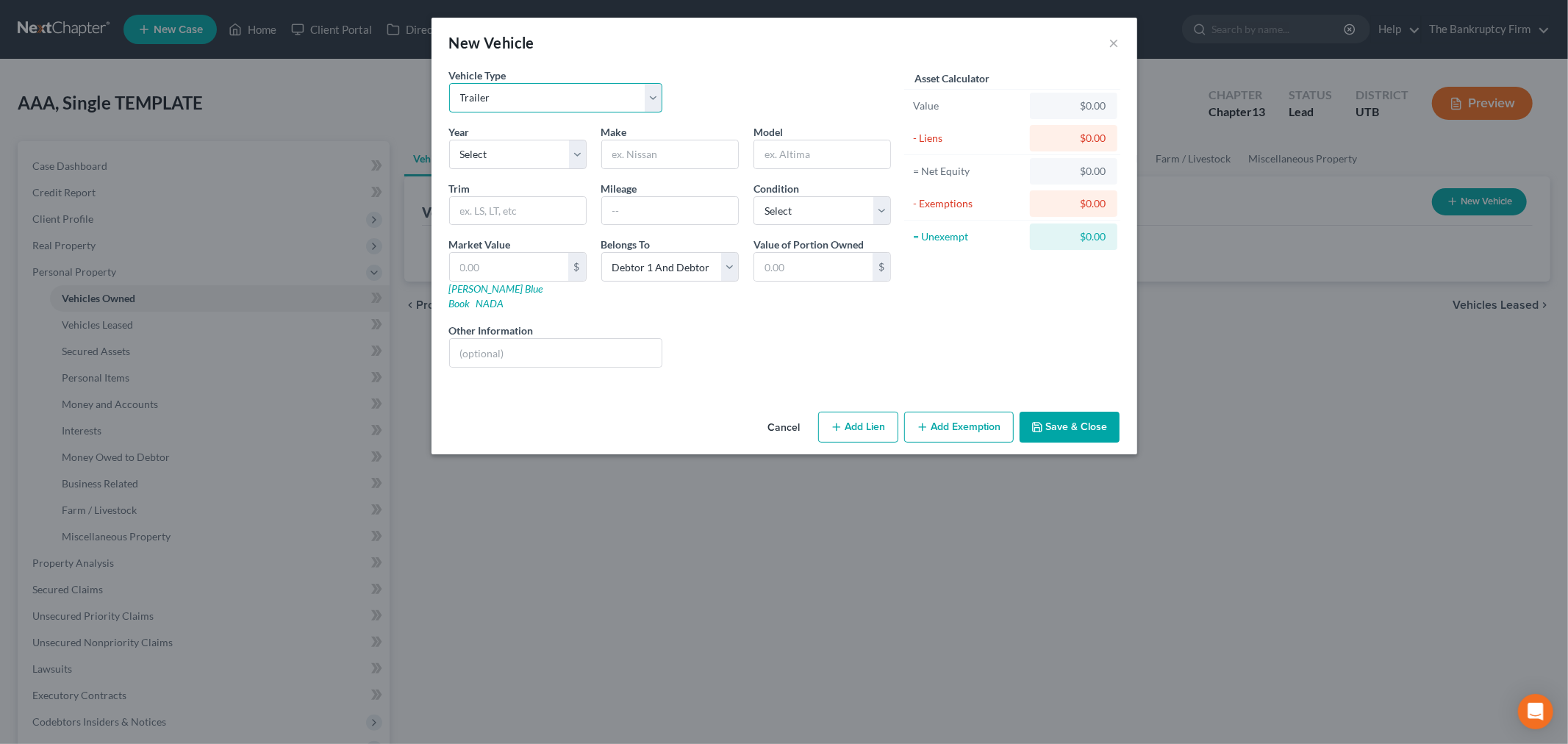
click at [645, 104] on select "Select Automobile Truck Trailer Watercraft Aircraft Motor Home Atv Other Vehicle" at bounding box center [556, 97] width 214 height 29
click at [648, 103] on select "Select Automobile Truck Trailer Watercraft Aircraft Motor Home Atv Other Vehicle" at bounding box center [556, 97] width 214 height 29
click at [657, 87] on select "Select Automobile Truck Trailer Watercraft Aircraft Motor Home Atv Other Vehicle" at bounding box center [556, 97] width 214 height 29
select select "0"
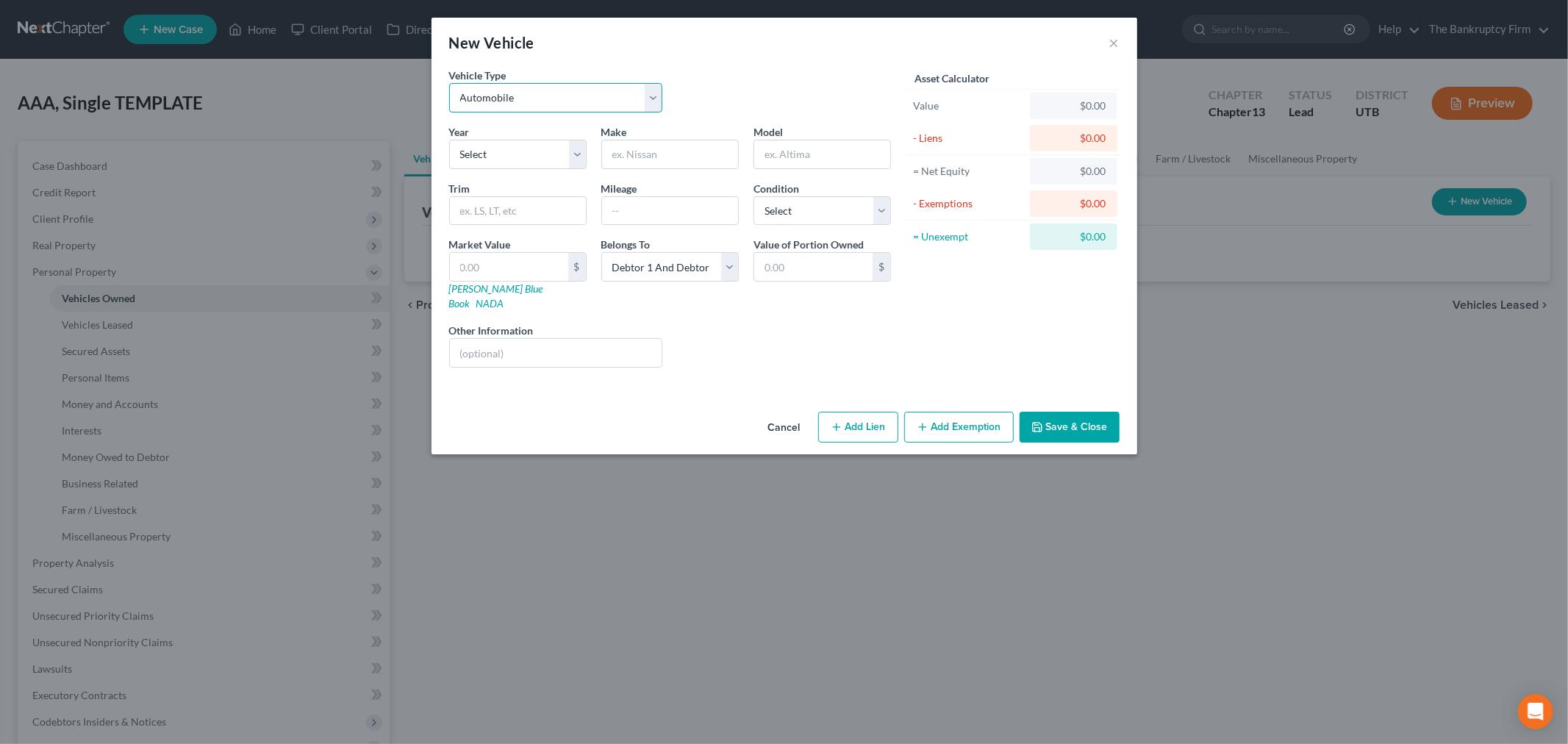
click at [449, 83] on select "Select Automobile Truck Trailer Watercraft Aircraft Motor Home Atv Other Vehicle" at bounding box center [556, 97] width 214 height 29
click at [565, 151] on select "Select 2026 2025 2024 2023 2022 2021 2020 2019 2018 2017 2016 2015 2014 2013 20…" at bounding box center [518, 154] width 138 height 29
select select "6"
click at [449, 139] on select "Select 2026 2025 2024 2023 2022 2021 2020 2019 2018 2017 2016 2015 2014 2013 20…" at bounding box center [518, 154] width 138 height 29
click at [681, 142] on input "text" at bounding box center [670, 154] width 136 height 28
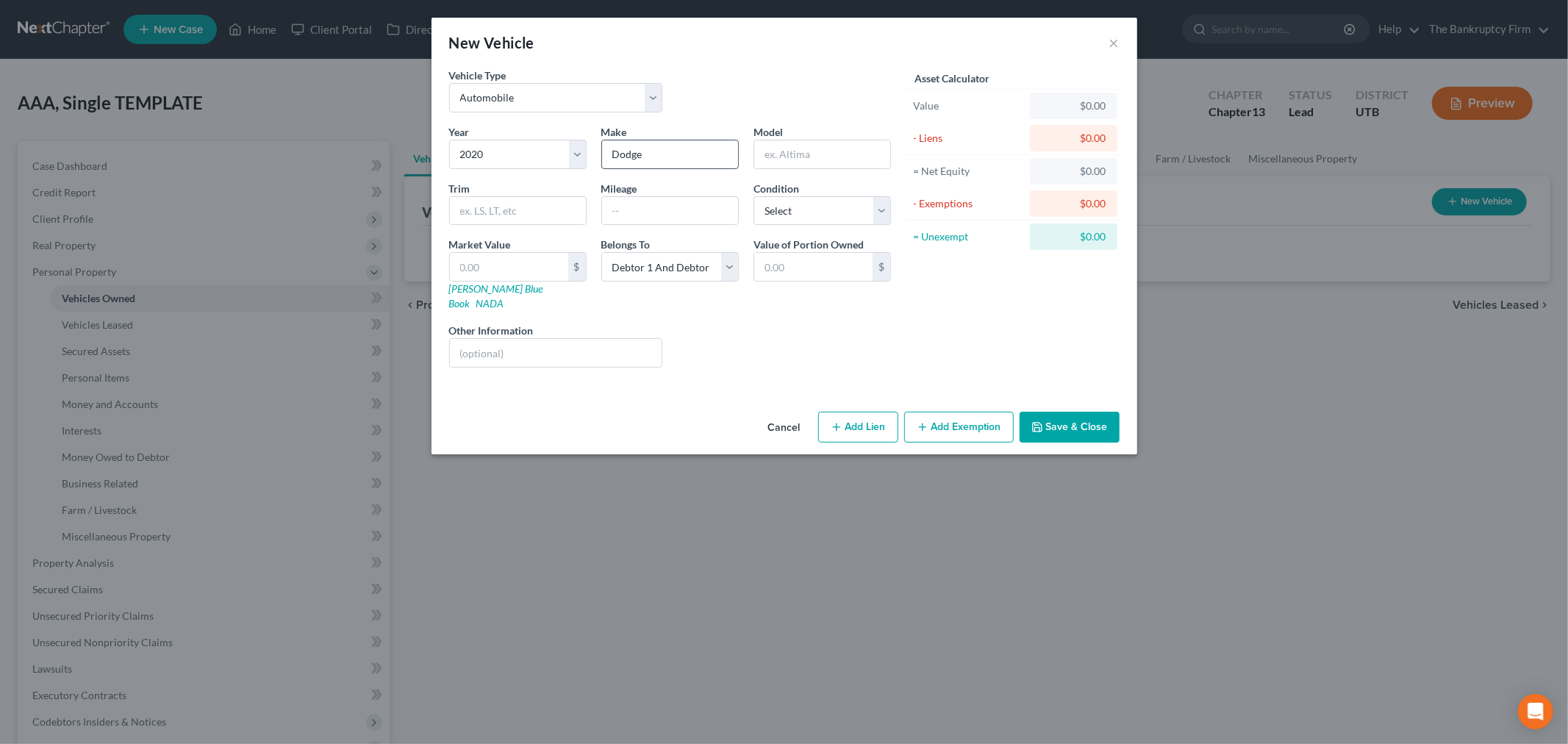
type input "Dodge"
type input "Journey"
click at [735, 342] on div "Liens Select" at bounding box center [784, 345] width 229 height 45
click at [529, 157] on select "Select 2026 2025 2024 2023 2022 2021 2020 2019 2018 2017 2016 2015 2014 2013 20…" at bounding box center [518, 154] width 138 height 29
click at [667, 305] on div "Year Select 2026 2025 2024 2023 2022 2021 2020 2019 2018 2017 2016 2015 2014 20…" at bounding box center [669, 251] width 457 height 255
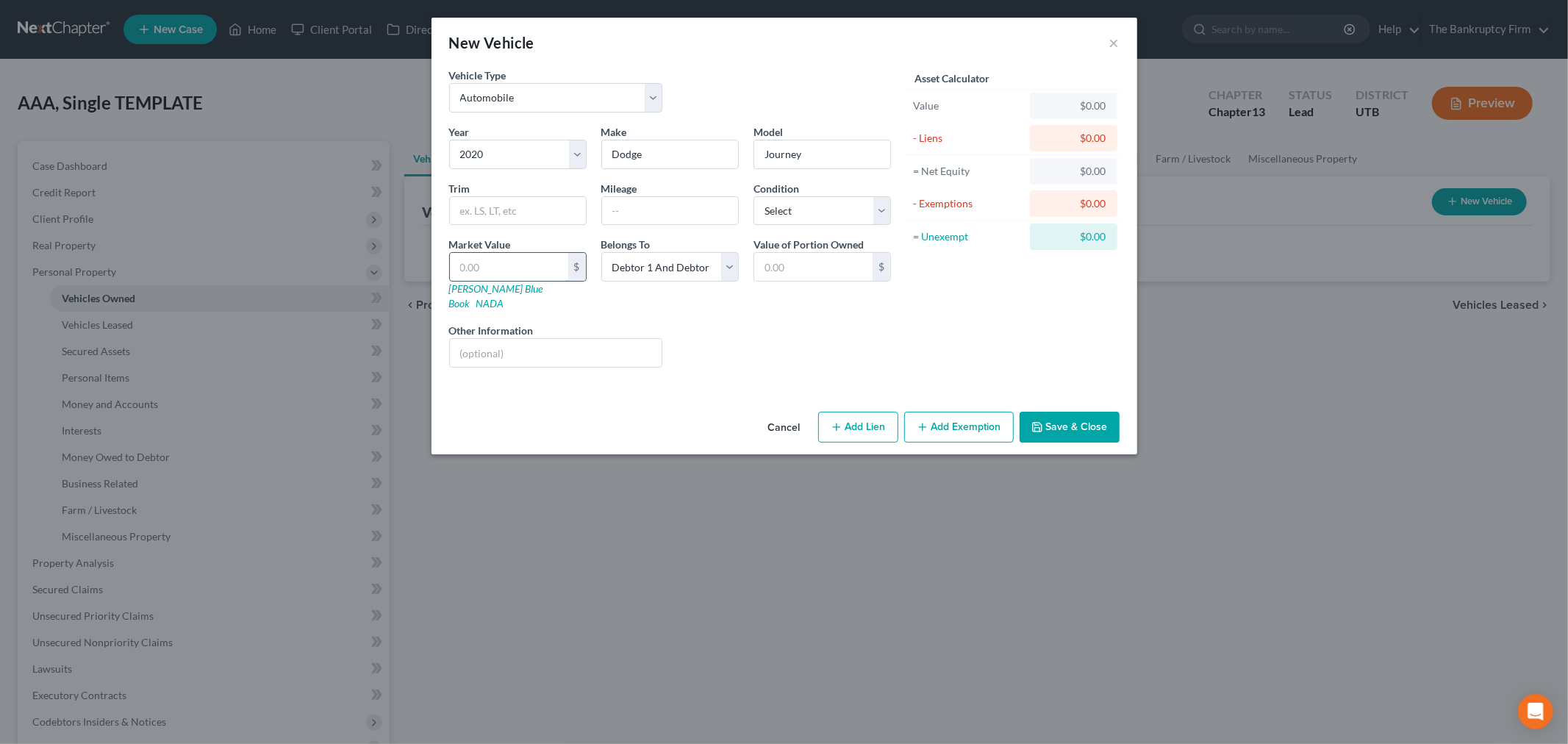
click at [504, 266] on input "text" at bounding box center [508, 266] width 118 height 28
click at [633, 216] on input "text" at bounding box center [670, 210] width 136 height 28
type input "111000"
click at [695, 333] on div "Liens Select" at bounding box center [784, 345] width 229 height 45
drag, startPoint x: 555, startPoint y: 262, endPoint x: 563, endPoint y: 255, distance: 10.6
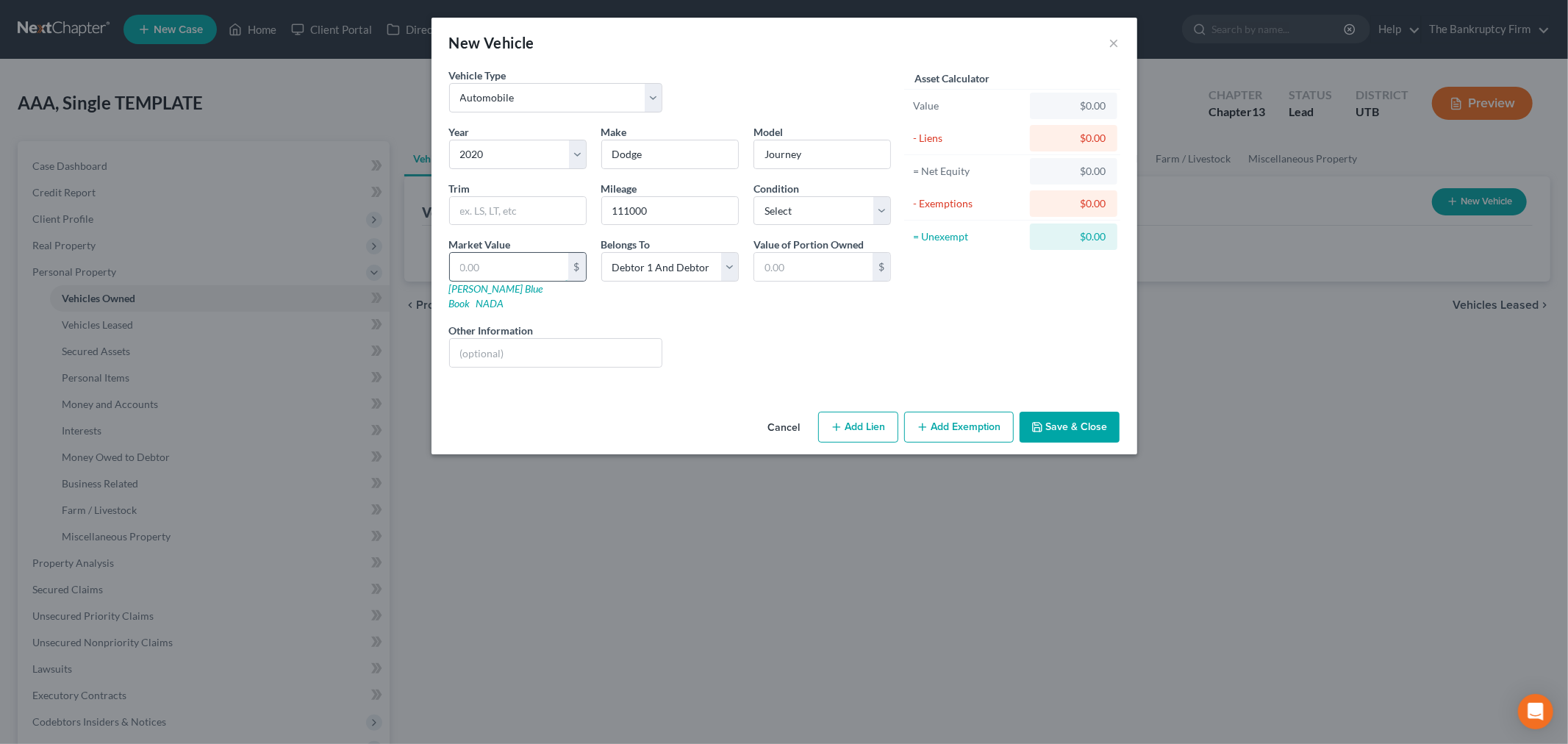
click at [555, 262] on input "text" at bounding box center [508, 266] width 118 height 28
type input "7"
type input "7.00"
type input "70"
type input "70.00"
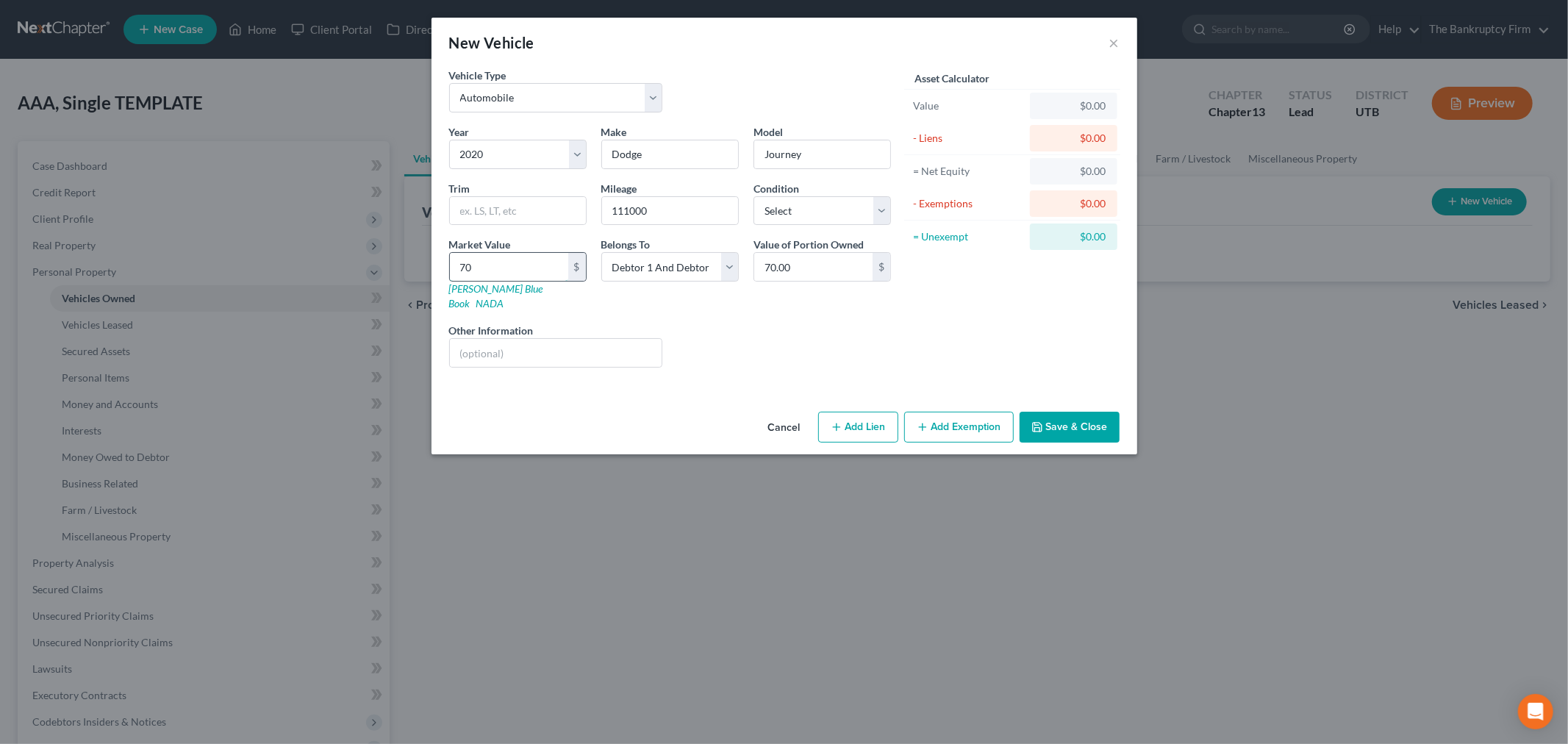
type input "700"
type input "700.00"
type input "7000"
type input "7,000.00"
type input "7,000"
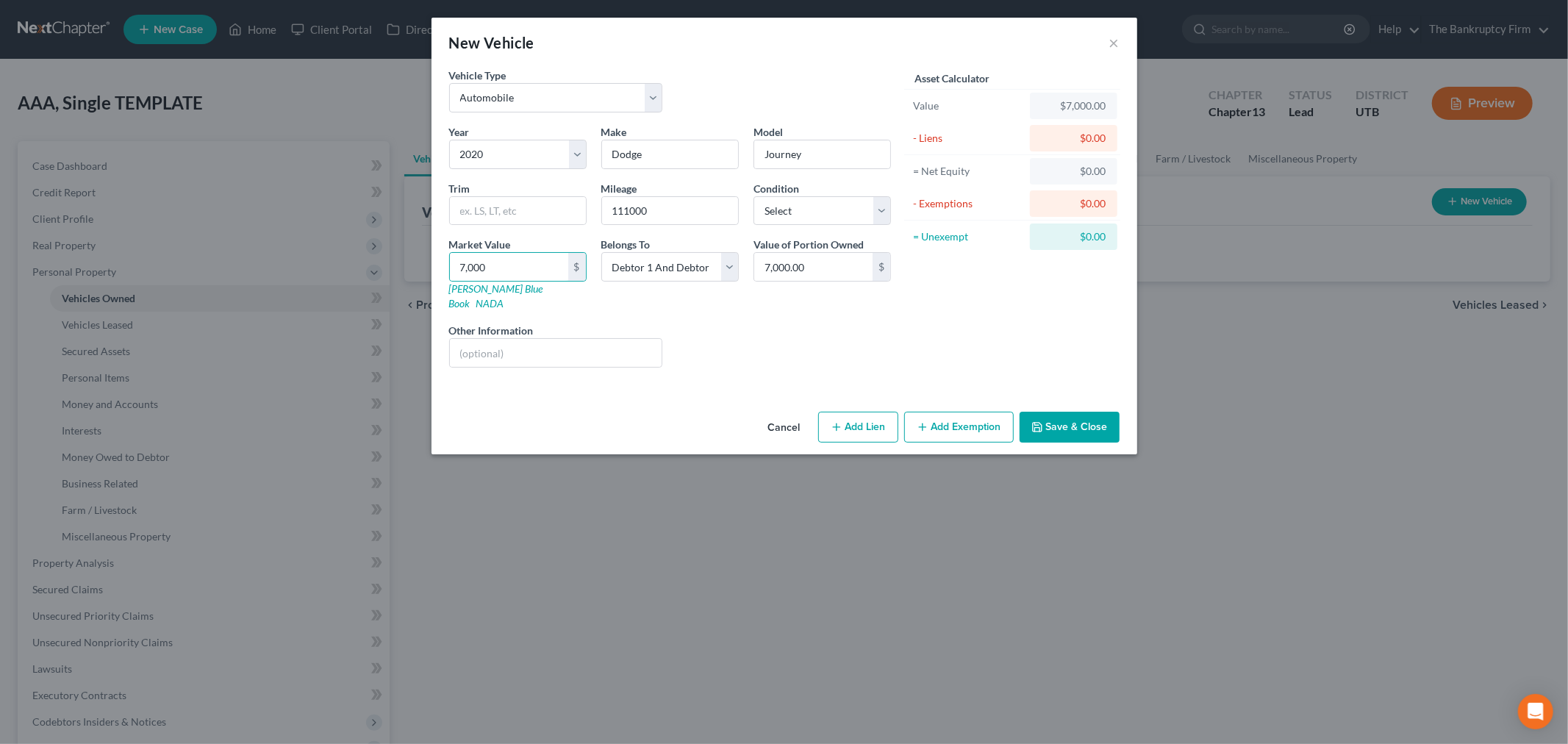
click at [1001, 305] on div "Asset Calculator Value $7,000.00 - Liens $0.00 = Net Equity $0.00 - Exemptions …" at bounding box center [1012, 223] width 229 height 312
click at [717, 278] on select "Select Debtor 1 Only Debtor 2 Only Debtor 1 And Debtor 2 Only At Least One Of T…" at bounding box center [670, 266] width 138 height 29
click at [721, 276] on select "Select Debtor 1 Only Debtor 2 Only Debtor 1 And Debtor 2 Only At Least One Of T…" at bounding box center [670, 266] width 138 height 29
click at [725, 269] on select "Select Debtor 1 Only Debtor 2 Only Debtor 1 And Debtor 2 Only At Least One Of T…" at bounding box center [670, 266] width 138 height 29
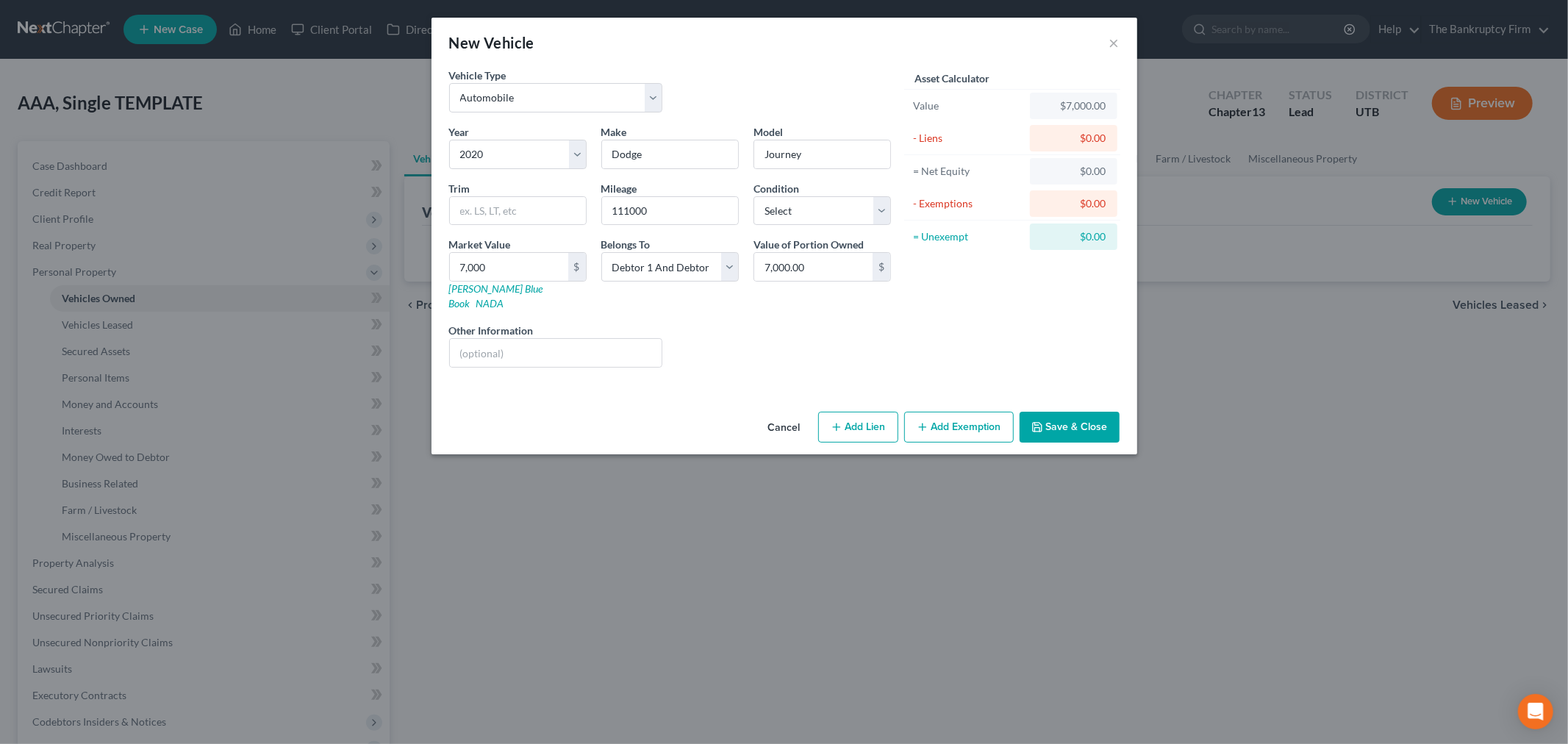
click at [1055, 412] on button "Save & Close" at bounding box center [1069, 427] width 100 height 31
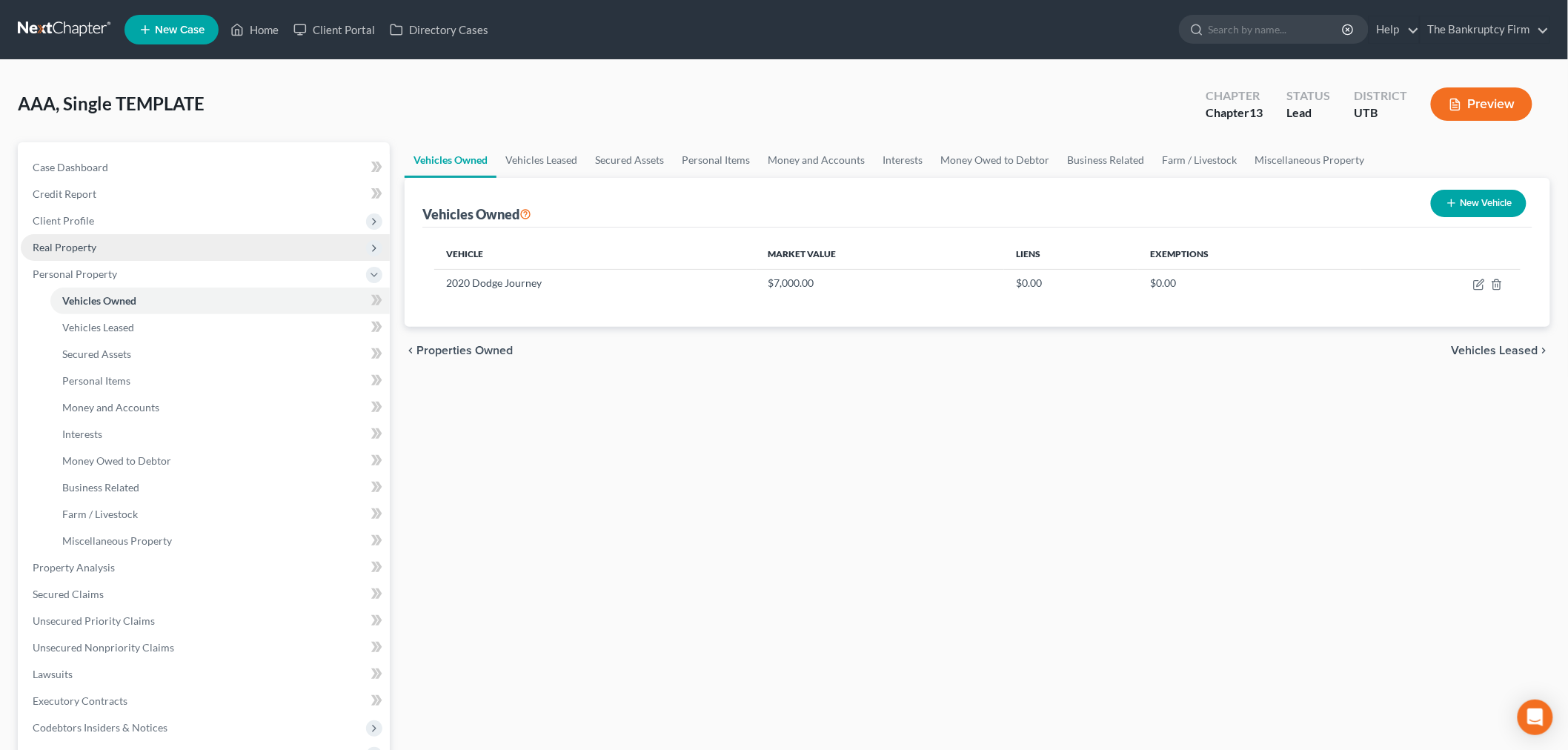
drag, startPoint x: 144, startPoint y: 276, endPoint x: 147, endPoint y: 246, distance: 30.1
click at [144, 276] on span "Personal Property" at bounding box center [205, 275] width 369 height 27
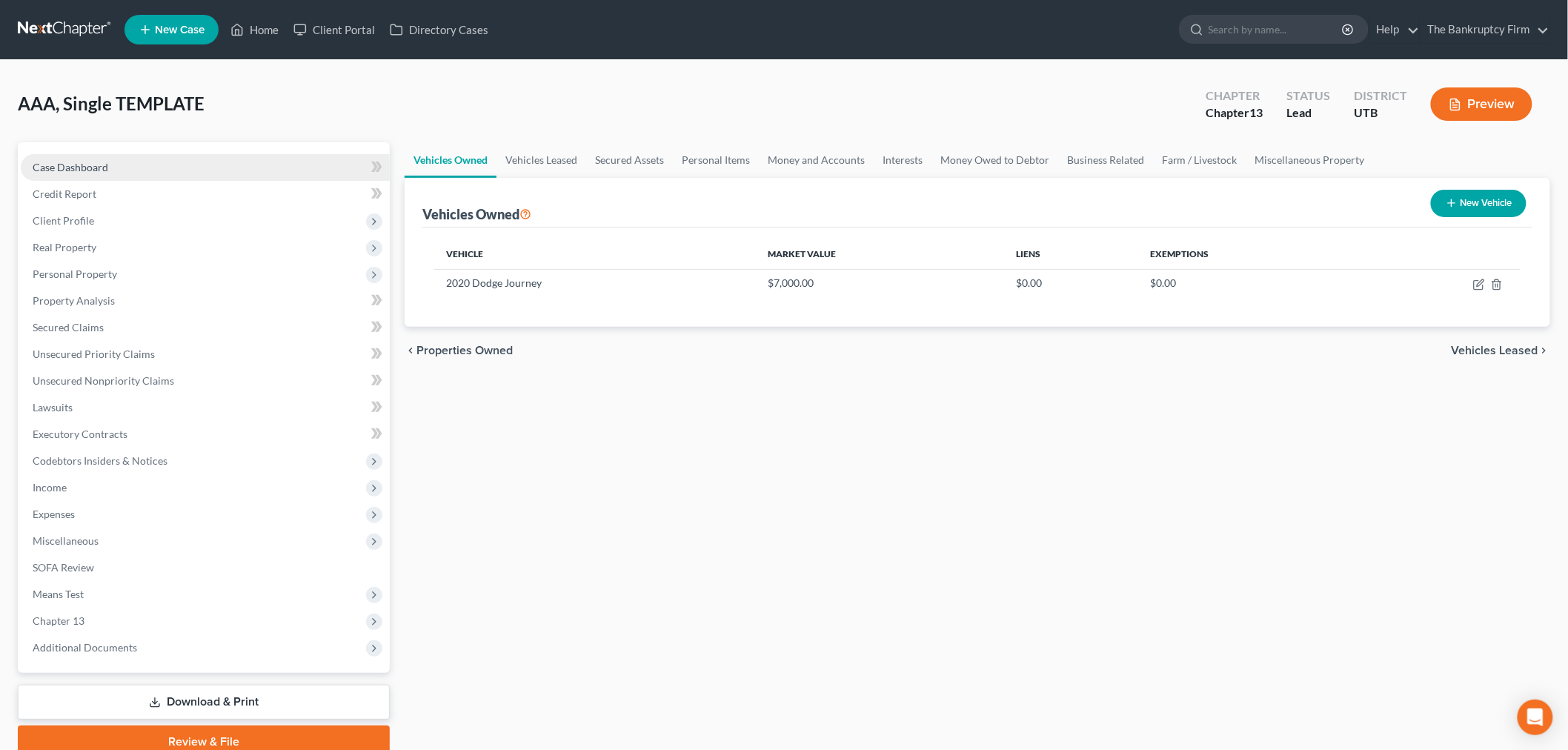
click at [361, 174] on link "Case Dashboard" at bounding box center [205, 167] width 369 height 27
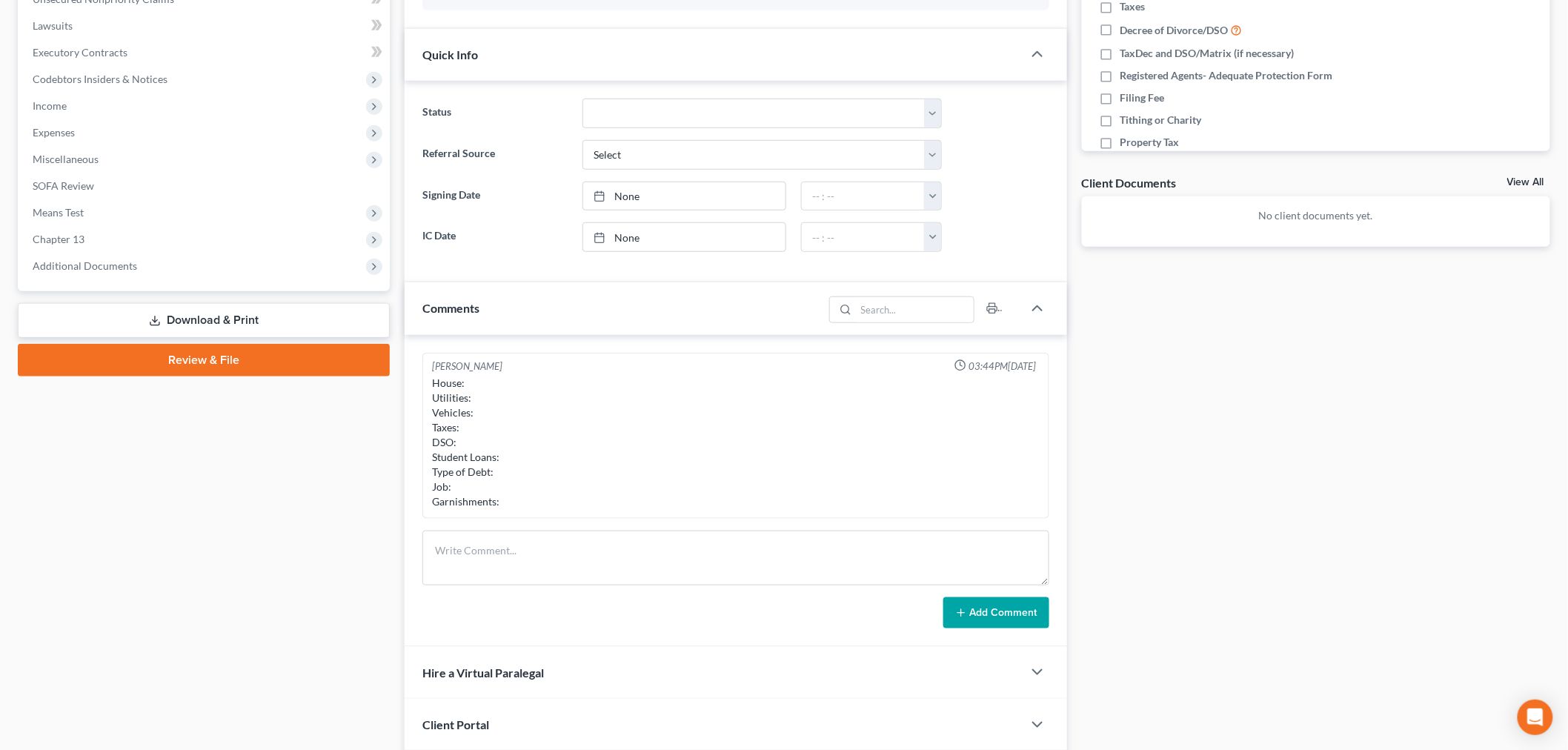
scroll to position [491, 0]
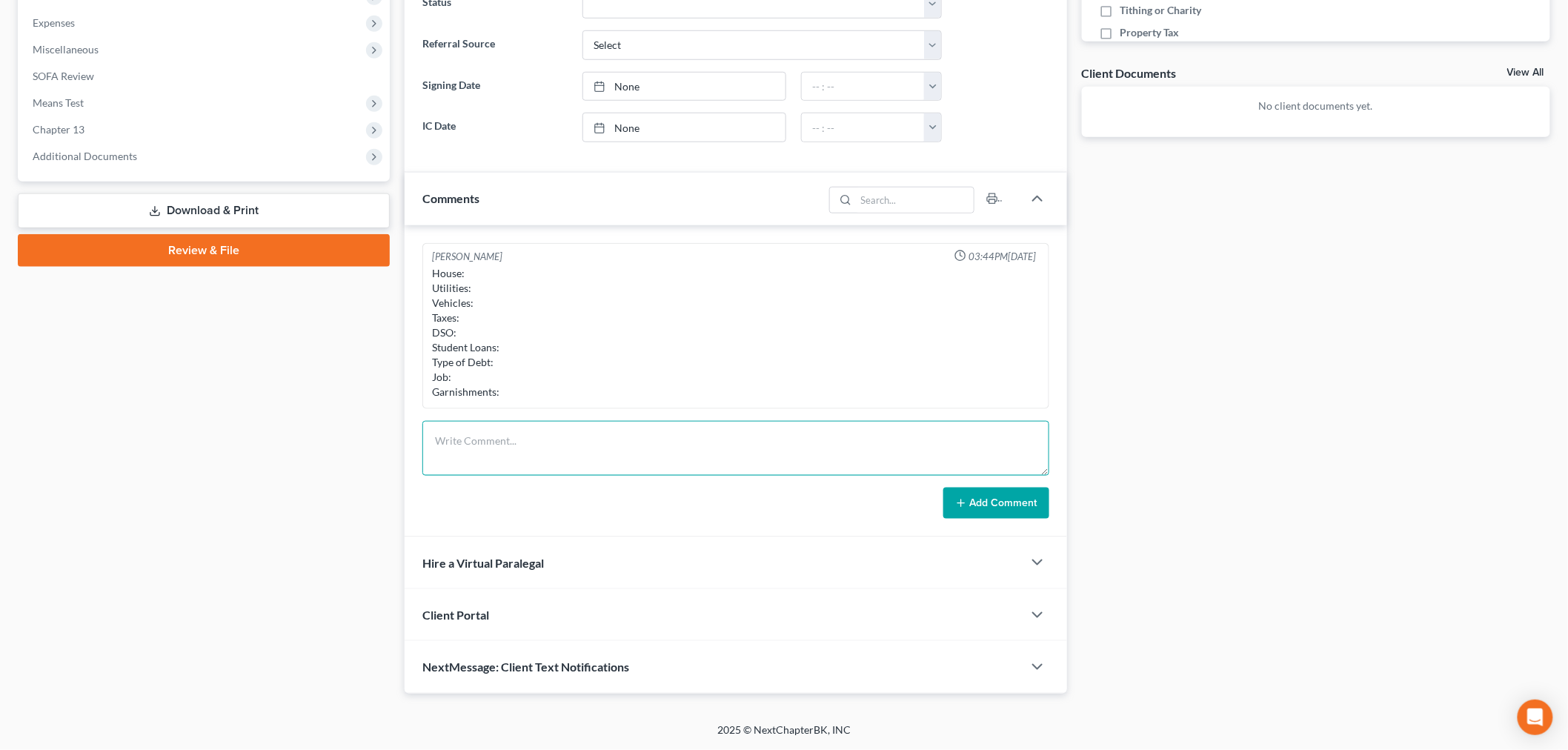
click at [578, 431] on textarea at bounding box center [736, 447] width 627 height 55
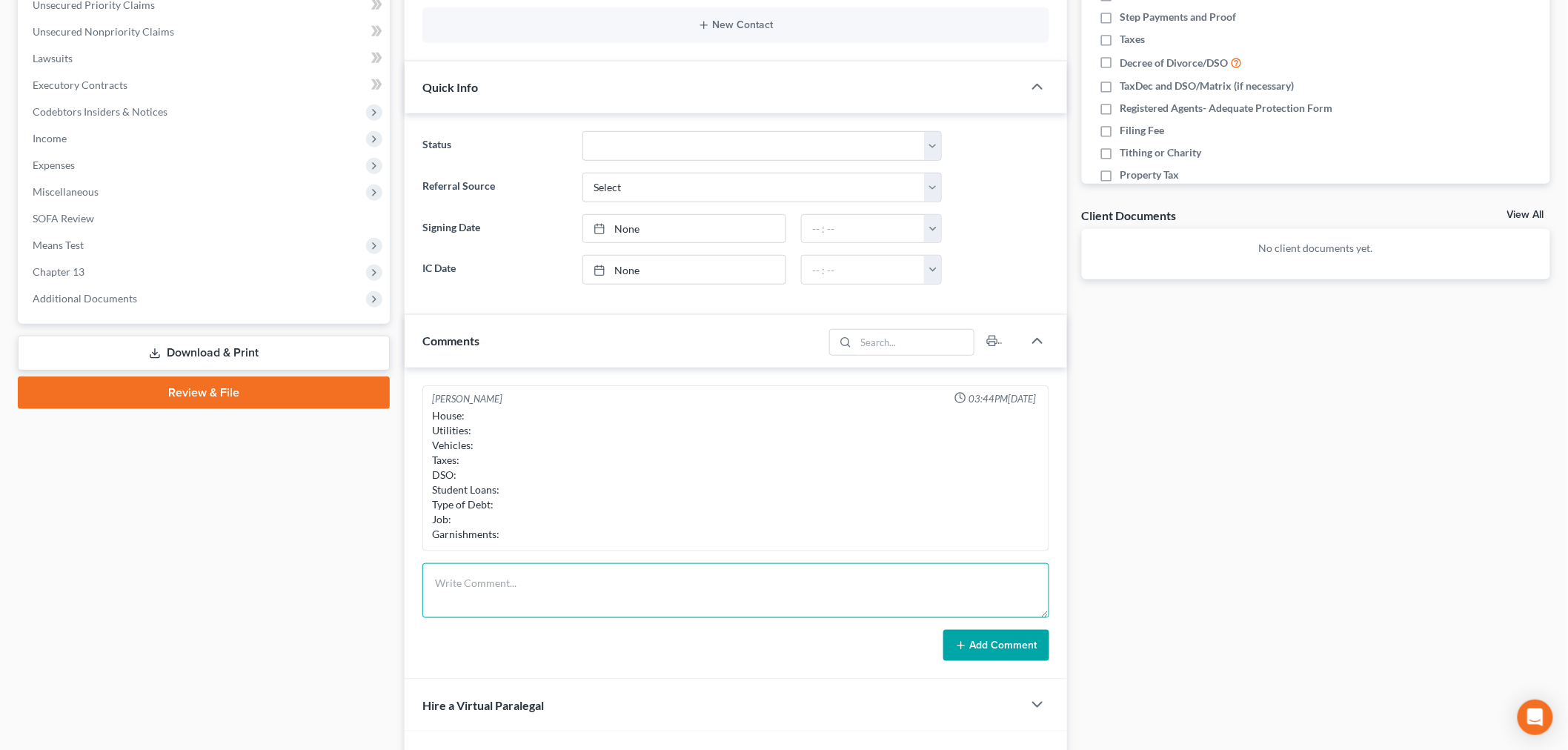
scroll to position [244, 0]
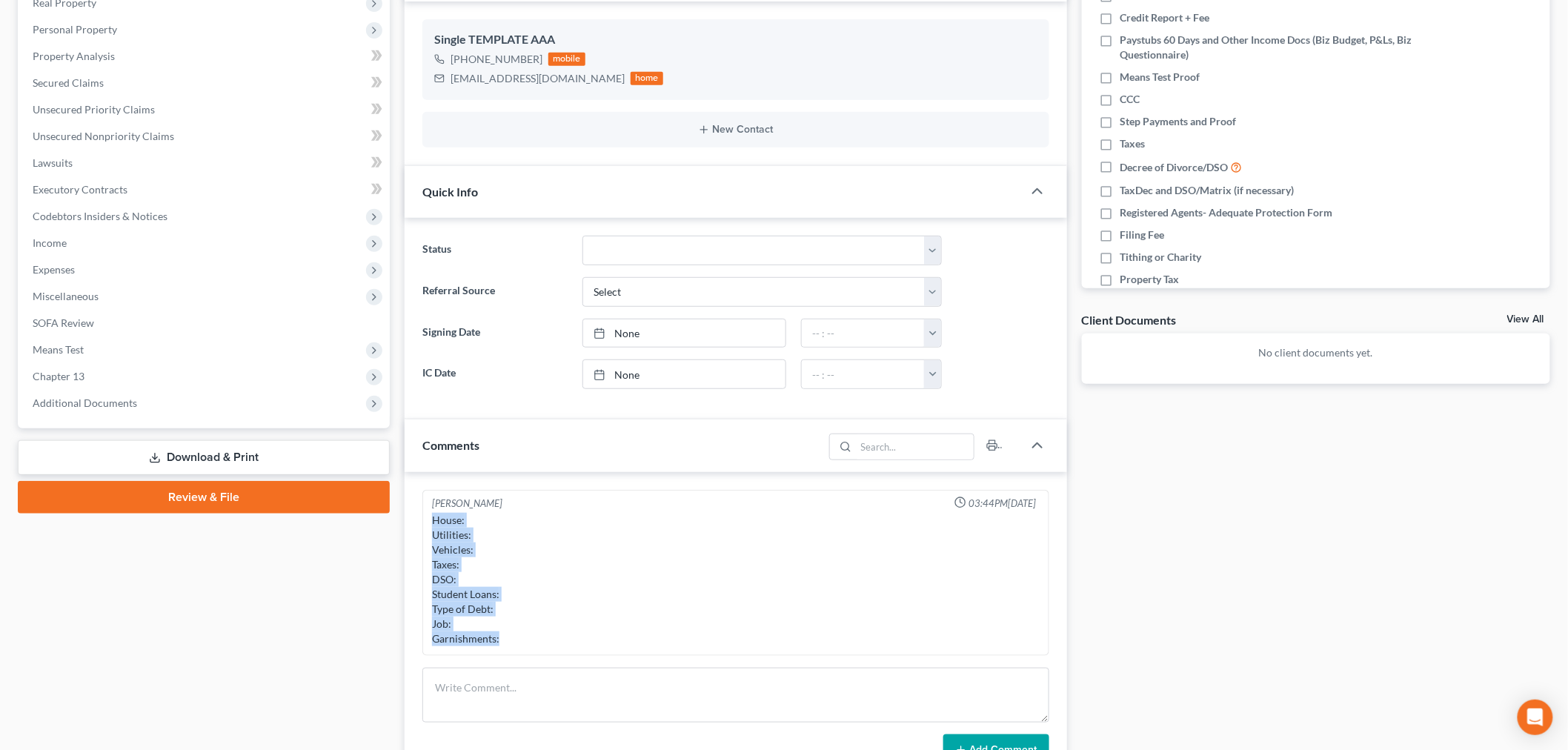
drag, startPoint x: 431, startPoint y: 517, endPoint x: 531, endPoint y: 641, distance: 159.3
click at [531, 641] on div "House: Utilities: Vehicles: Taxes: DSO: Student Loans: Type of Debt: Job: Garni…" at bounding box center [735, 579] width 613 height 140
copy div "House: Utilities: Vehicles: Taxes: DSO: Student Loans: Type of Debt: Job: Garni…"
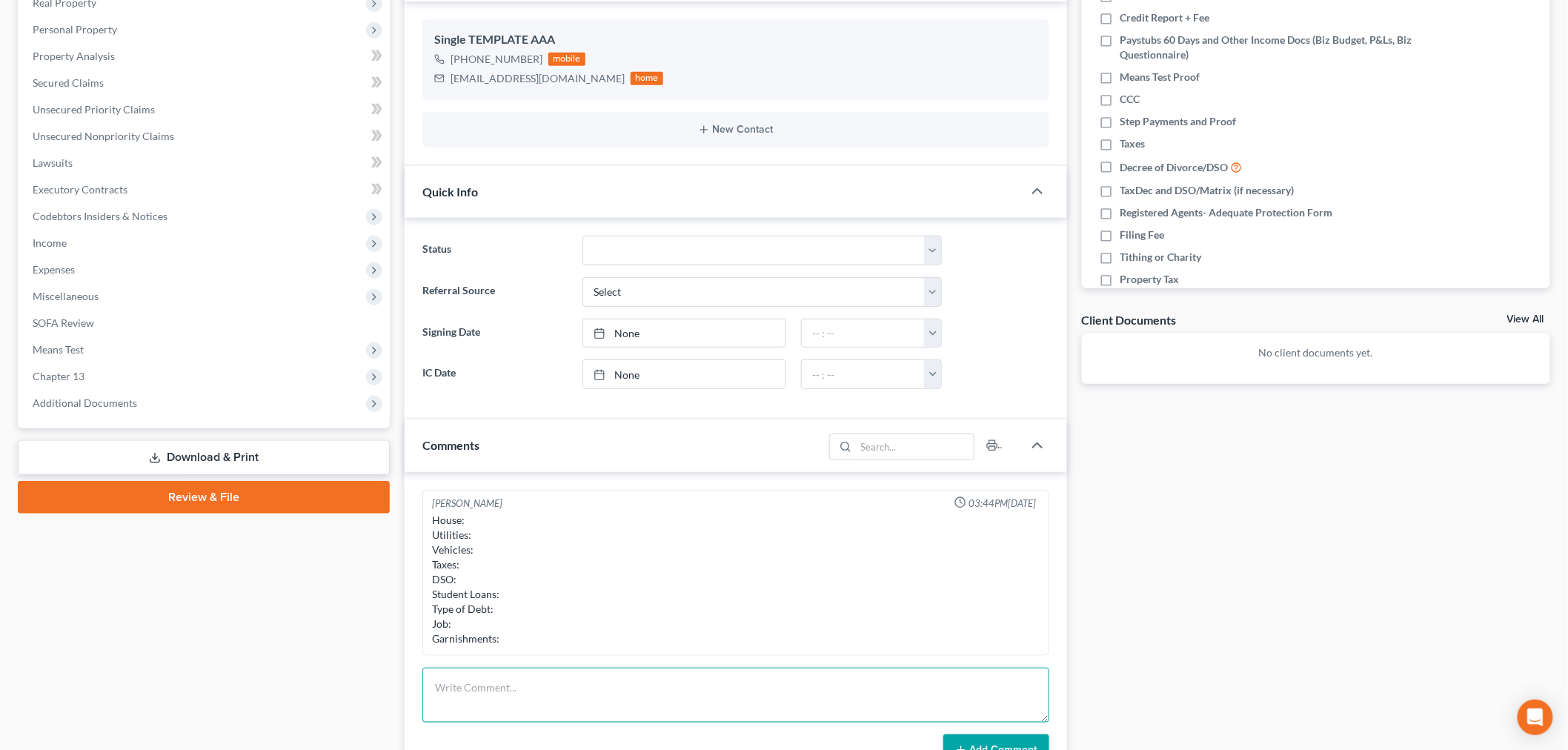
click at [553, 694] on textarea at bounding box center [736, 694] width 627 height 55
paste textarea "House: Utilities: Vehicles: Taxes: DSO: Student Loans: Type of Debt: Job: Garni…"
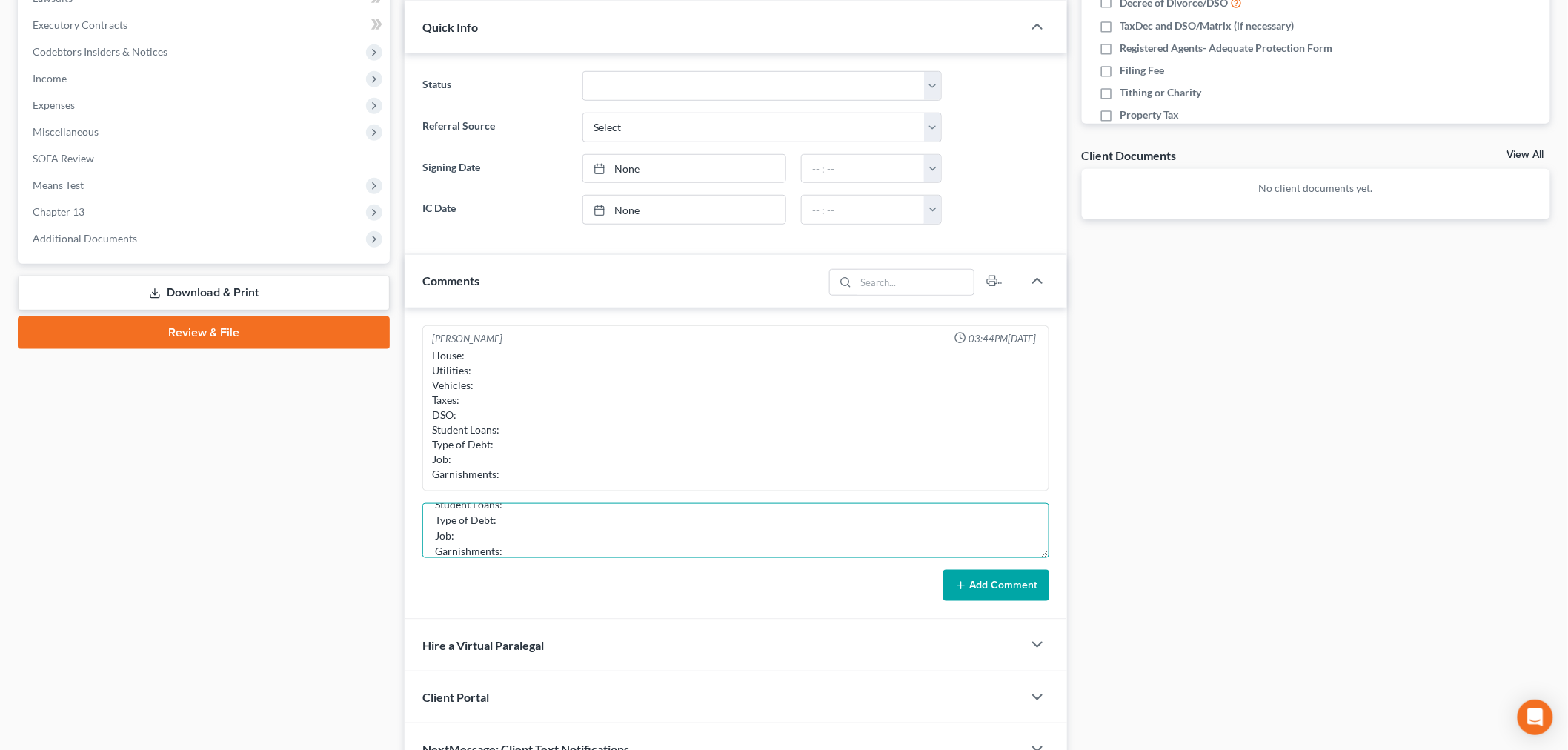
scroll to position [0, 0]
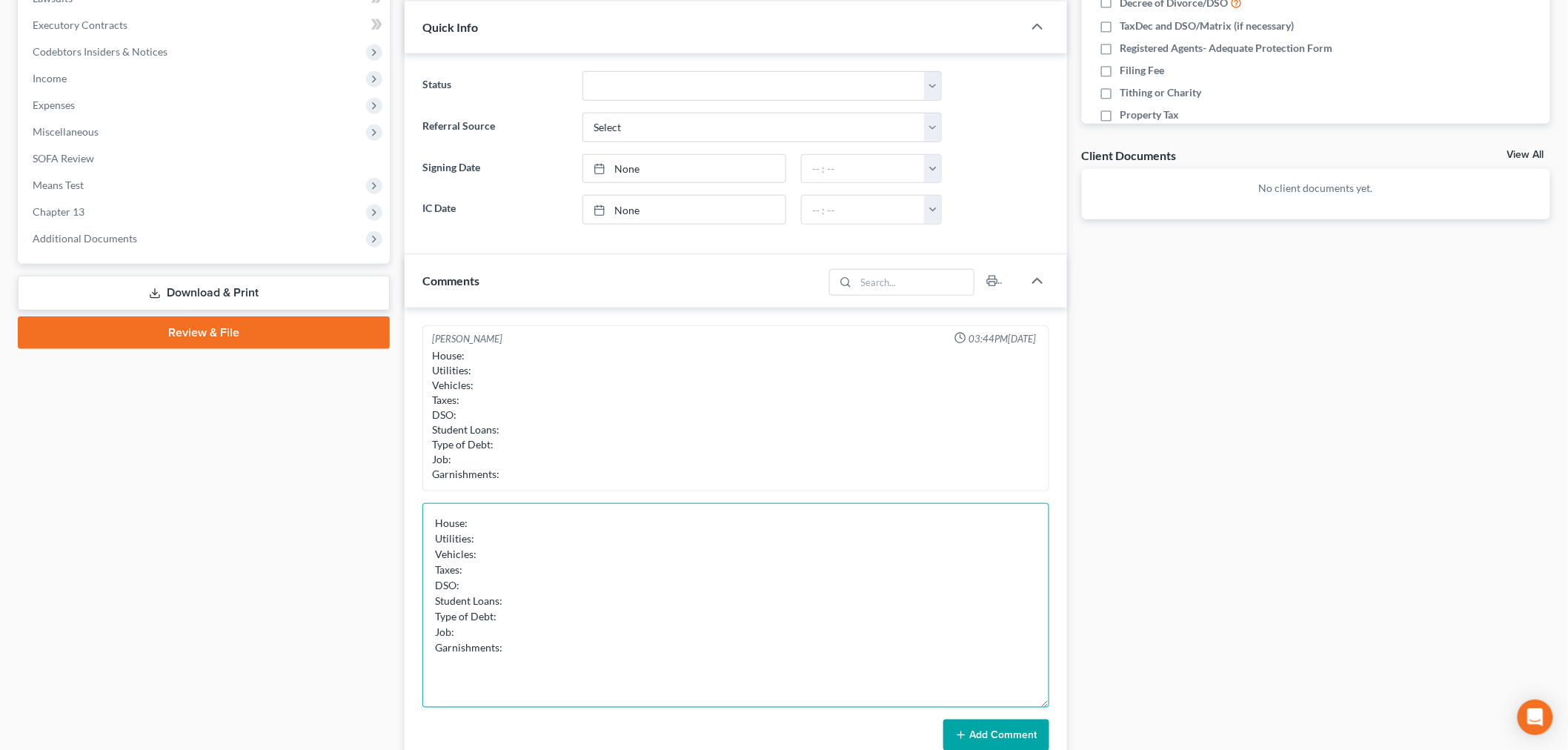
drag, startPoint x: 1046, startPoint y: 550, endPoint x: 1047, endPoint y: 701, distance: 151.0
click at [1047, 701] on textarea "House: Utilities: Vehicles: Taxes: DSO: Student Loans: Type of Debt: Job: Garni…" at bounding box center [736, 605] width 627 height 204
click at [744, 511] on textarea "House: Utilities: Vehicles: Taxes: DSO: Student Loans: Type of Debt: Job: Garni…" at bounding box center [736, 606] width 627 height 206
click at [512, 538] on textarea "House: Trailer is paid off Utilities: Vehicles: Taxes: DSO: Student Loans: Type…" at bounding box center [736, 606] width 627 height 206
click at [524, 551] on textarea "House: Trailer is paid off Utilities: Vehicles: Taxes: DSO: Student Loans: Type…" at bounding box center [736, 606] width 627 height 206
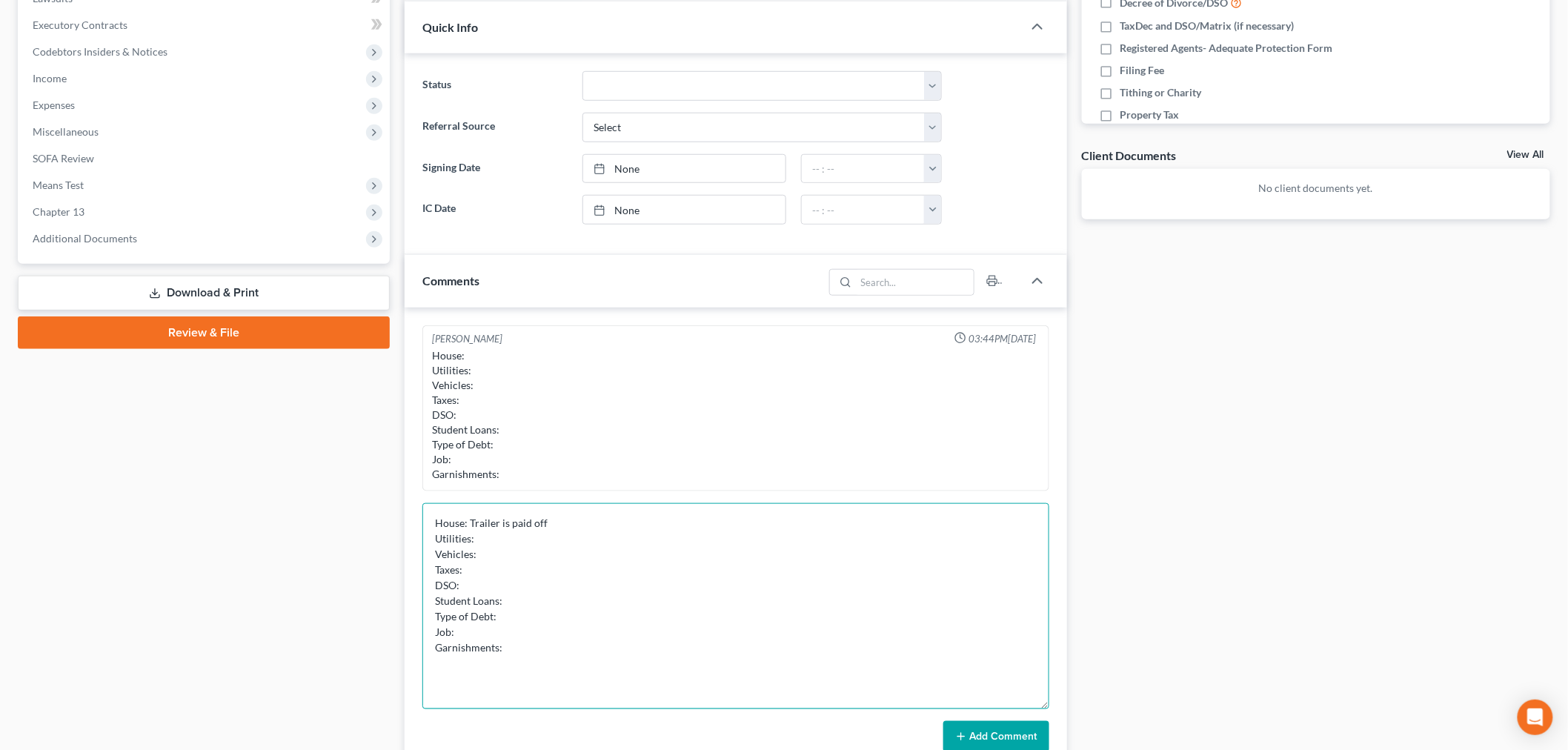
click at [528, 539] on textarea "House: Trailer is paid off Utilities: Vehicles: Taxes: DSO: Student Loans: Type…" at bounding box center [736, 606] width 627 height 206
drag, startPoint x: 524, startPoint y: 543, endPoint x: 478, endPoint y: 543, distance: 46.0
click at [478, 543] on textarea "House: Trailer is paid off Utilities: Current Vehicles: Taxes: DSO: Student Loa…" at bounding box center [736, 606] width 627 height 206
click at [517, 534] on textarea "House: Trailer is paid off Utilities: Current Vehicles: Taxes: DSO: Student Loa…" at bounding box center [736, 606] width 627 height 206
drag, startPoint x: 527, startPoint y: 536, endPoint x: 477, endPoint y: 538, distance: 50.0
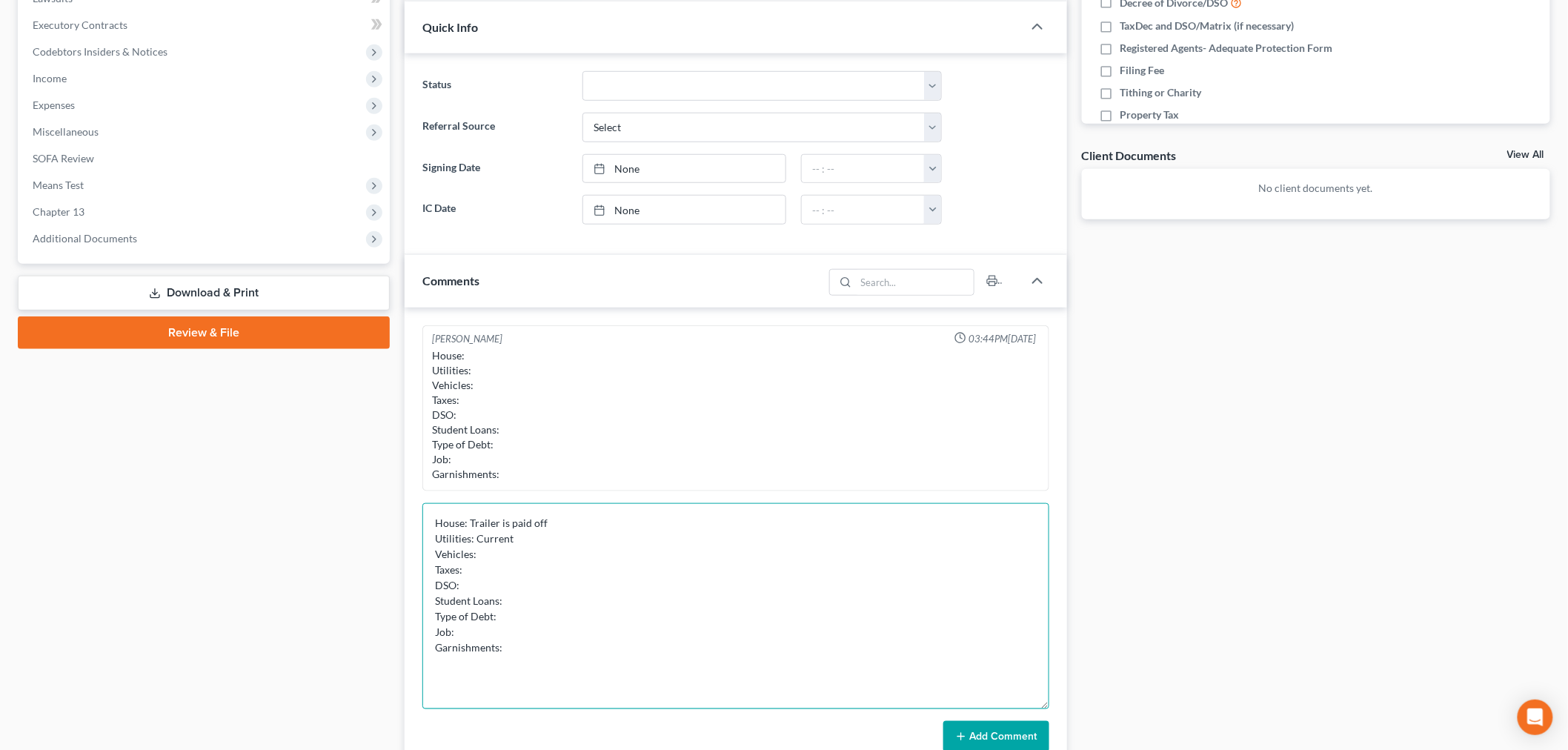
click at [477, 538] on textarea "House: Trailer is paid off Utilities: Current Vehicles: Taxes: DSO: Student Loa…" at bounding box center [736, 606] width 627 height 206
click at [507, 537] on textarea "House: Trailer is paid off Utilities: Gas yes but not rocky mountain power ( Ve…" at bounding box center [736, 606] width 627 height 206
click at [700, 532] on textarea "House: Trailer is paid off Utilities: Gas current but not rocky mountain power …" at bounding box center [736, 606] width 627 height 206
click at [570, 547] on textarea "House: Trailer is paid off Utilities: Gas current but not rocky mountain power …" at bounding box center [736, 606] width 627 height 206
click at [510, 576] on textarea "House: Trailer is paid off Utilities: Gas current but not rocky mountain power …" at bounding box center [736, 606] width 627 height 206
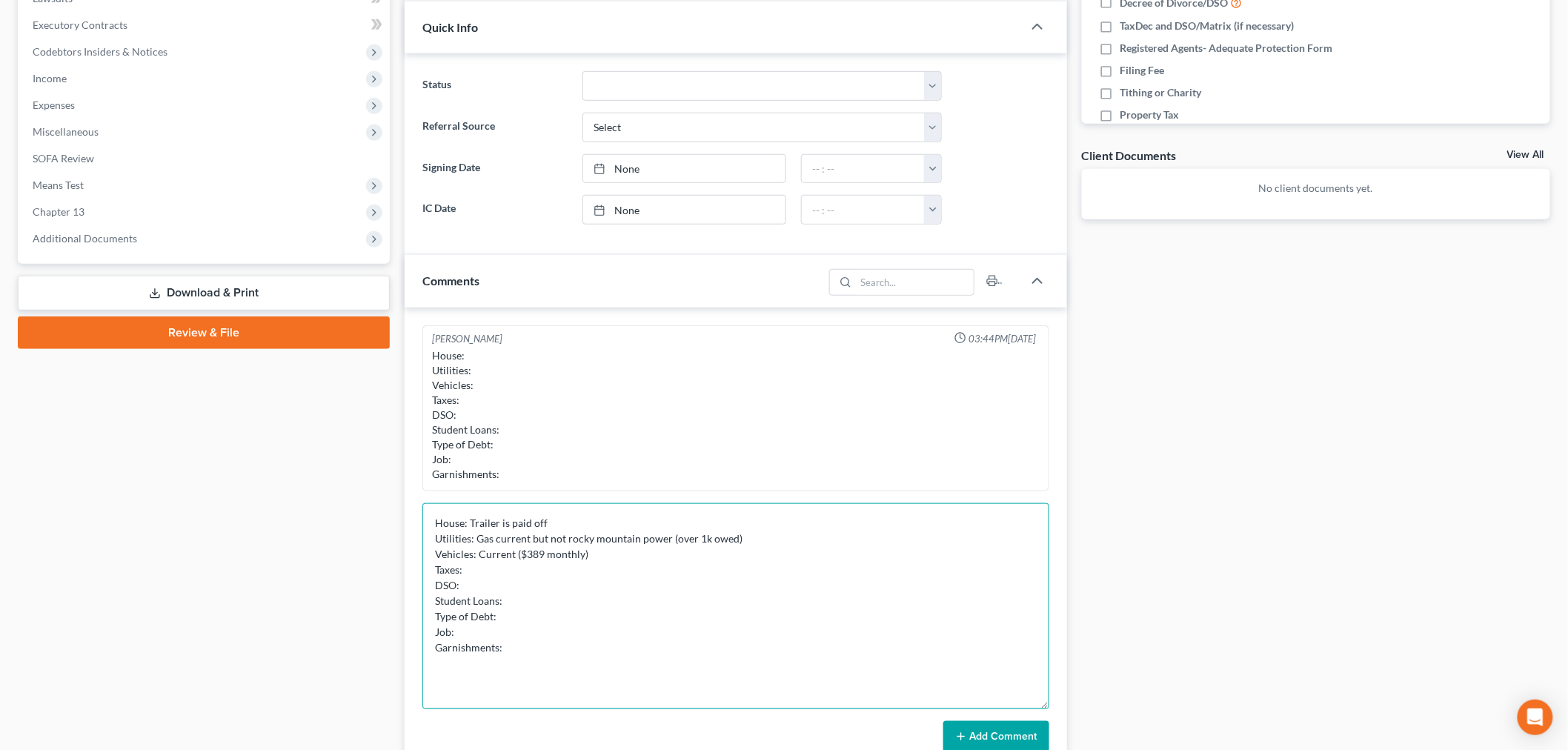
click at [606, 558] on textarea "House: Trailer is paid off Utilities: Gas current but not rocky mountain power …" at bounding box center [736, 606] width 627 height 206
click at [581, 573] on textarea "House: Trailer is paid off Utilities: Gas current but not rocky mountain power …" at bounding box center [736, 606] width 627 height 206
click at [633, 552] on textarea "House: Trailer is paid off Utilities: Gas current but not rocky mountain power …" at bounding box center [736, 606] width 627 height 206
click at [603, 565] on textarea "House: Trailer is paid off Utilities: Gas current but not rocky mountain power …" at bounding box center [736, 606] width 627 height 206
click at [558, 586] on textarea "House: Trailer is paid off Utilities: Gas current but not rocky mountain power …" at bounding box center [736, 606] width 627 height 206
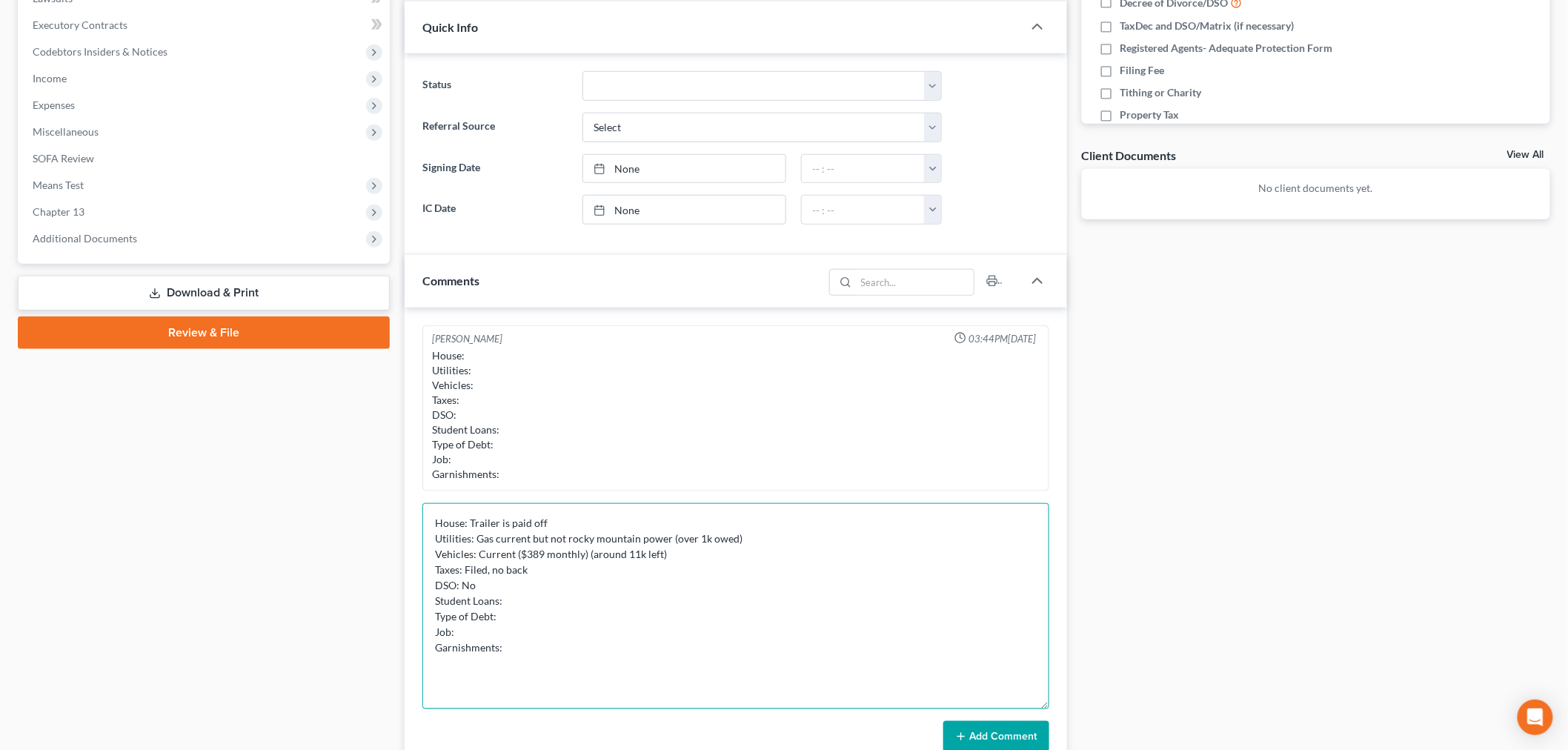
click at [572, 603] on textarea "House: Trailer is paid off Utilities: Gas current but not rocky mountain power …" at bounding box center [736, 606] width 627 height 206
click at [539, 617] on textarea "House: Trailer is paid off Utilities: Gas current but not rocky mountain power …" at bounding box center [736, 606] width 627 height 206
click at [520, 632] on textarea "House: Trailer is paid off Utilities: Gas current but not rocky mountain power …" at bounding box center [736, 606] width 627 height 206
drag, startPoint x: 583, startPoint y: 632, endPoint x: 530, endPoint y: 626, distance: 53.3
click at [530, 626] on textarea "House: Trailer is paid off Utilities: Gas current but not rocky mountain power …" at bounding box center [736, 606] width 627 height 206
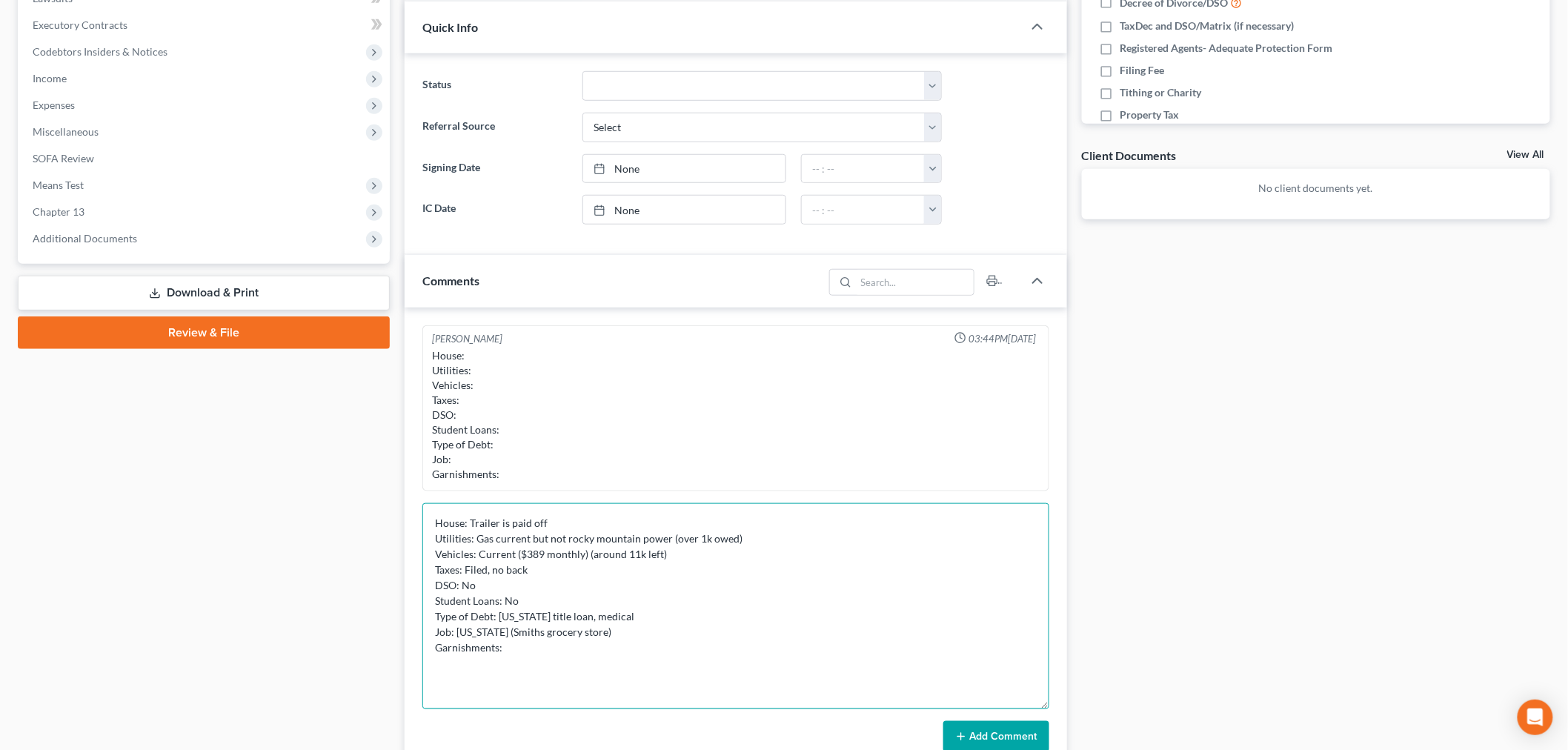
click at [655, 629] on textarea "House: Trailer is paid off Utilities: Gas current but not rocky mountain power …" at bounding box center [736, 606] width 627 height 206
click at [522, 643] on textarea "House: Trailer is paid off Utilities: Gas current but not rocky mountain power …" at bounding box center [736, 606] width 627 height 206
click at [888, 629] on textarea "House: Trailer is paid off Utilities: Gas current but not rocky mountain power …" at bounding box center [736, 606] width 627 height 206
click at [615, 649] on textarea "House: Trailer is paid off Utilities: Gas current but not rocky mountain power …" at bounding box center [736, 606] width 627 height 206
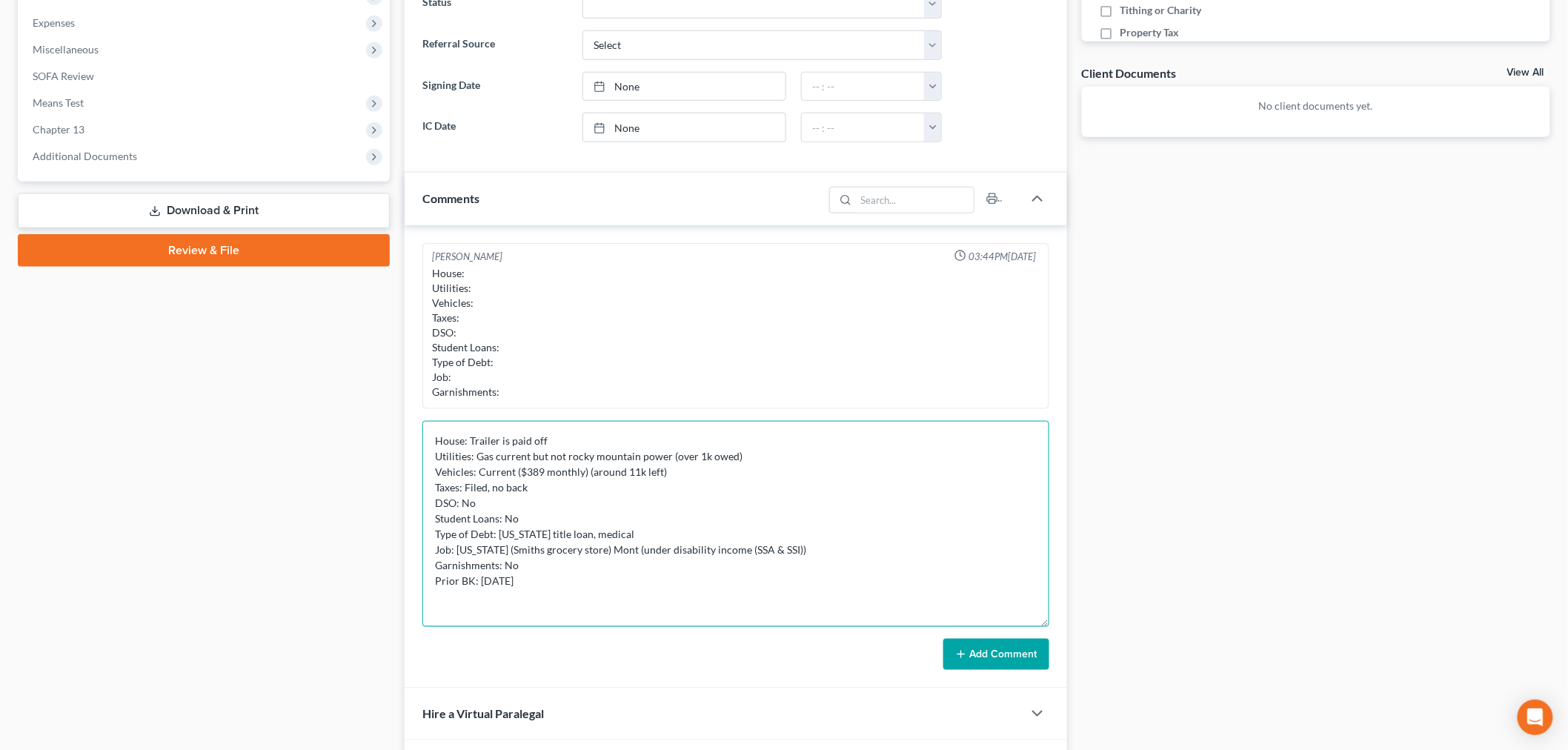
type textarea "House: Trailer is paid off Utilities: Gas current but not rocky mountain power …"
click at [996, 641] on button "Add Comment" at bounding box center [996, 654] width 106 height 32
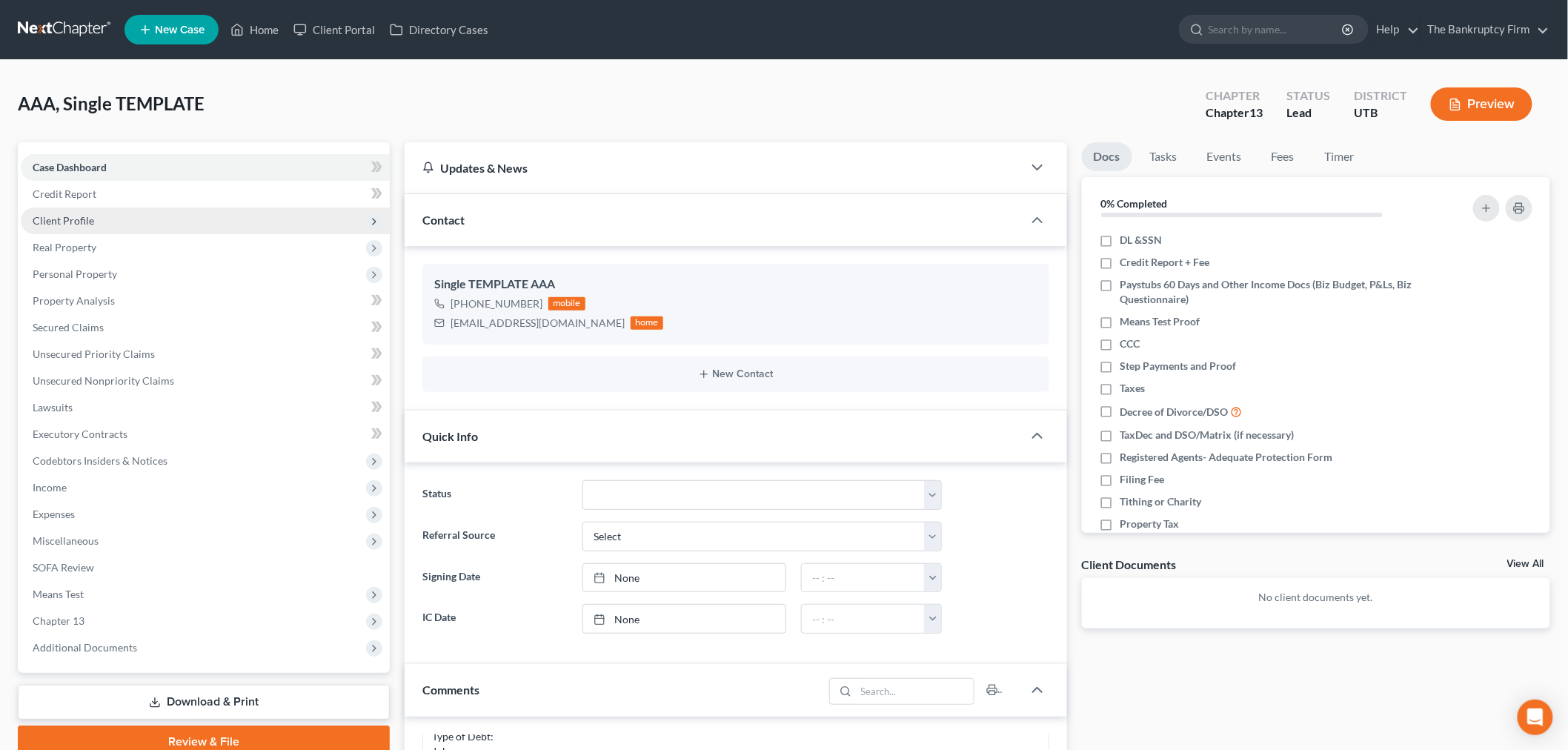
click at [159, 230] on span "Client Profile" at bounding box center [205, 221] width 369 height 27
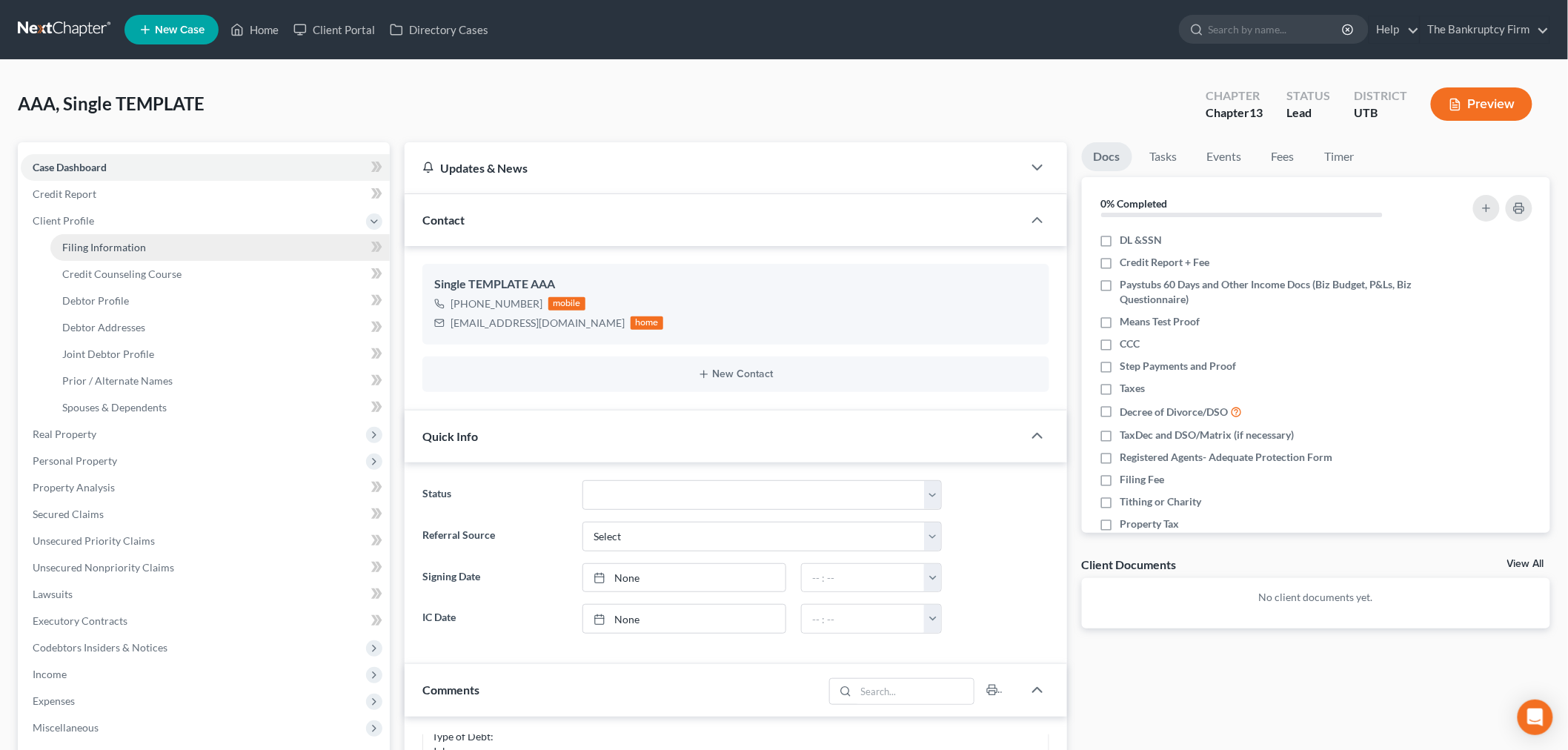
click at [144, 253] on link "Filing Information" at bounding box center [220, 248] width 340 height 27
select select "1"
select select "3"
select select "81"
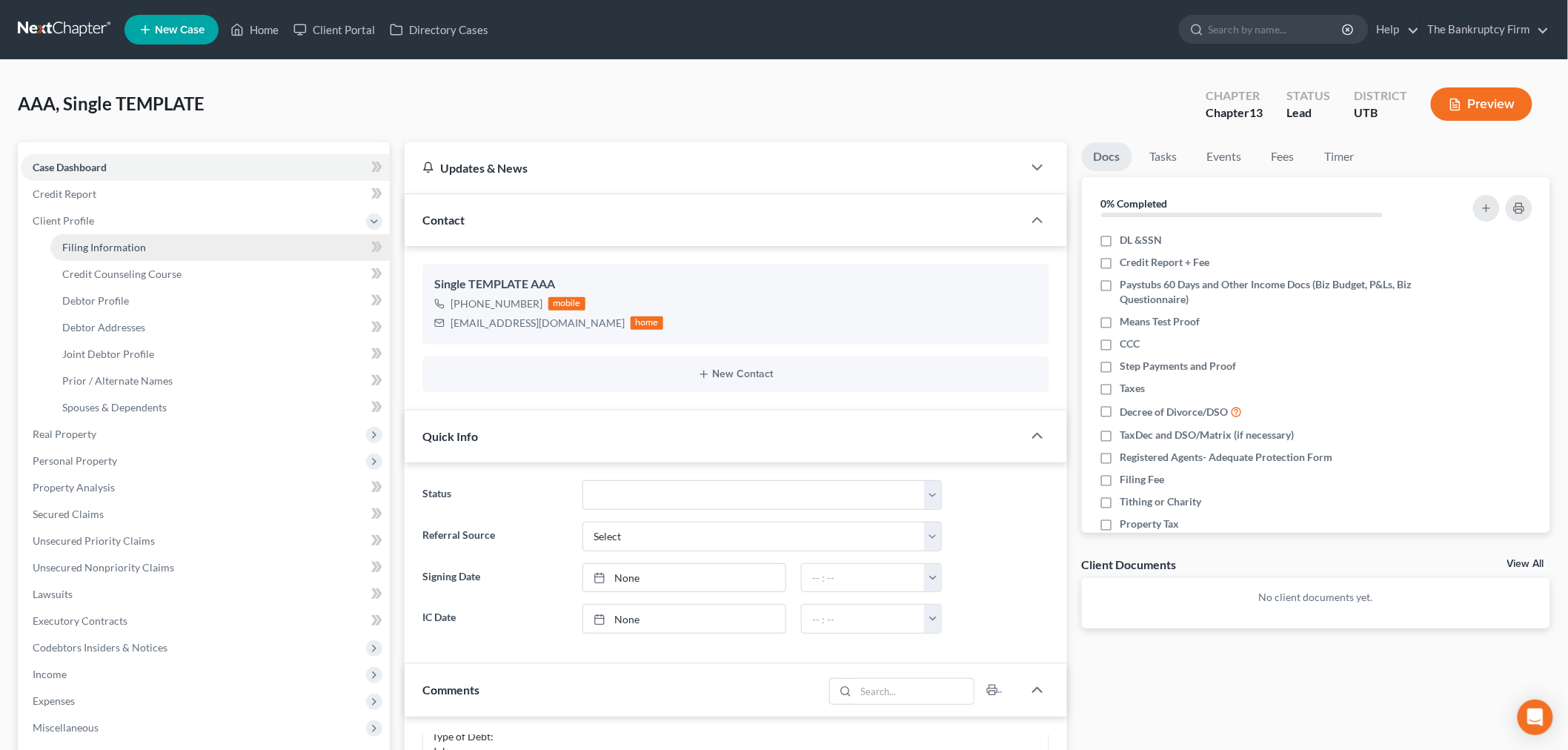
select select "0"
select select "46"
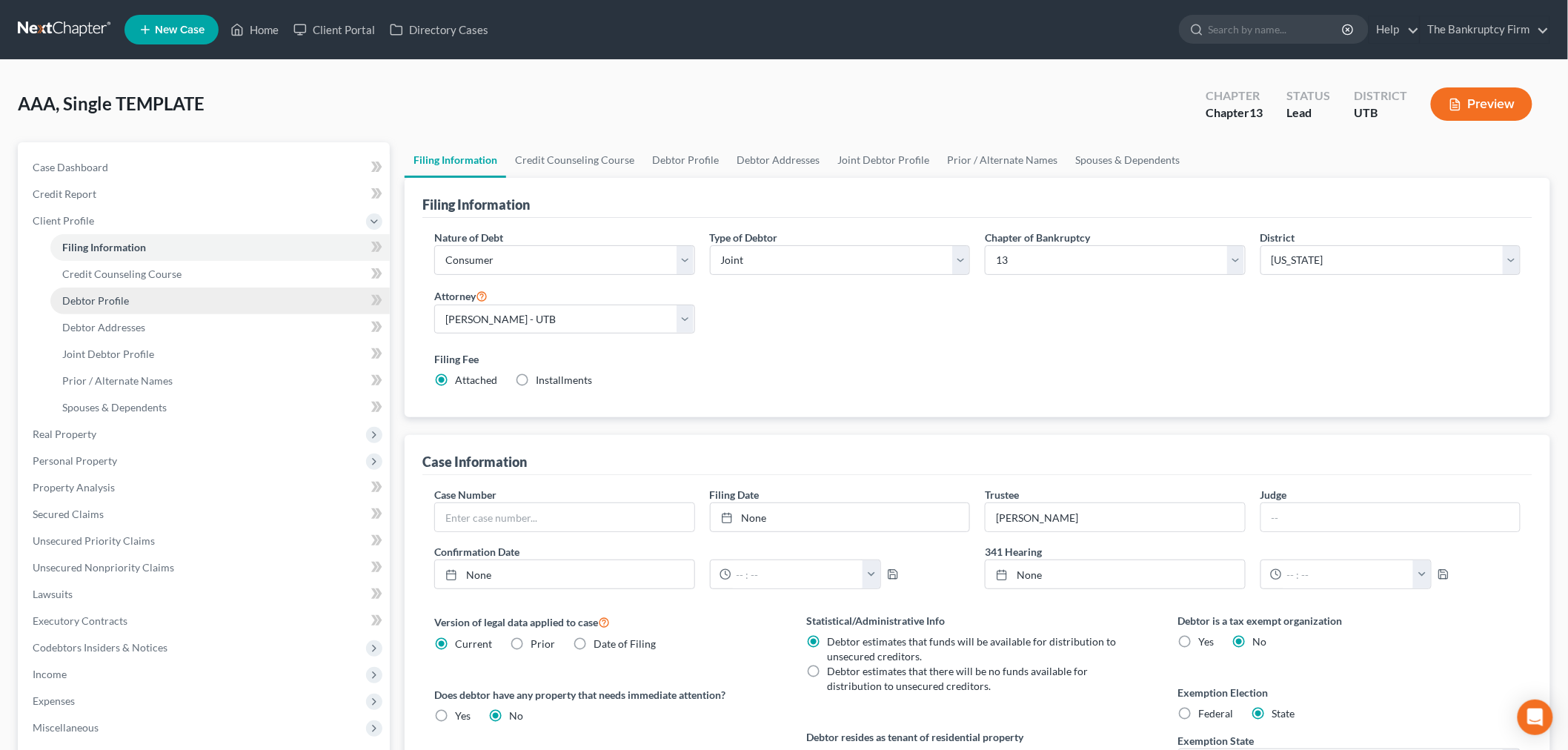
click at [142, 298] on link "Debtor Profile" at bounding box center [220, 301] width 340 height 27
select select "1"
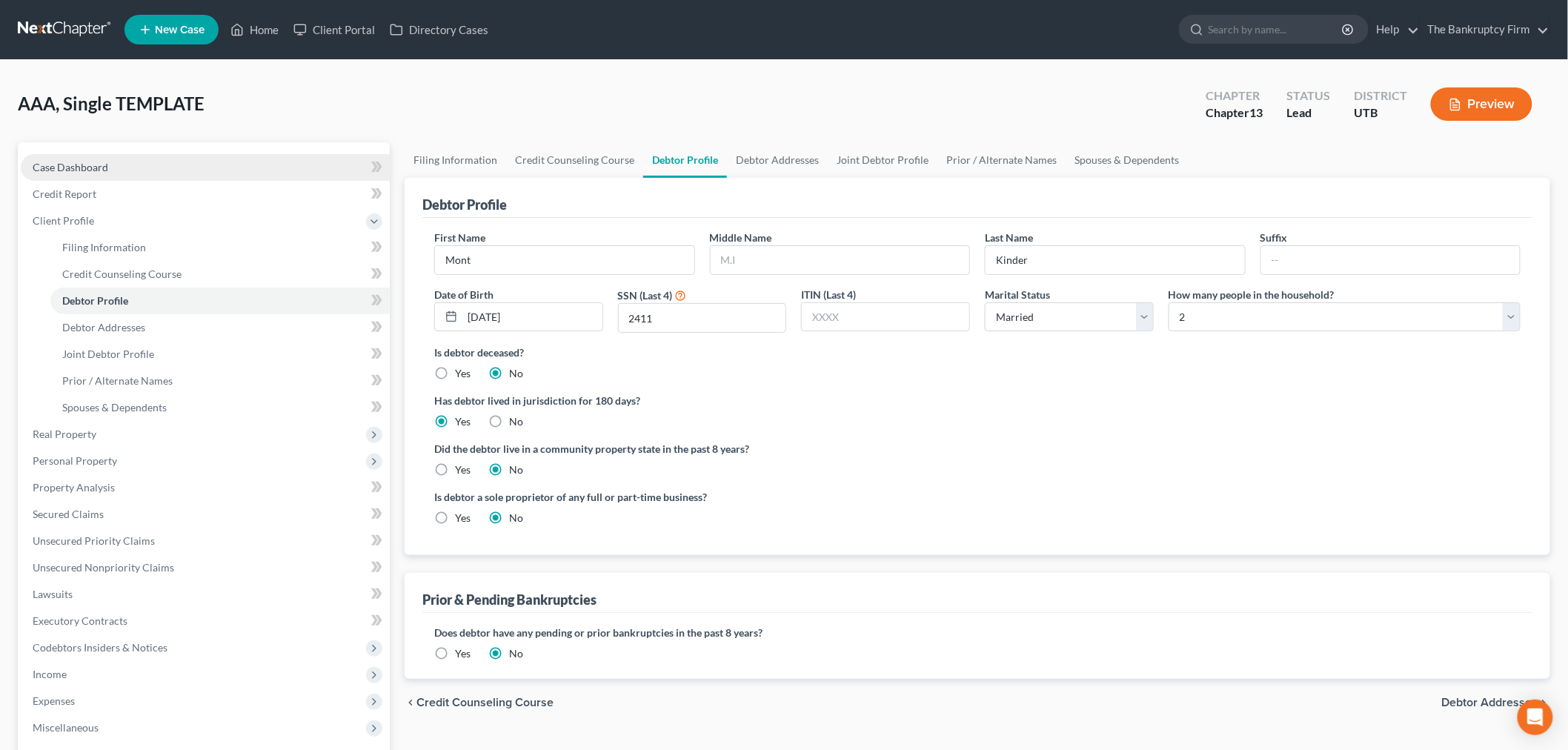
click at [191, 164] on link "Case Dashboard" at bounding box center [205, 167] width 369 height 27
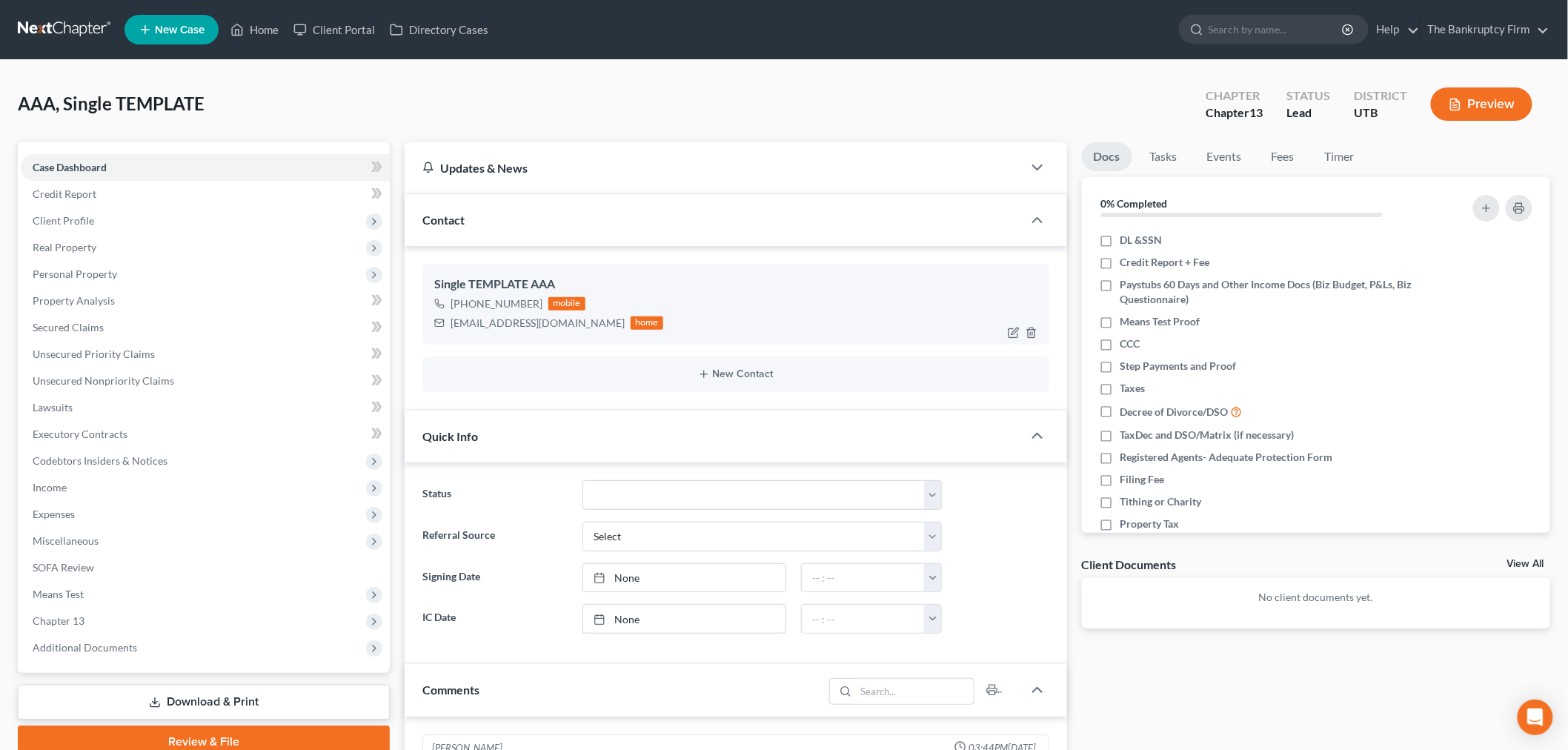
scroll to position [117, 0]
drag, startPoint x: 464, startPoint y: 303, endPoint x: 534, endPoint y: 300, distance: 70.1
click at [534, 300] on div "[PHONE_NUMBER]" at bounding box center [496, 303] width 92 height 14
copy div "[PHONE_NUMBER]"
drag, startPoint x: 450, startPoint y: 321, endPoint x: 575, endPoint y: 328, distance: 125.2
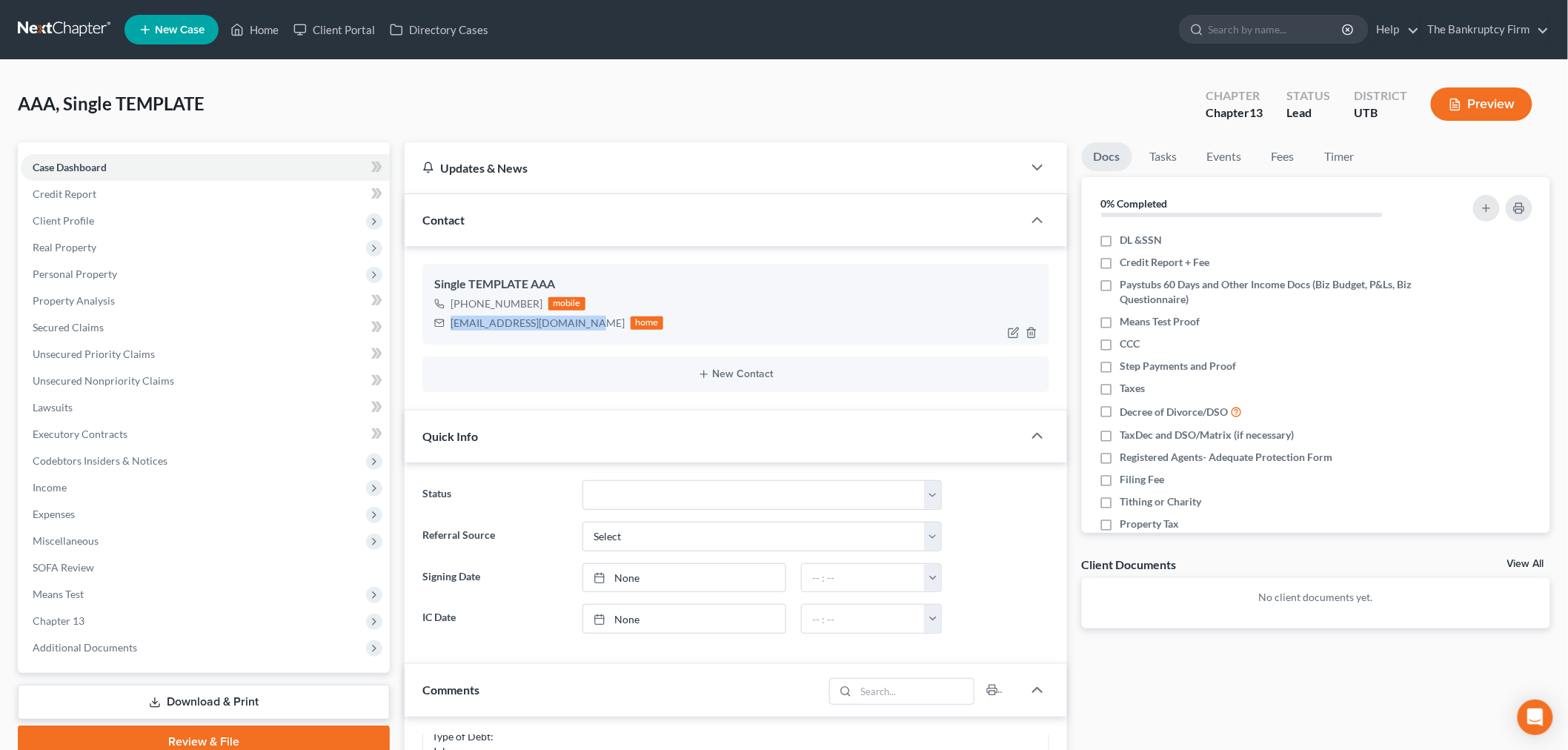
click at [575, 328] on div "[EMAIL_ADDRESS][DOMAIN_NAME]" at bounding box center [537, 322] width 174 height 14
copy div "[EMAIL_ADDRESS][DOMAIN_NAME]"
click at [231, 203] on link "Credit Report" at bounding box center [205, 194] width 369 height 27
click at [231, 219] on span "Client Profile" at bounding box center [205, 221] width 369 height 27
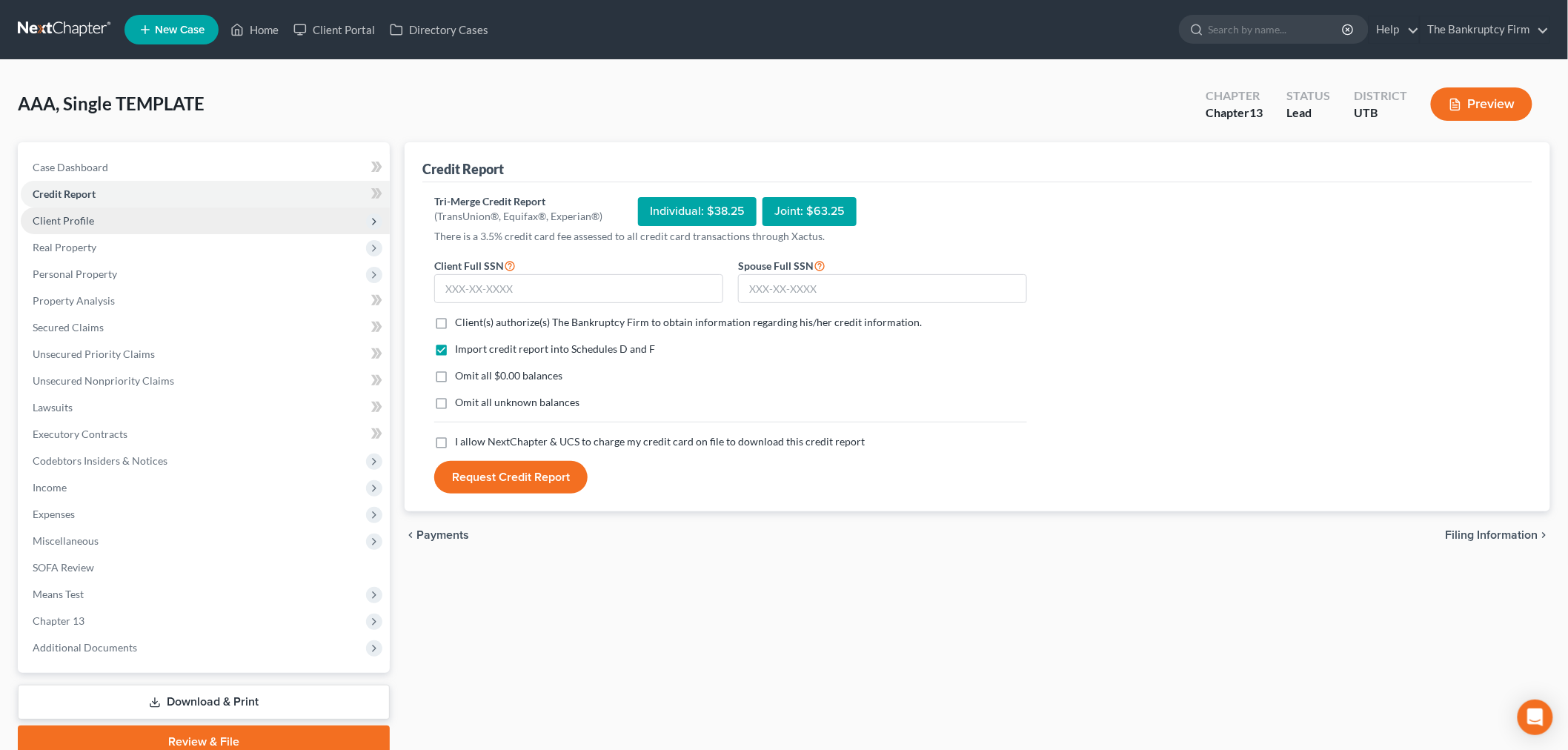
click at [231, 219] on span "Client Profile" at bounding box center [205, 221] width 369 height 27
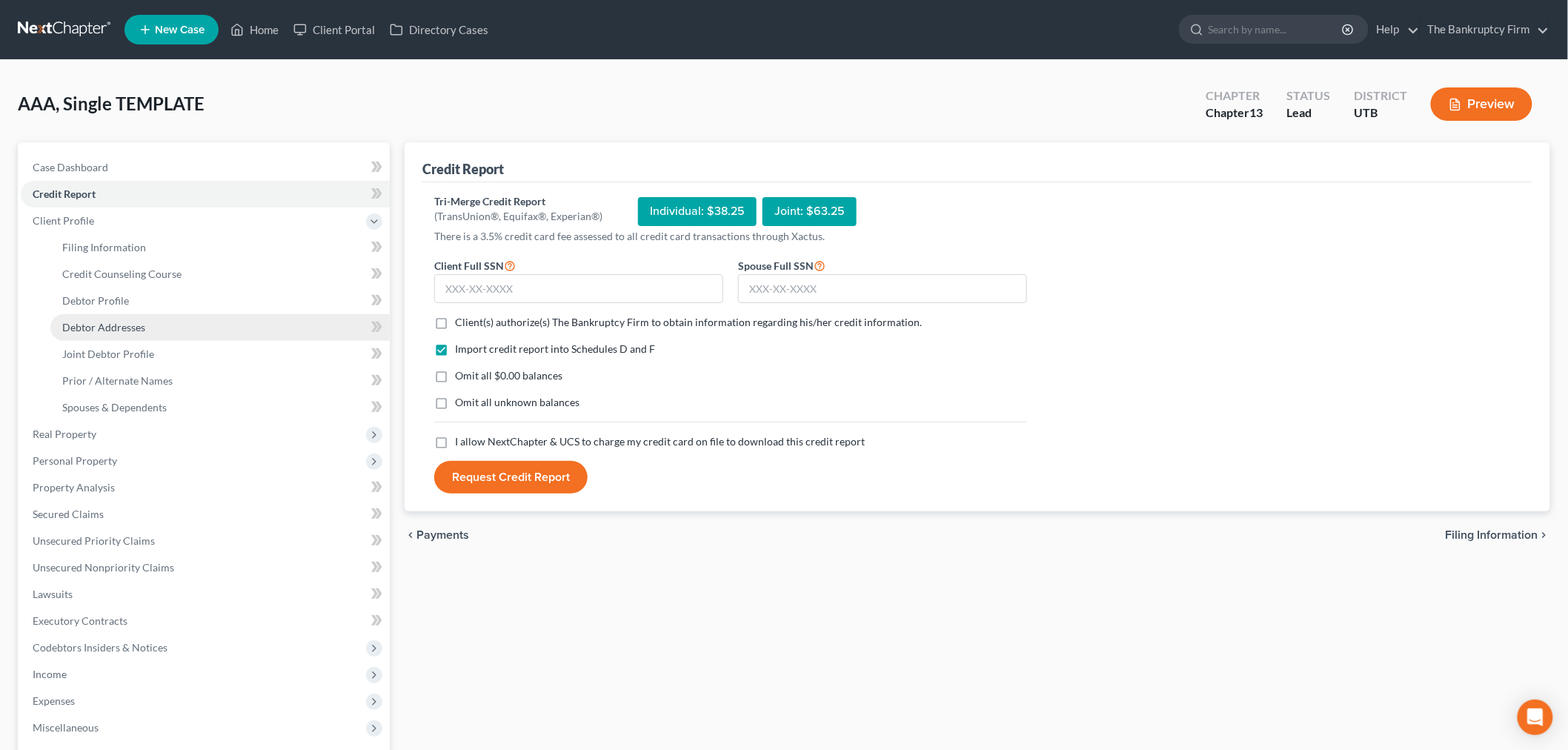
drag, startPoint x: 203, startPoint y: 328, endPoint x: 223, endPoint y: 330, distance: 20.1
click at [204, 328] on link "Debtor Addresses" at bounding box center [220, 328] width 340 height 27
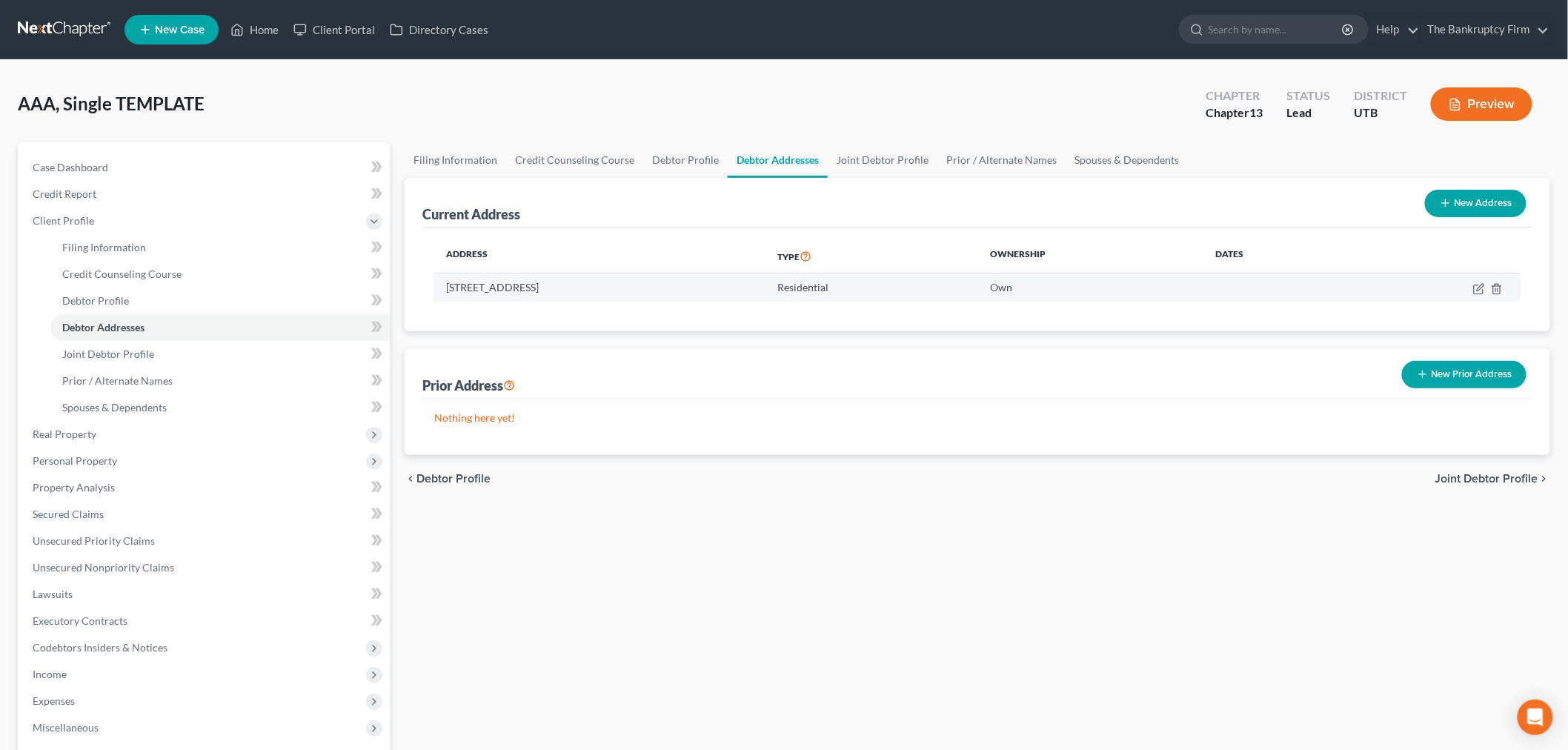
drag, startPoint x: 440, startPoint y: 279, endPoint x: 785, endPoint y: 293, distance: 345.3
click at [766, 293] on td "[STREET_ADDRESS]" at bounding box center [600, 287] width 331 height 28
copy td "[STREET_ADDRESS]"
click at [248, 40] on link "Home" at bounding box center [255, 30] width 63 height 27
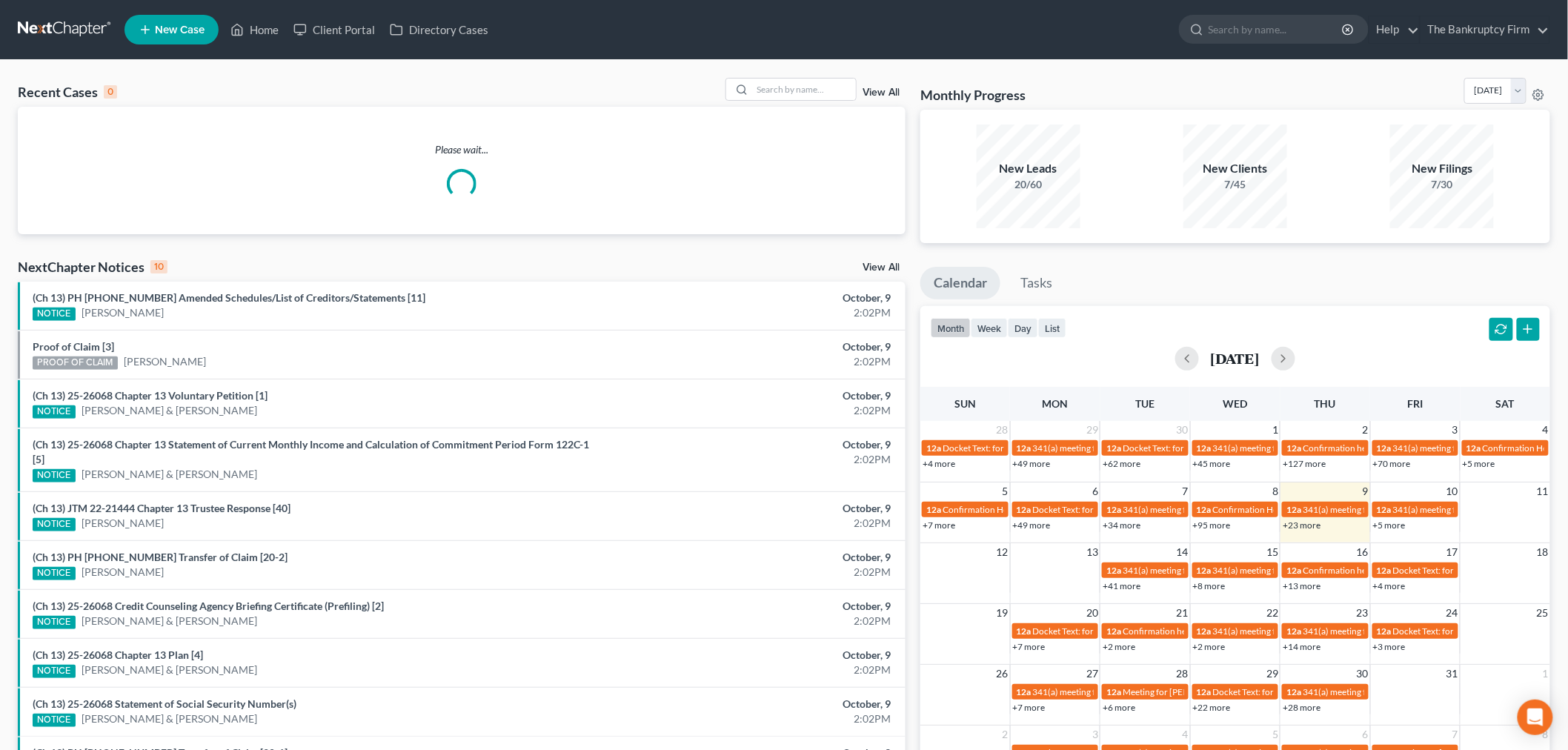
click at [871, 89] on link "View All" at bounding box center [881, 93] width 37 height 11
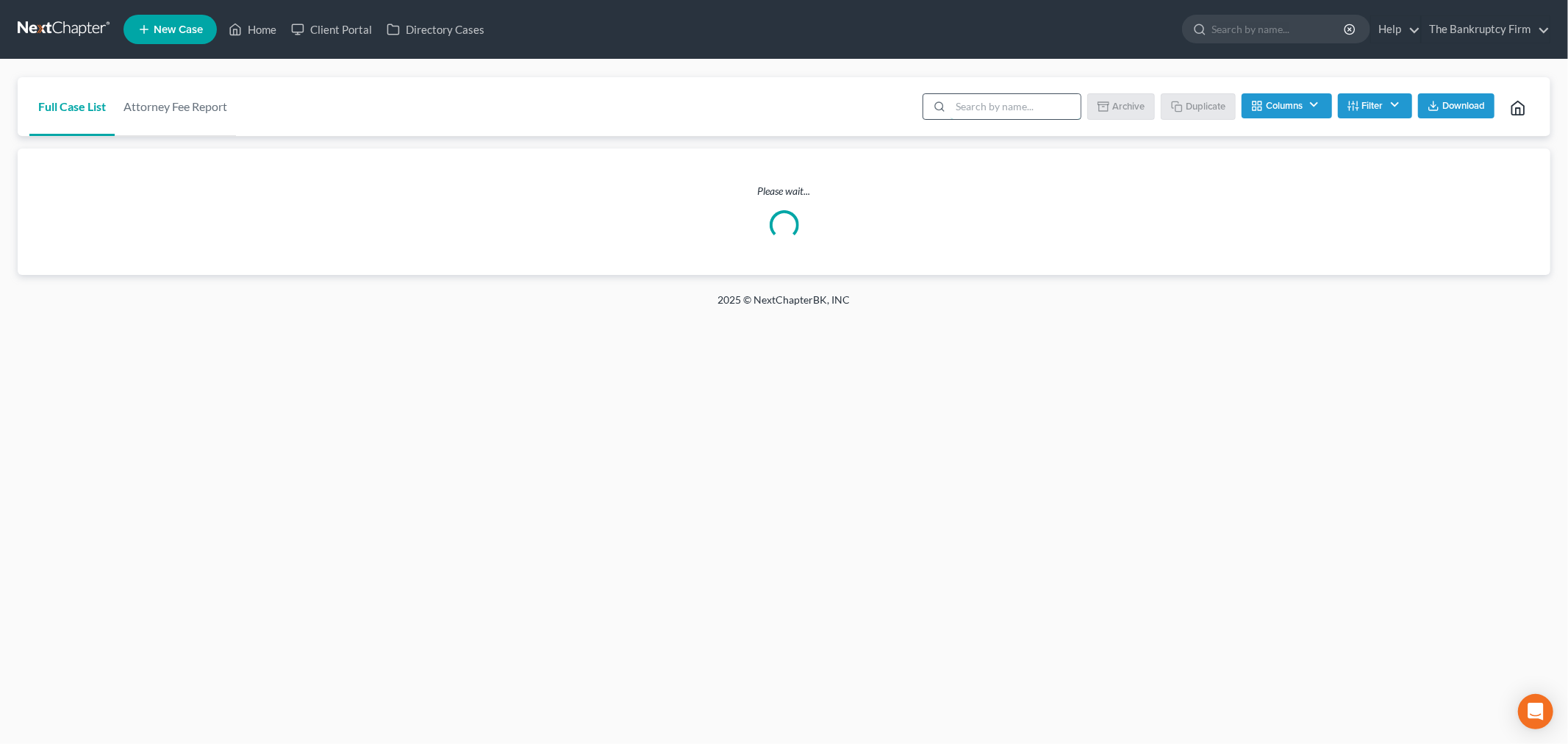
click at [960, 106] on input "search" at bounding box center [1016, 106] width 130 height 25
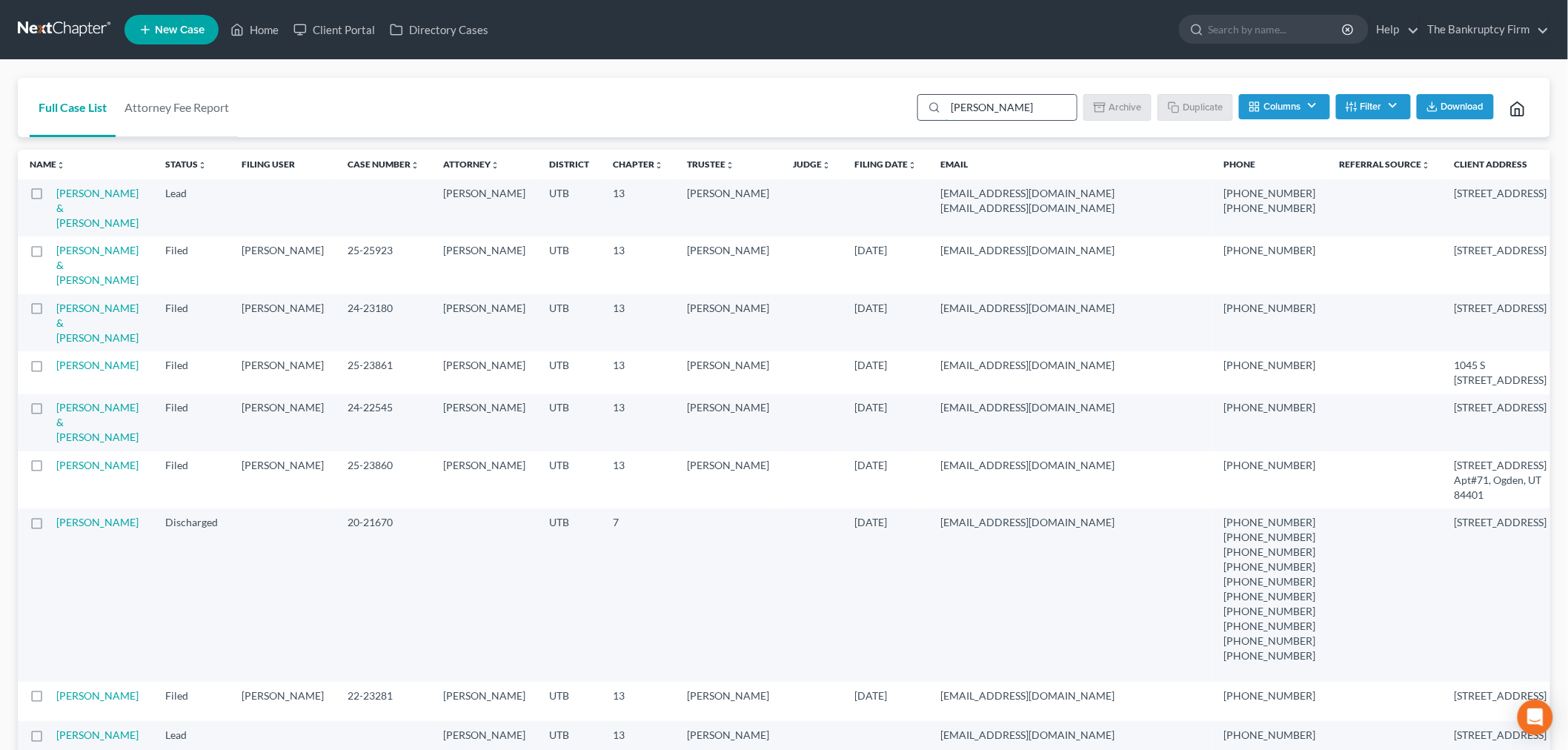
click at [1010, 103] on input "[PERSON_NAME]" at bounding box center [1011, 107] width 131 height 25
click at [1011, 98] on input "[PERSON_NAME]" at bounding box center [1011, 107] width 131 height 25
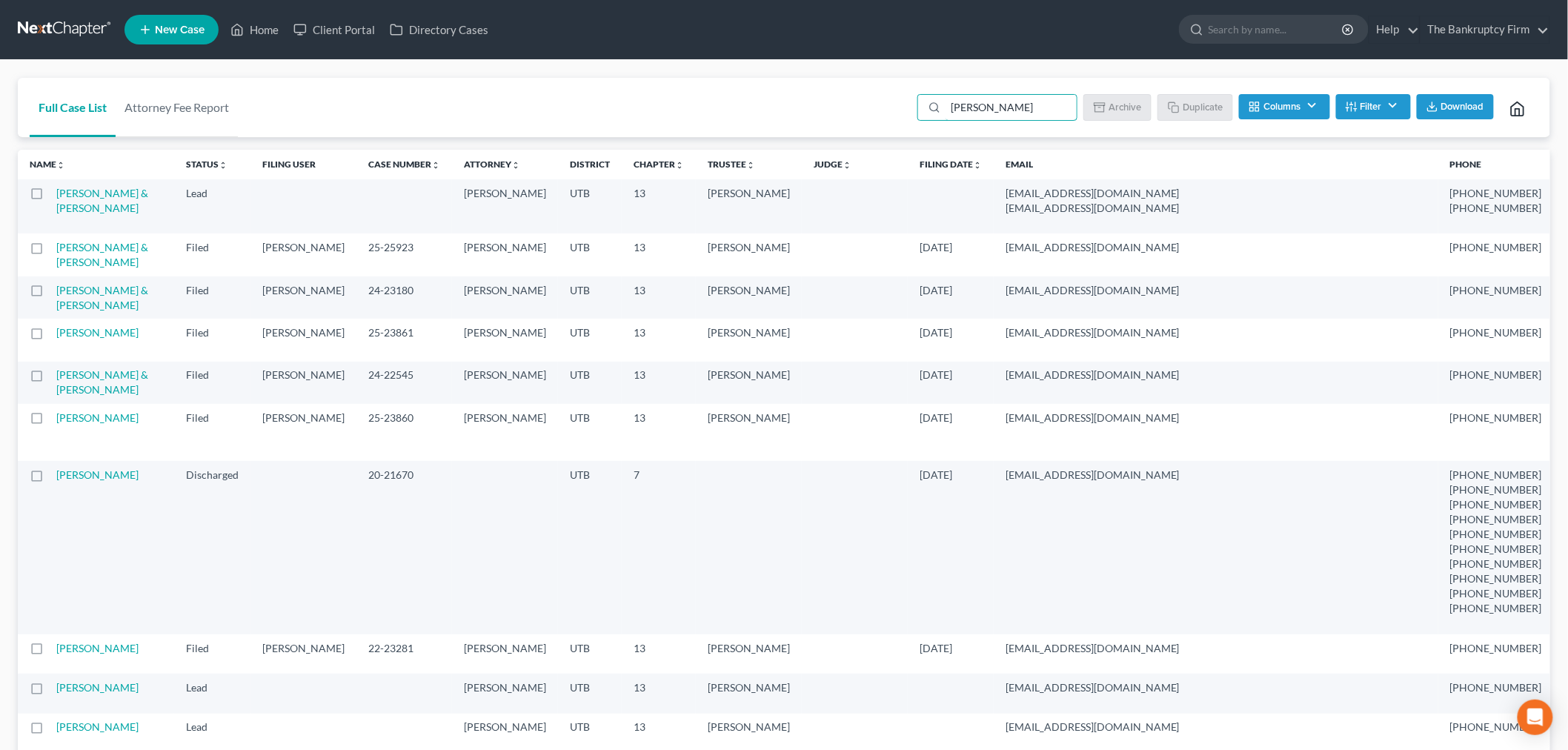
type input "[PERSON_NAME]"
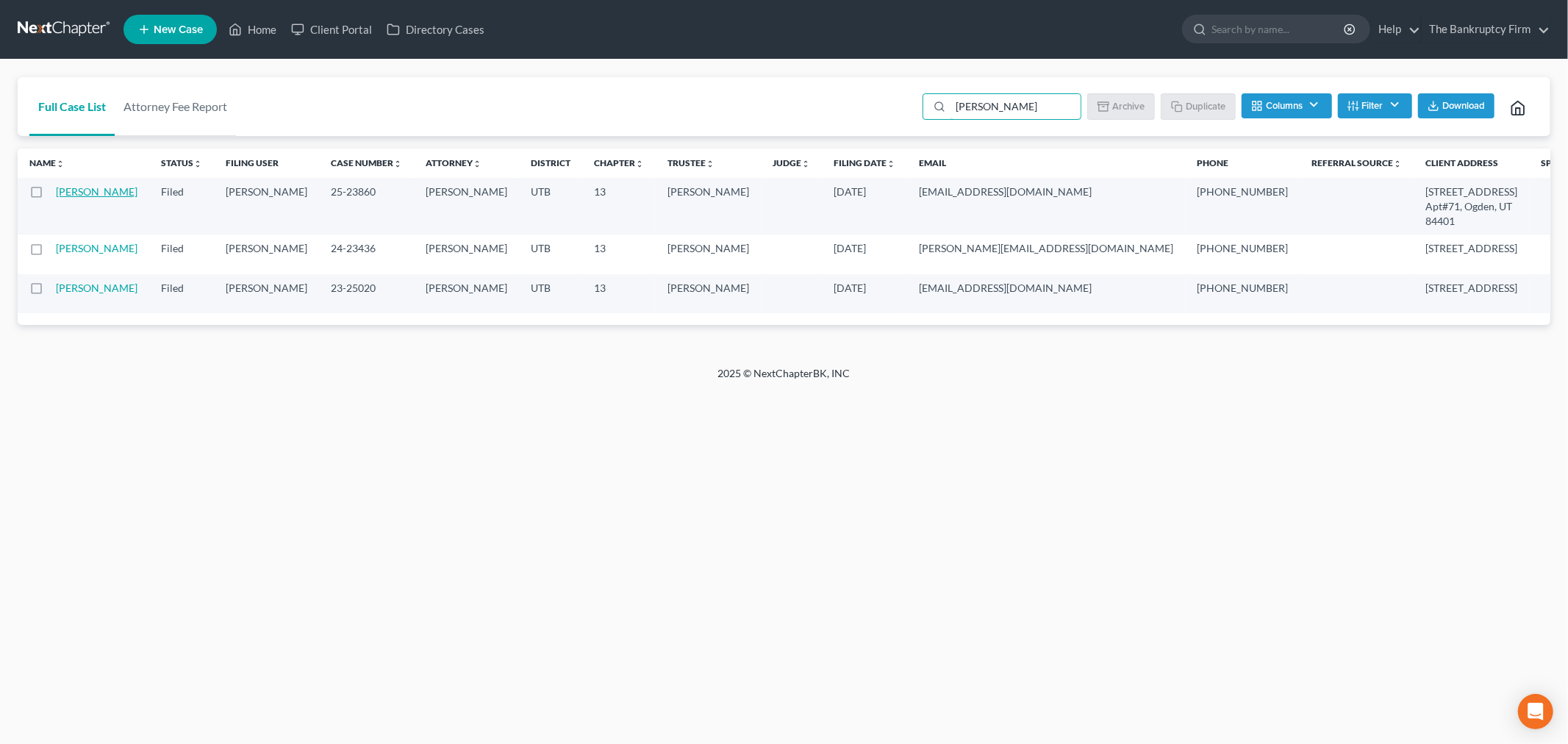
click at [66, 197] on link "[PERSON_NAME]" at bounding box center [96, 191] width 81 height 13
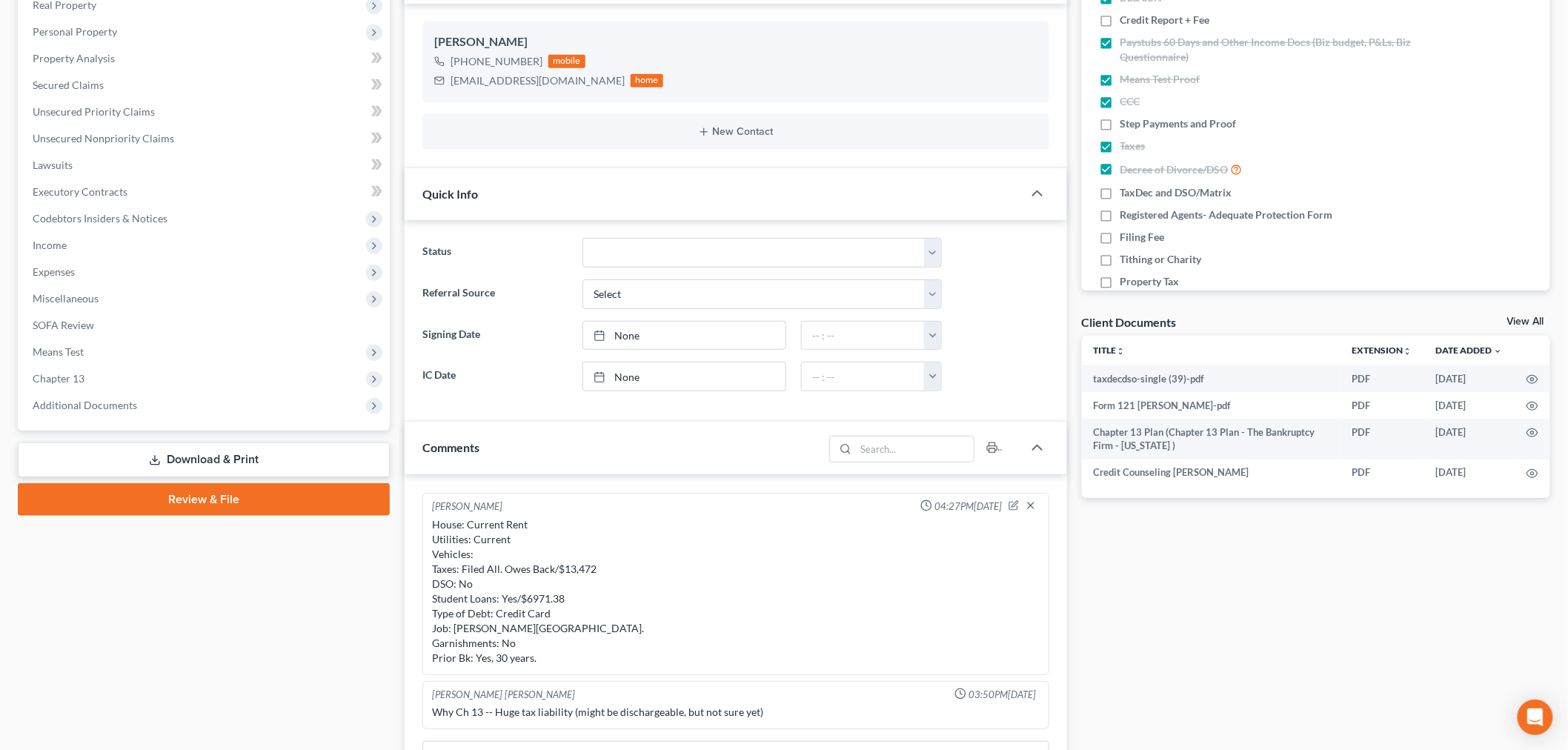
scroll to position [247, 0]
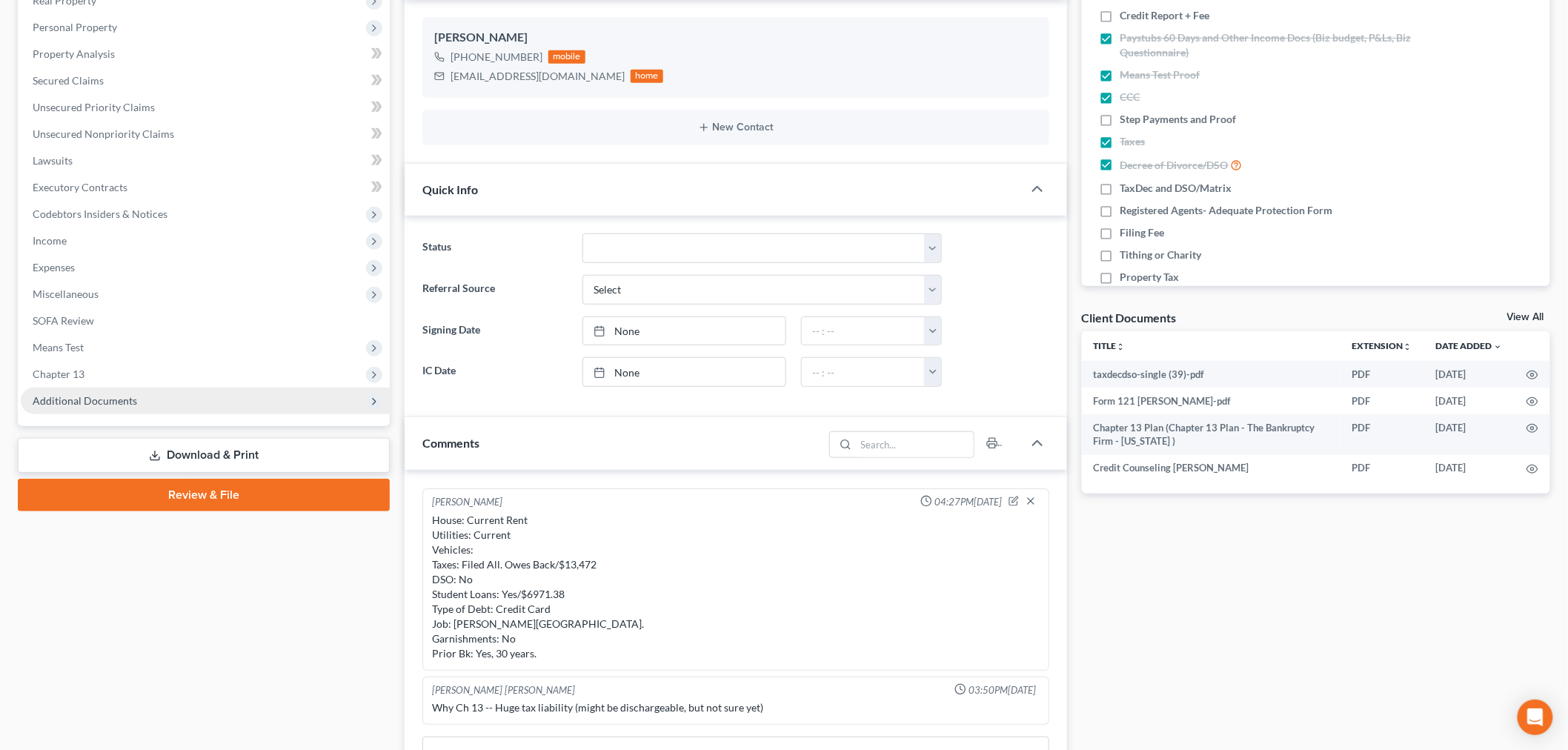
click at [180, 403] on span "Additional Documents" at bounding box center [205, 401] width 369 height 27
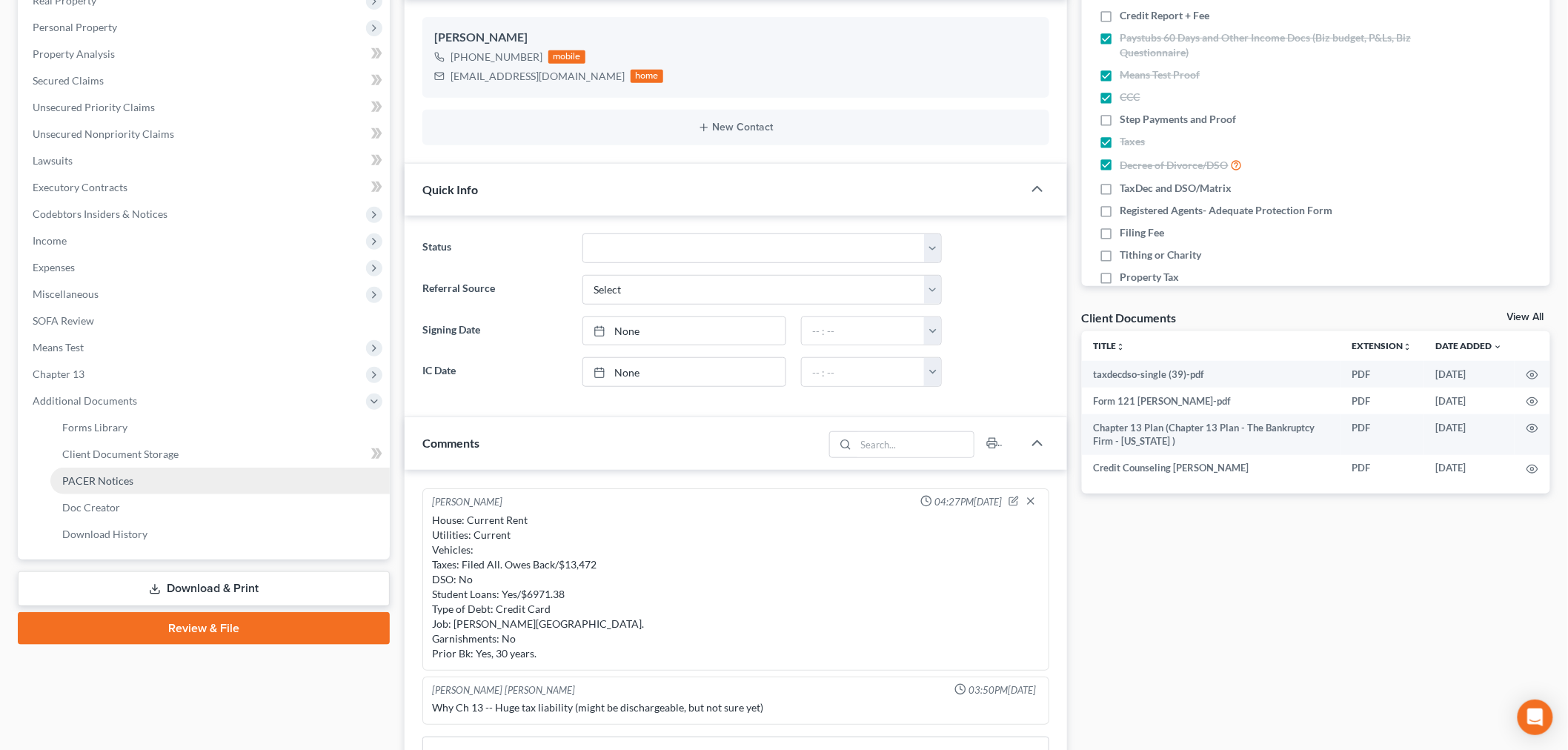
click at [150, 469] on link "PACER Notices" at bounding box center [220, 481] width 340 height 27
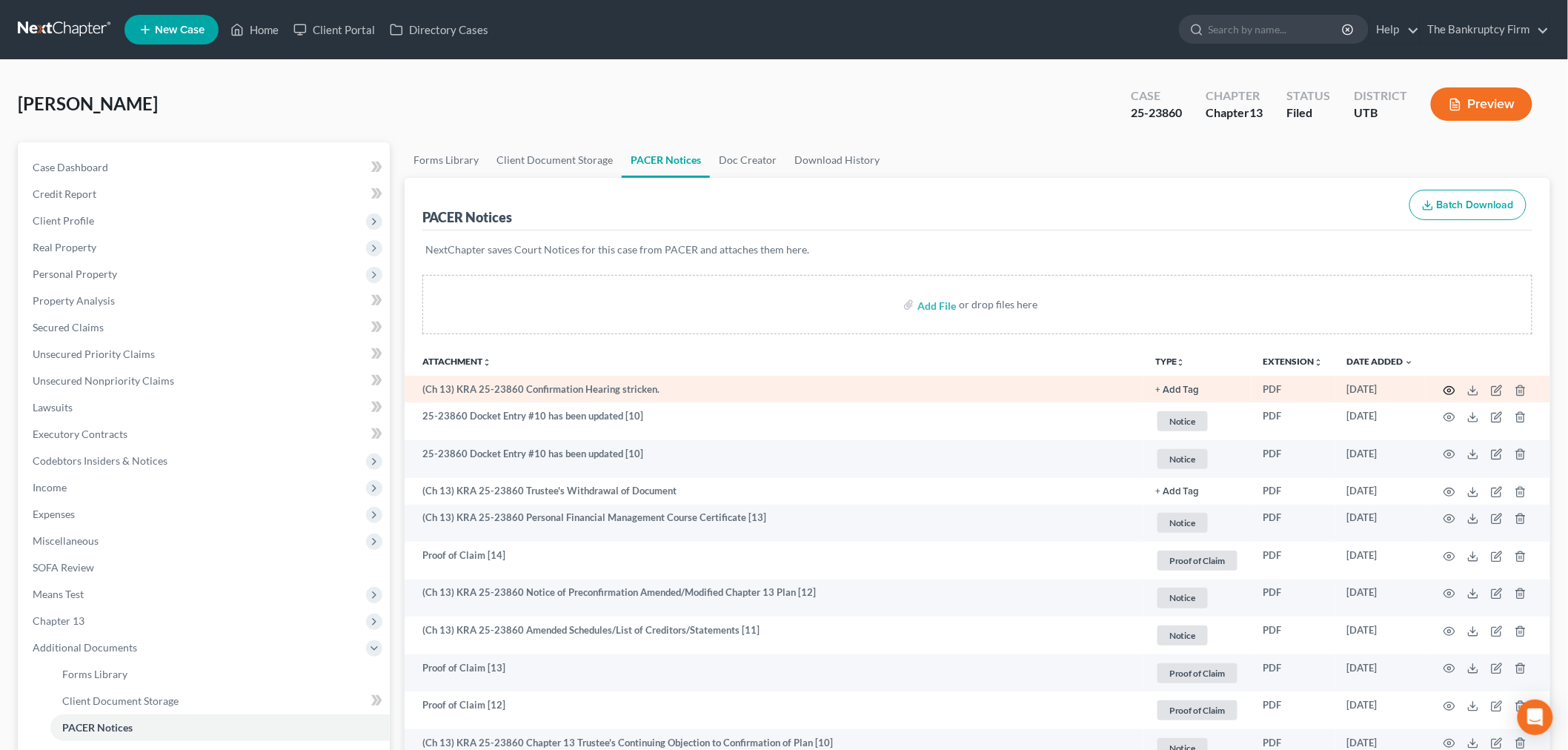
click at [1449, 393] on icon "button" at bounding box center [1449, 390] width 12 height 12
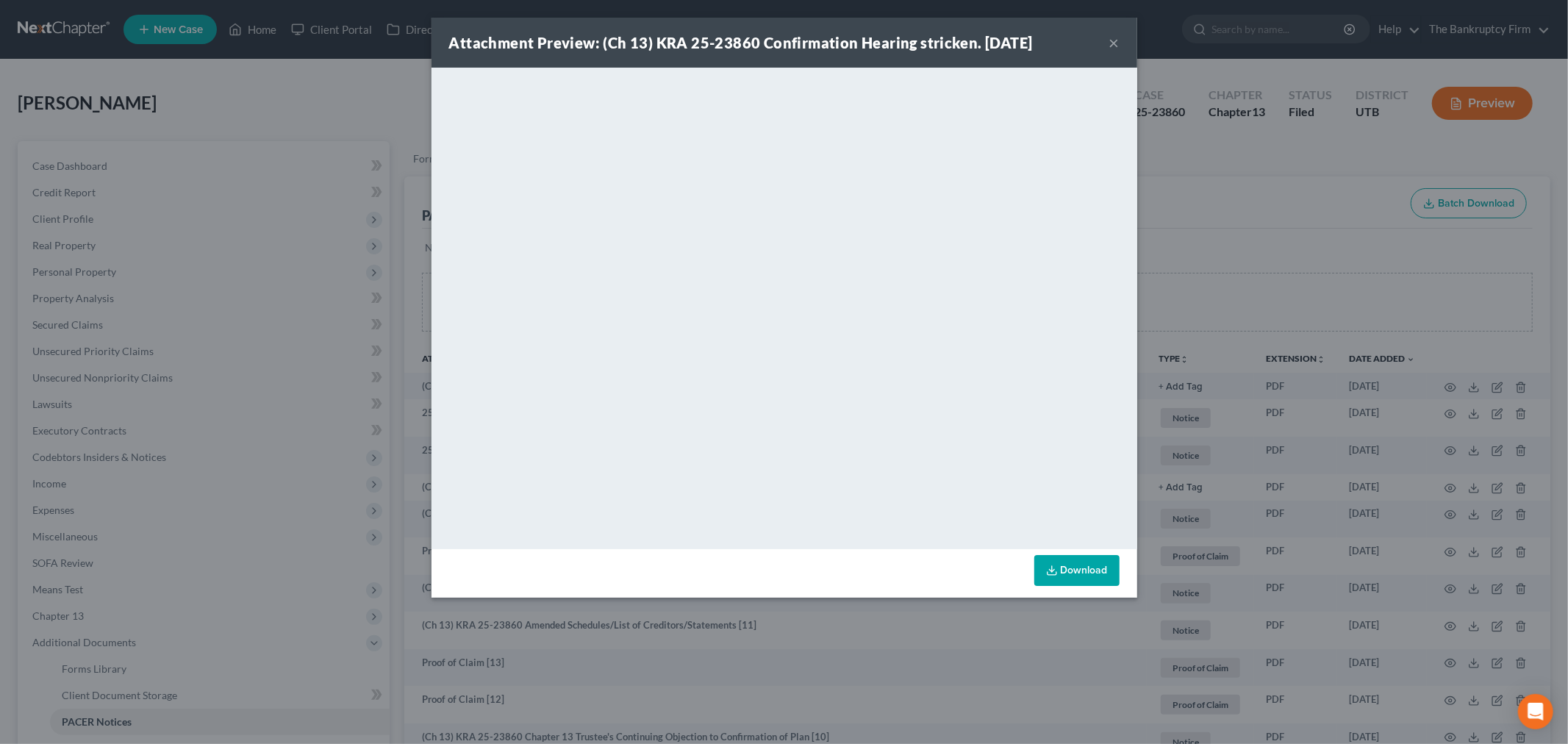
click at [1113, 39] on button "×" at bounding box center [1114, 43] width 11 height 18
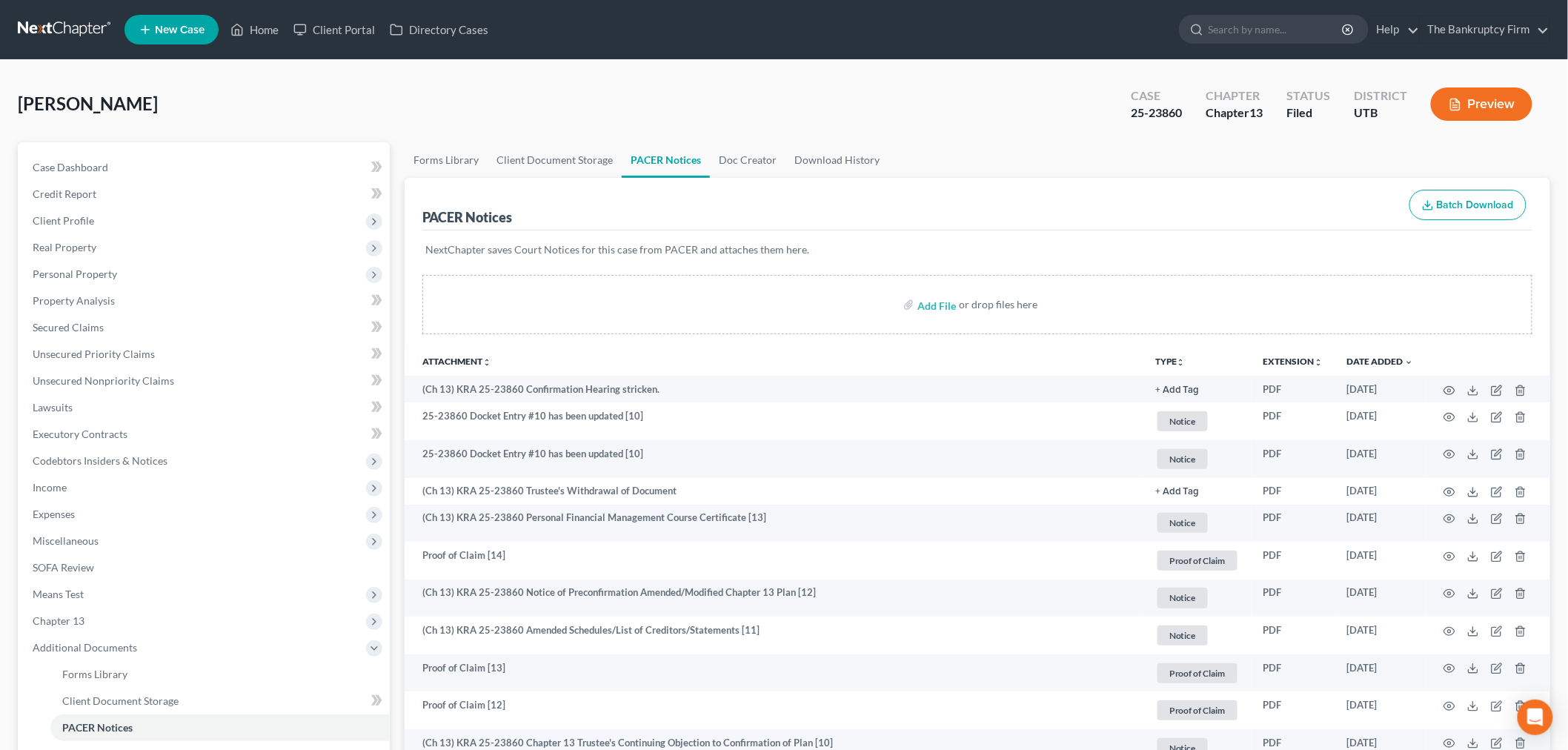
drag, startPoint x: 926, startPoint y: 329, endPoint x: 909, endPoint y: 324, distance: 17.7
click at [926, 329] on div "Add File or drop files here" at bounding box center [977, 304] width 1110 height 59
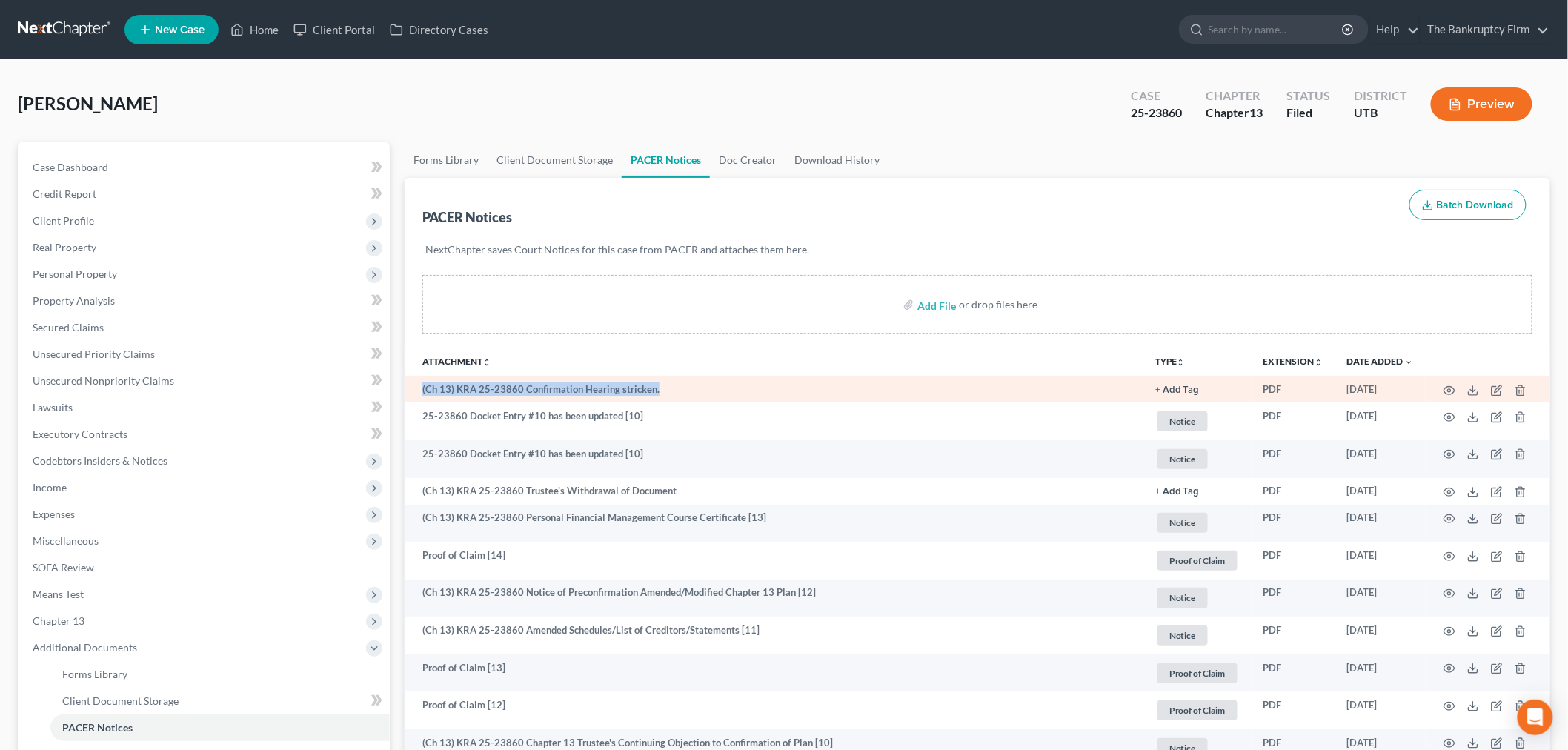
drag, startPoint x: 671, startPoint y: 398, endPoint x: 412, endPoint y: 395, distance: 259.0
click at [412, 395] on td "(Ch 13) KRA 25-23860 Confirmation Hearing stricken." at bounding box center [774, 389] width 739 height 27
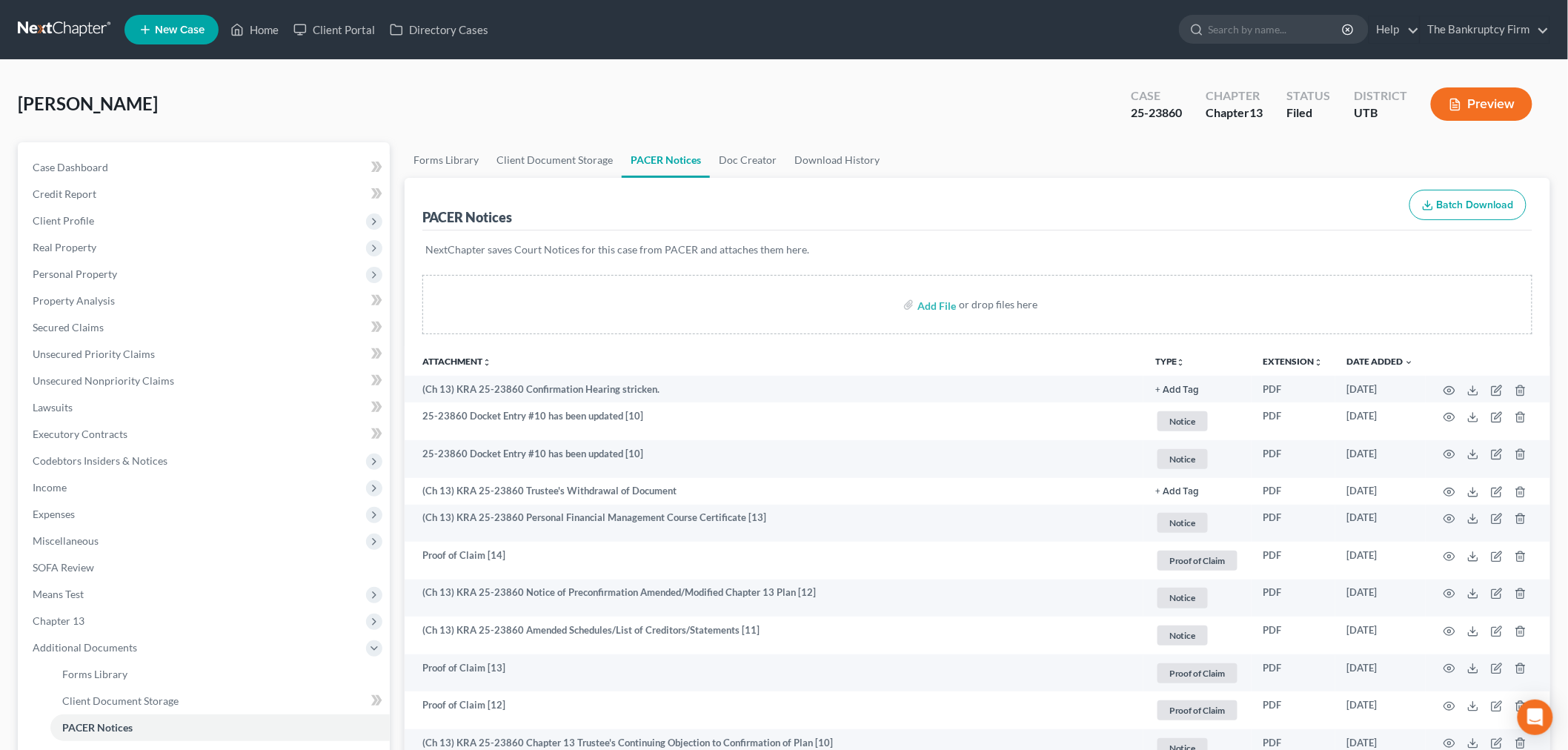
click at [495, 368] on th "Attachment unfold_more expand_more expand_less" at bounding box center [774, 360] width 739 height 30
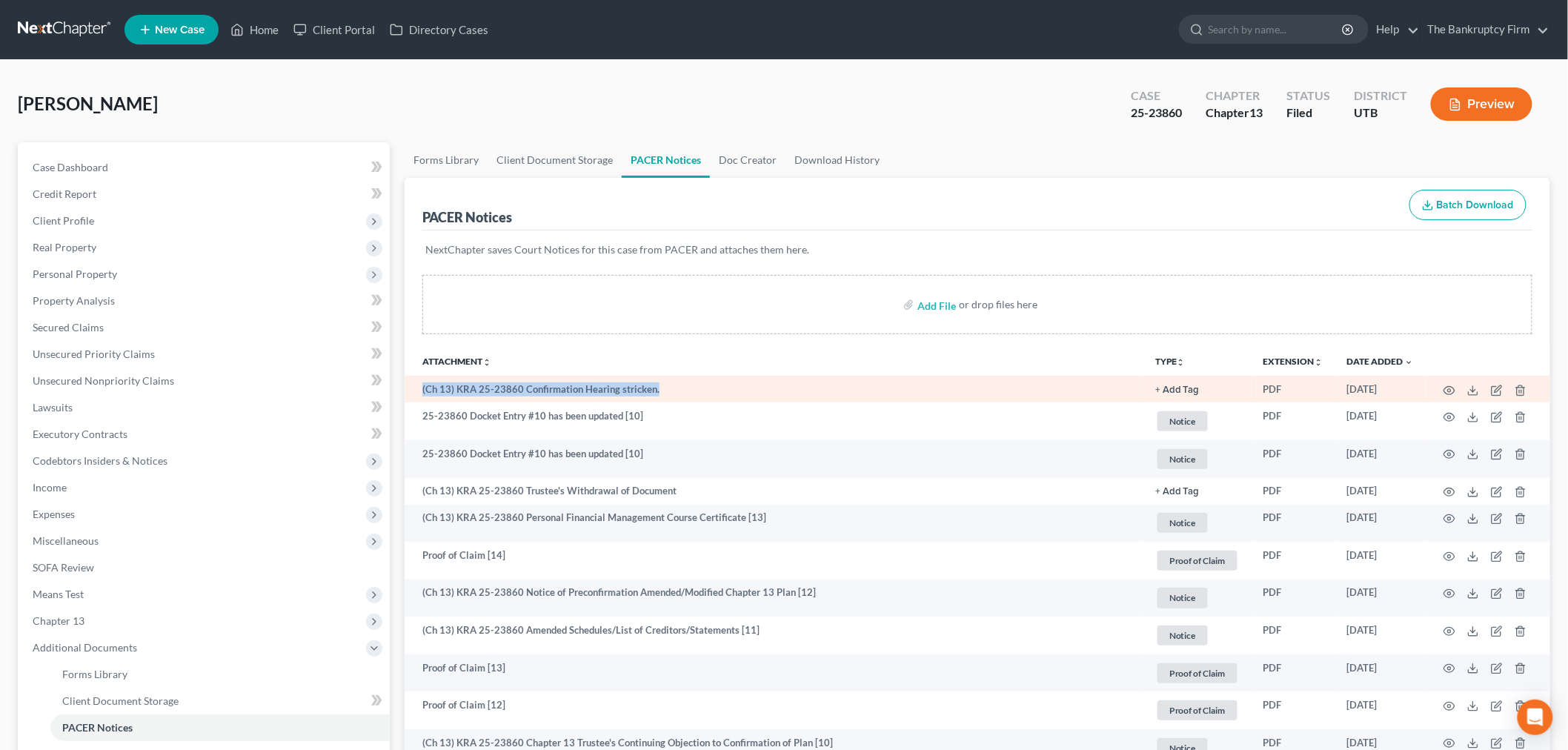
drag, startPoint x: 710, startPoint y: 393, endPoint x: 415, endPoint y: 386, distance: 295.1
click at [415, 386] on td "(Ch 13) KRA 25-23860 Confirmation Hearing stricken." at bounding box center [774, 389] width 739 height 27
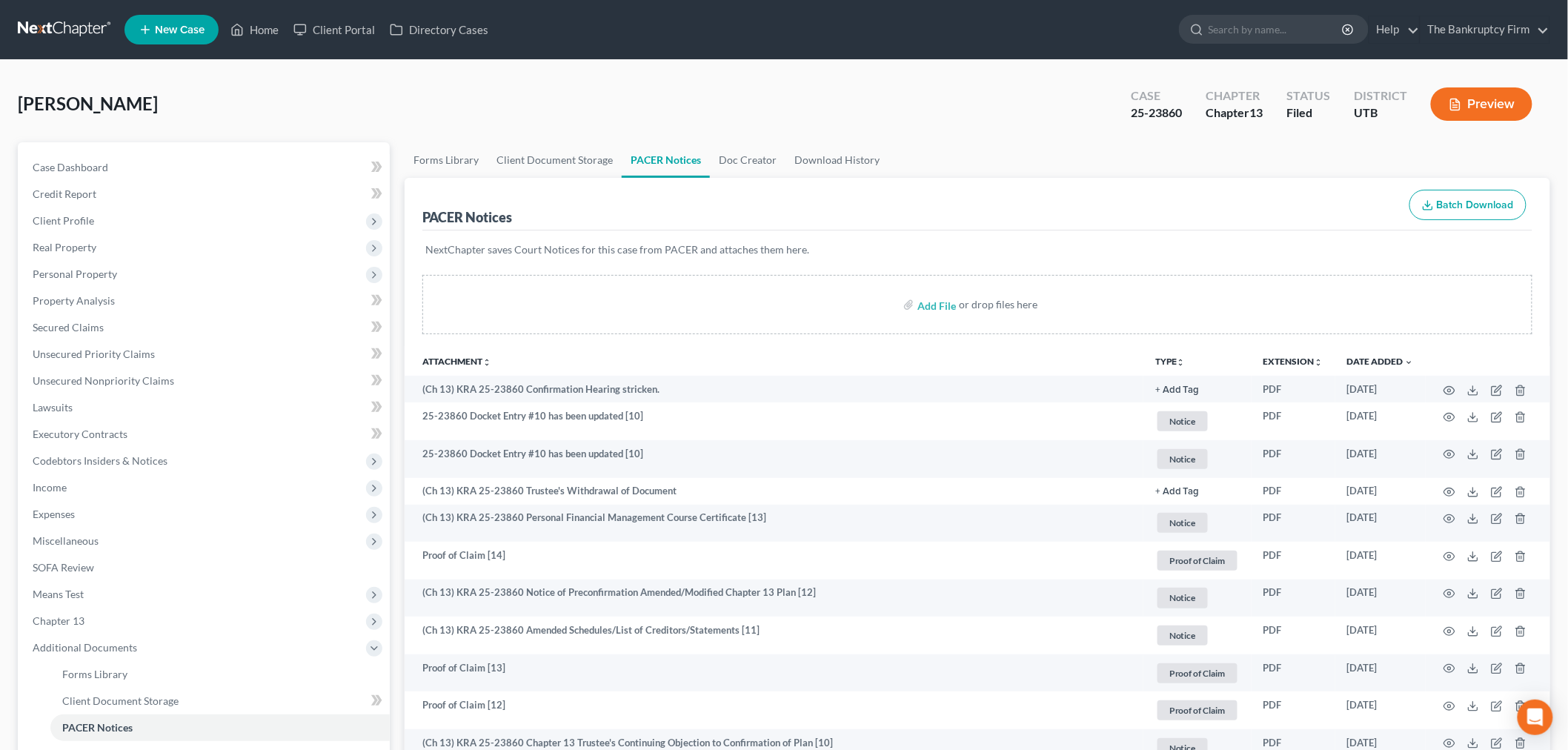
click at [729, 342] on div "Add File or drop files here" at bounding box center [977, 310] width 1146 height 71
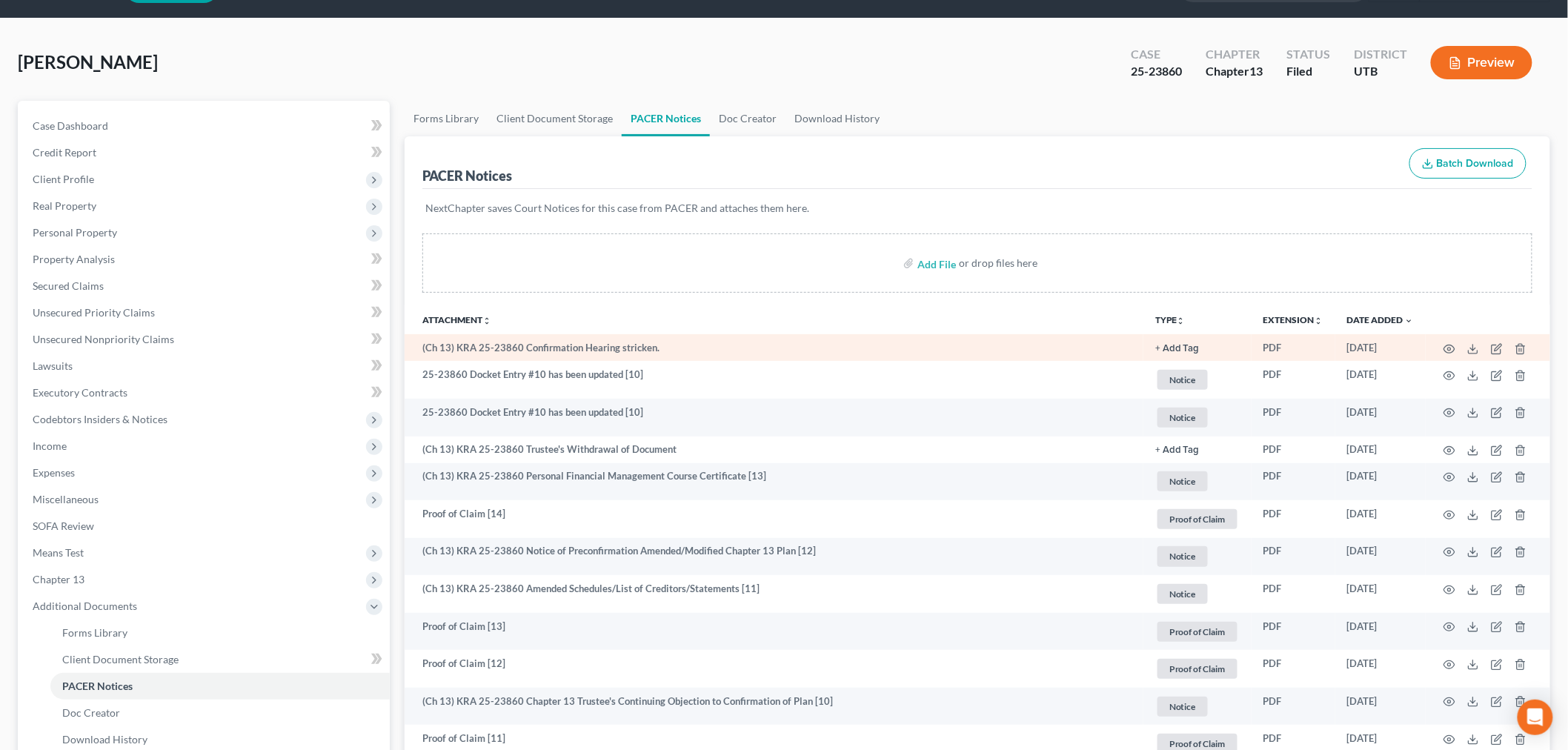
scroll to position [82, 0]
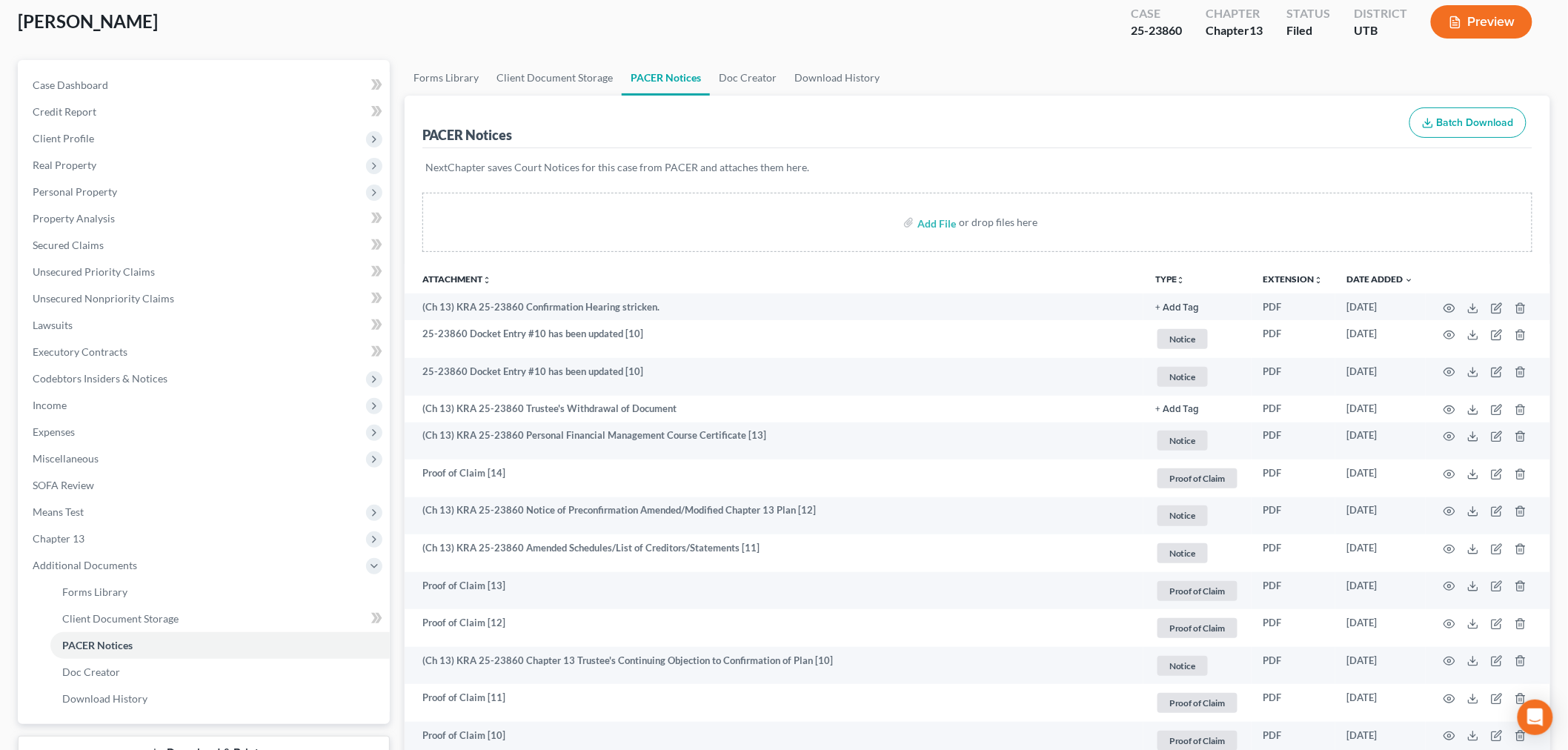
click at [734, 274] on th "Attachment unfold_more expand_more expand_less" at bounding box center [774, 278] width 739 height 30
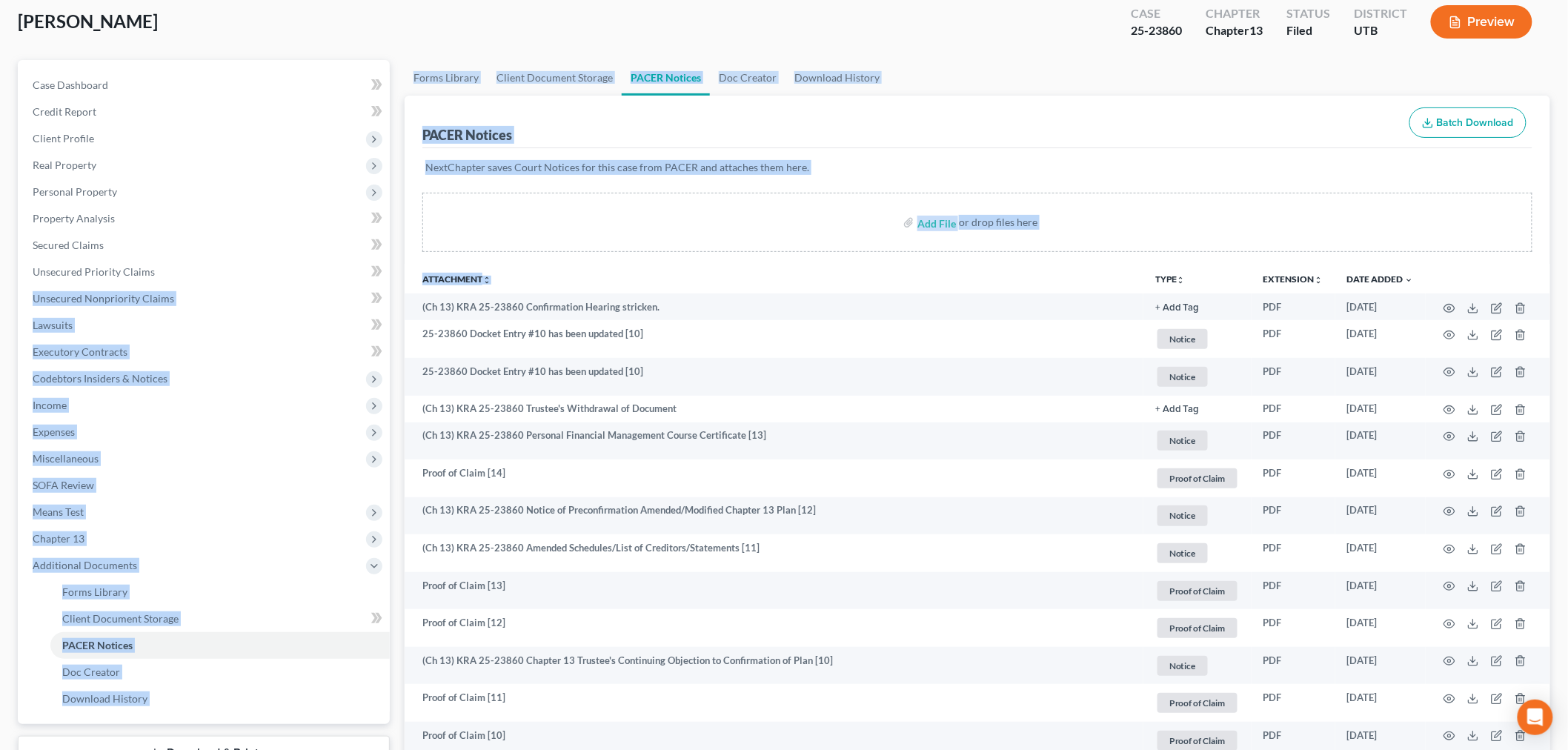
drag, startPoint x: 512, startPoint y: 274, endPoint x: 418, endPoint y: 274, distance: 94.0
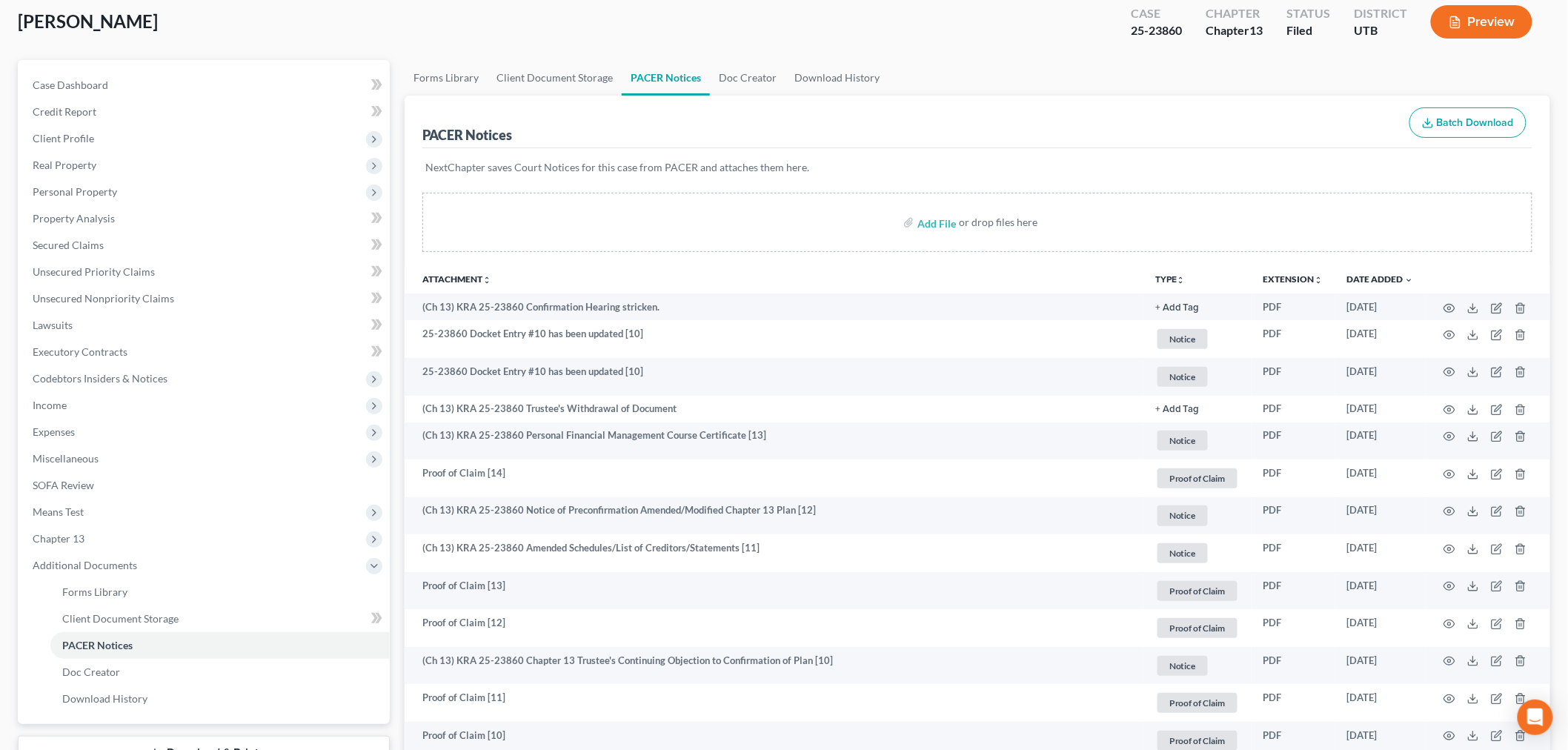
click at [557, 275] on th "Attachment unfold_more expand_more expand_less" at bounding box center [774, 278] width 739 height 30
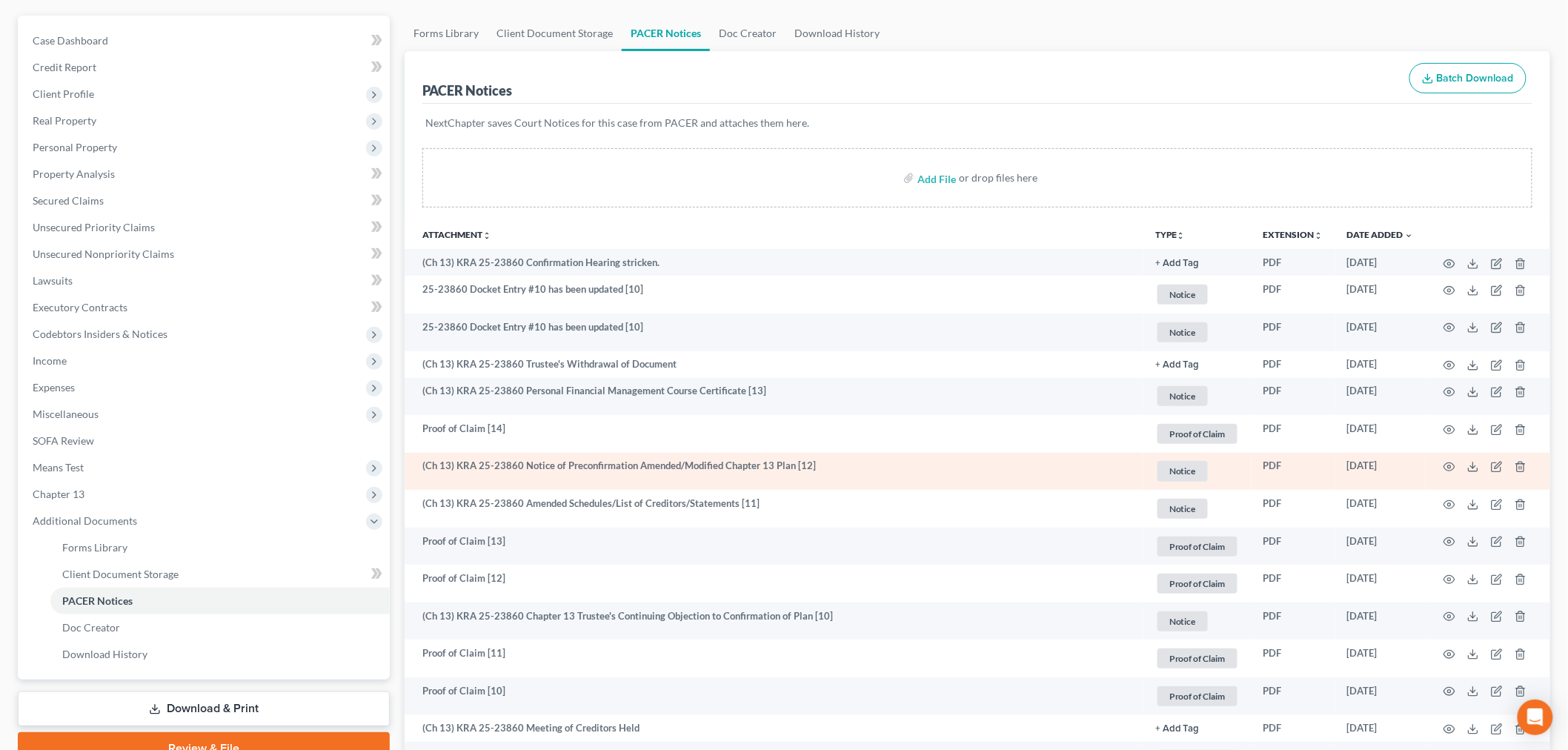
scroll to position [0, 0]
